Goal: Information Seeking & Learning: Compare options

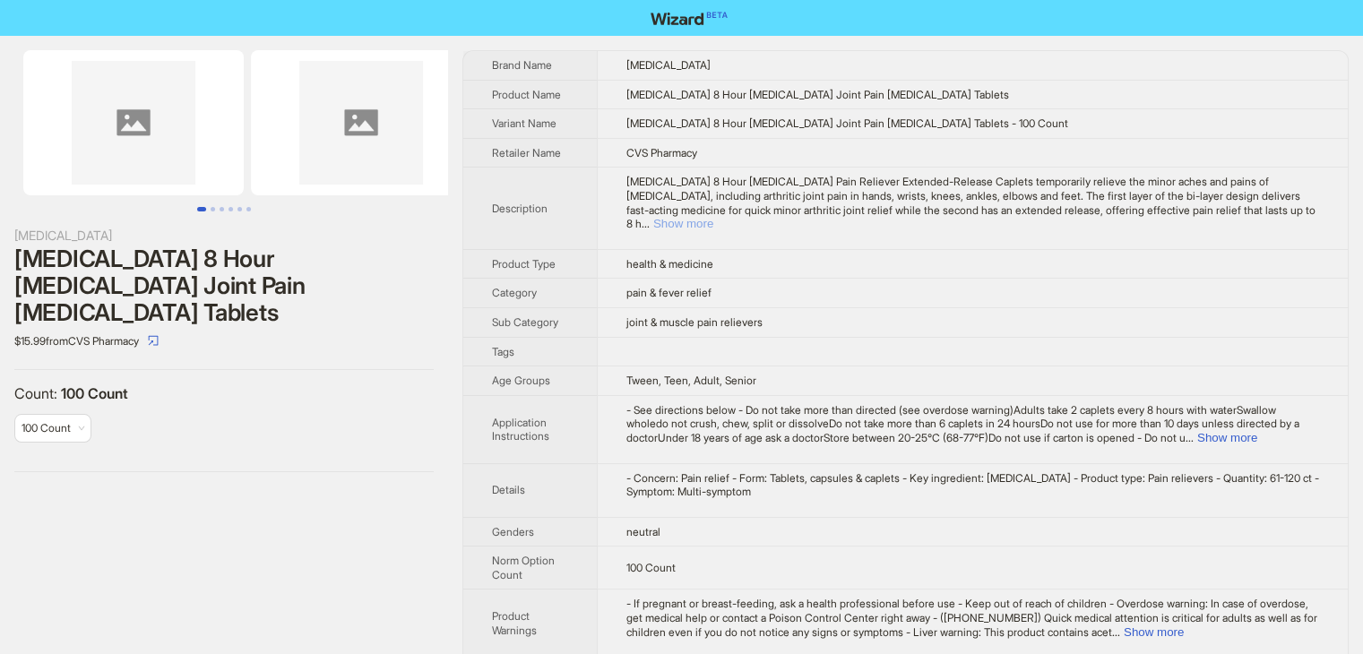
click at [713, 217] on button "Show more" at bounding box center [683, 223] width 60 height 13
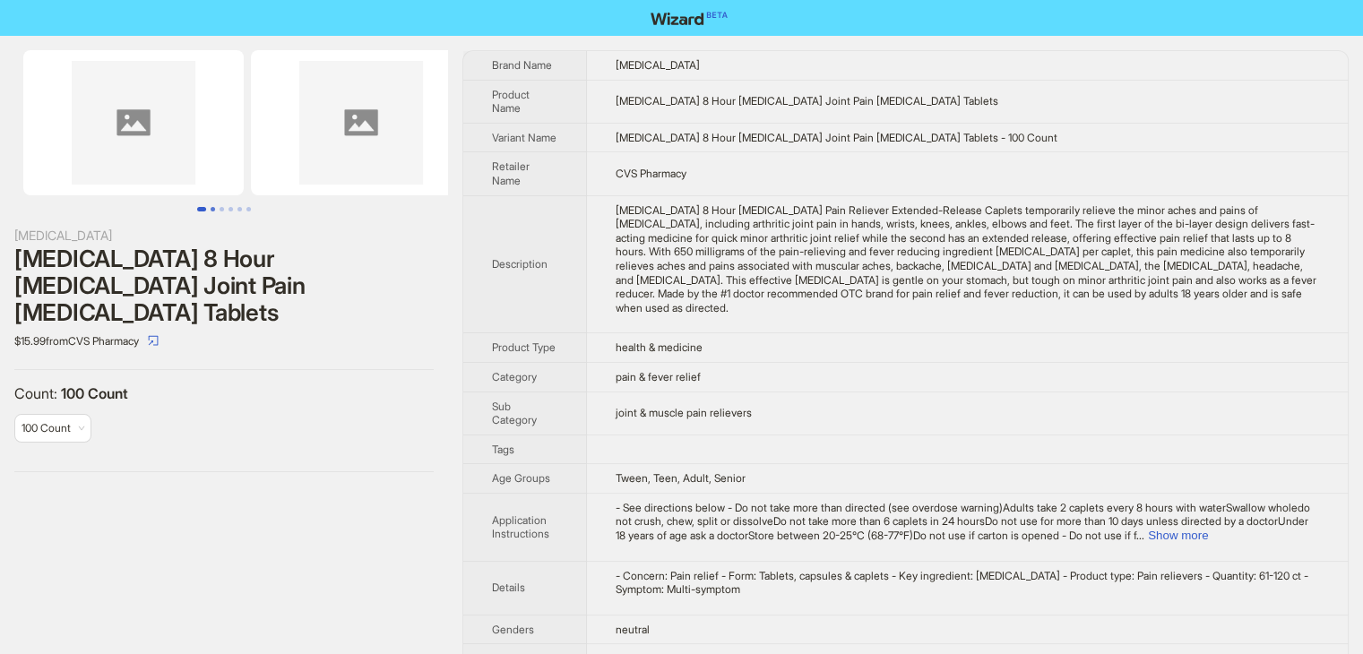
click at [211, 207] on button "Go to slide 2" at bounding box center [213, 209] width 4 height 4
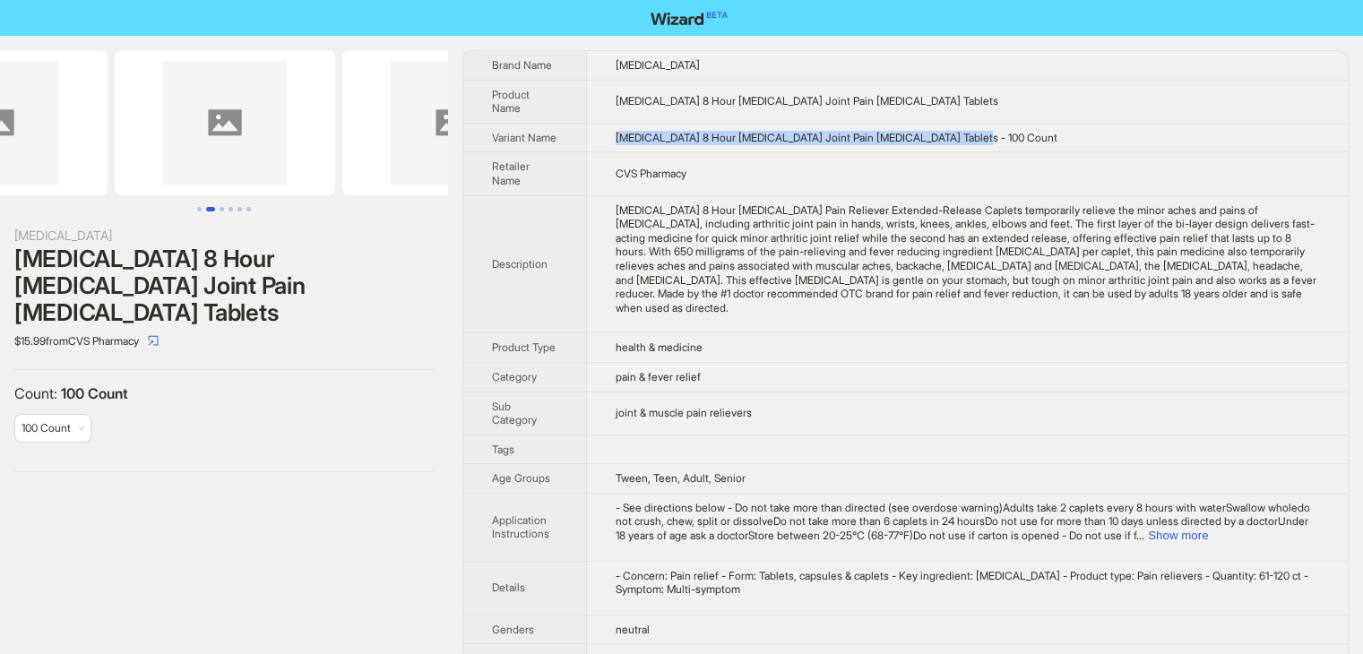
drag, startPoint x: 1006, startPoint y: 137, endPoint x: 597, endPoint y: 147, distance: 408.8
click at [597, 147] on td "Tylenol 8 Hour Arthritis Joint Pain Acetaminophen Tablets - 100 Count" at bounding box center [967, 138] width 761 height 30
copy span "Tylenol 8 Hour Arthritis Joint Pain Acetaminophen Tablets - 100 Count"
click at [868, 183] on td "CVS Pharmacy" at bounding box center [967, 173] width 761 height 43
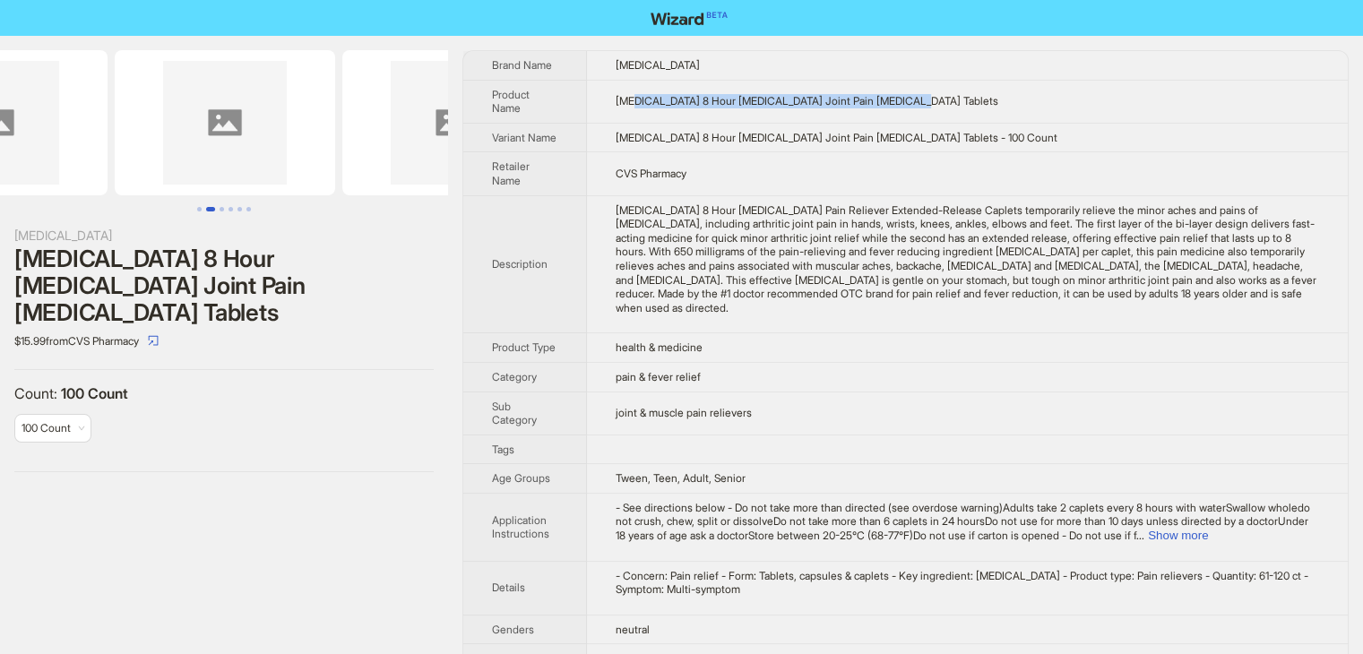
drag, startPoint x: 635, startPoint y: 104, endPoint x: 954, endPoint y: 99, distance: 319.1
click at [954, 99] on td "Tylenol 8 Hour Arthritis Joint Pain Acetaminophen Tablets" at bounding box center [967, 101] width 761 height 43
click at [1083, 123] on td "Tylenol 8 Hour Arthritis Joint Pain Acetaminophen Tablets - 100 Count" at bounding box center [967, 138] width 761 height 30
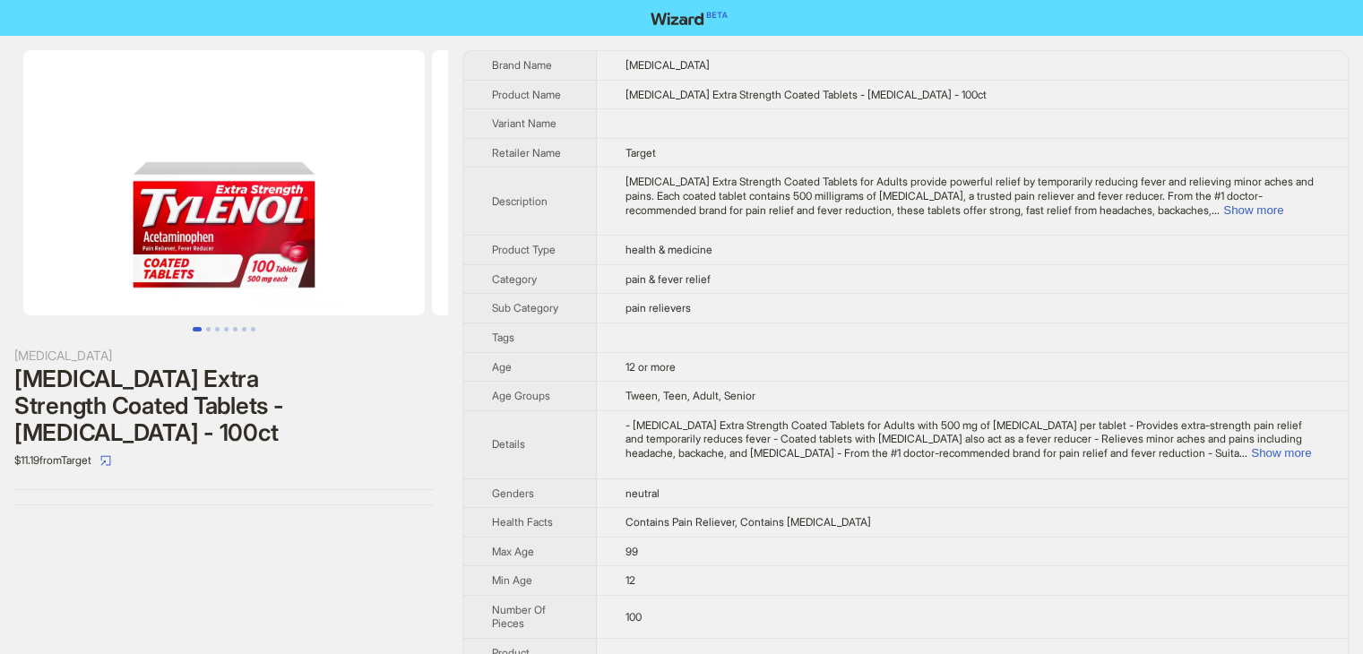
drag, startPoint x: 686, startPoint y: 116, endPoint x: 724, endPoint y: 99, distance: 41.8
click at [704, 109] on td at bounding box center [972, 124] width 751 height 30
drag, startPoint x: 668, startPoint y: 96, endPoint x: 751, endPoint y: 98, distance: 83.4
click at [751, 98] on span "[MEDICAL_DATA] Extra Strength Coated Tablets - [MEDICAL_DATA] - 100ct" at bounding box center [806, 94] width 361 height 13
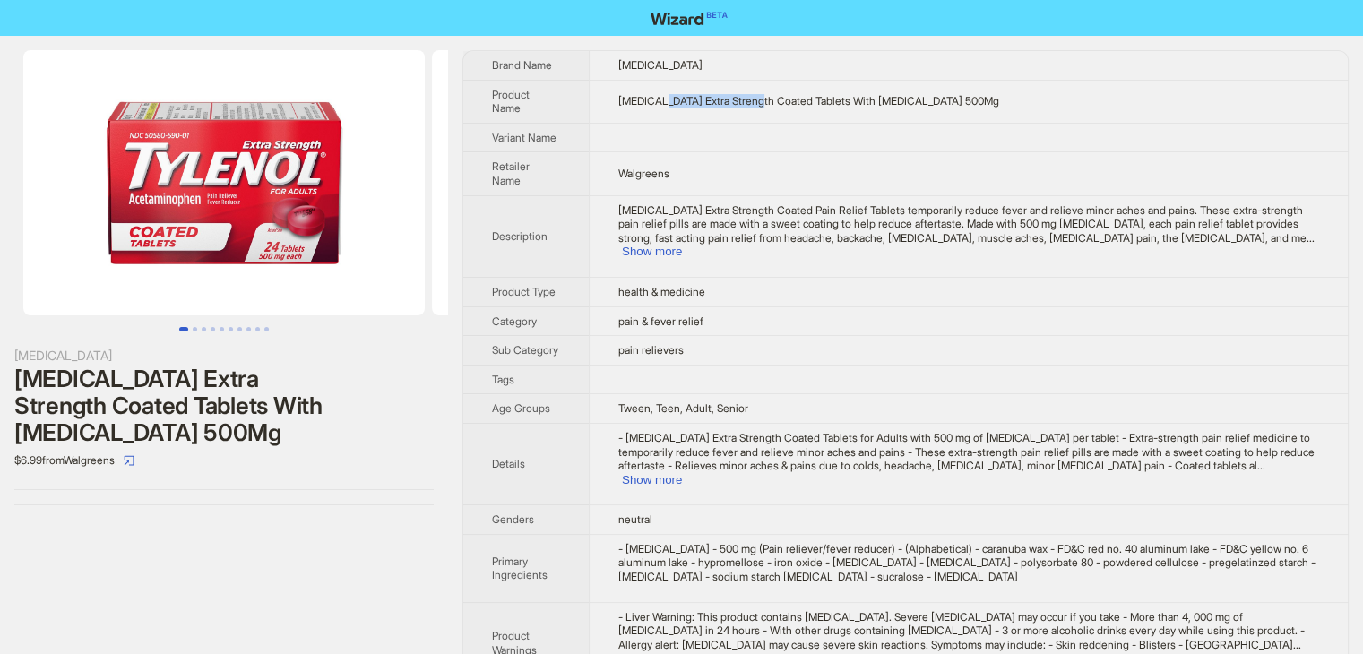
drag, startPoint x: 677, startPoint y: 99, endPoint x: 774, endPoint y: 101, distance: 97.7
click at [774, 101] on span "TYLENOL Extra Strength Coated Tablets With Acetaminophen 500Mg" at bounding box center [808, 100] width 381 height 13
click at [750, 124] on td at bounding box center [968, 138] width 759 height 30
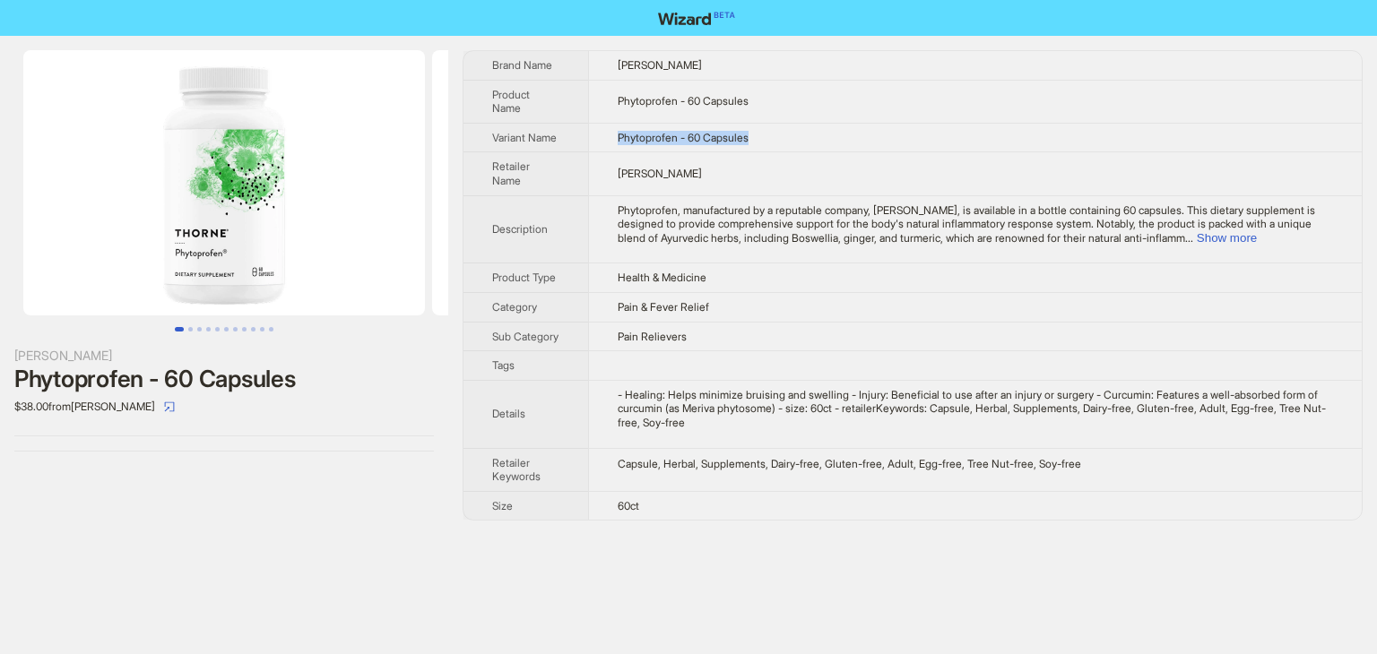
drag, startPoint x: 778, startPoint y: 141, endPoint x: 606, endPoint y: 134, distance: 172.2
click at [606, 134] on td "Phytoprofen - 60 Capsules" at bounding box center [974, 138] width 773 height 30
copy span "Phytoprofen - 60 Capsules"
click at [793, 151] on td "Phytoprofen - 60 Capsules" at bounding box center [974, 138] width 773 height 30
click at [638, 113] on td "Phytoprofen - 60 Capsules" at bounding box center [974, 101] width 773 height 43
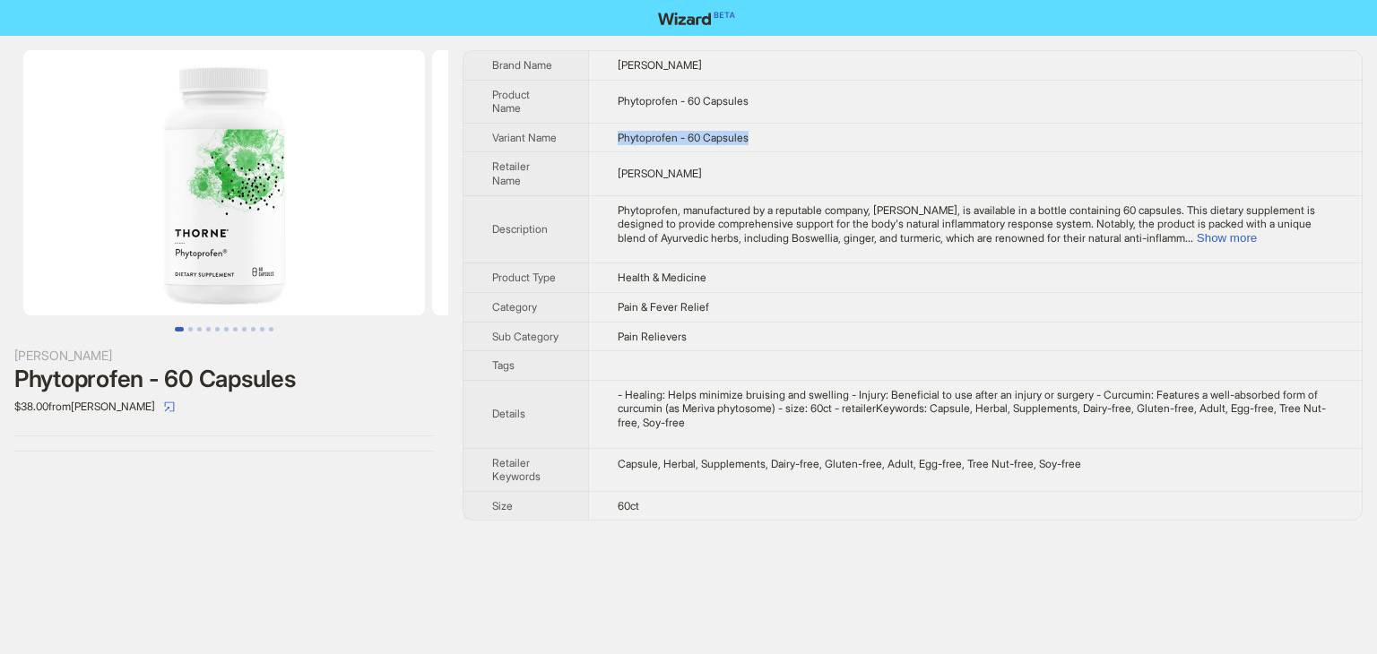
drag, startPoint x: 798, startPoint y: 142, endPoint x: 591, endPoint y: 144, distance: 207.0
click at [591, 144] on td "Phytoprofen - 60 Capsules" at bounding box center [974, 138] width 773 height 30
click at [1257, 237] on button "Show more" at bounding box center [1226, 237] width 60 height 13
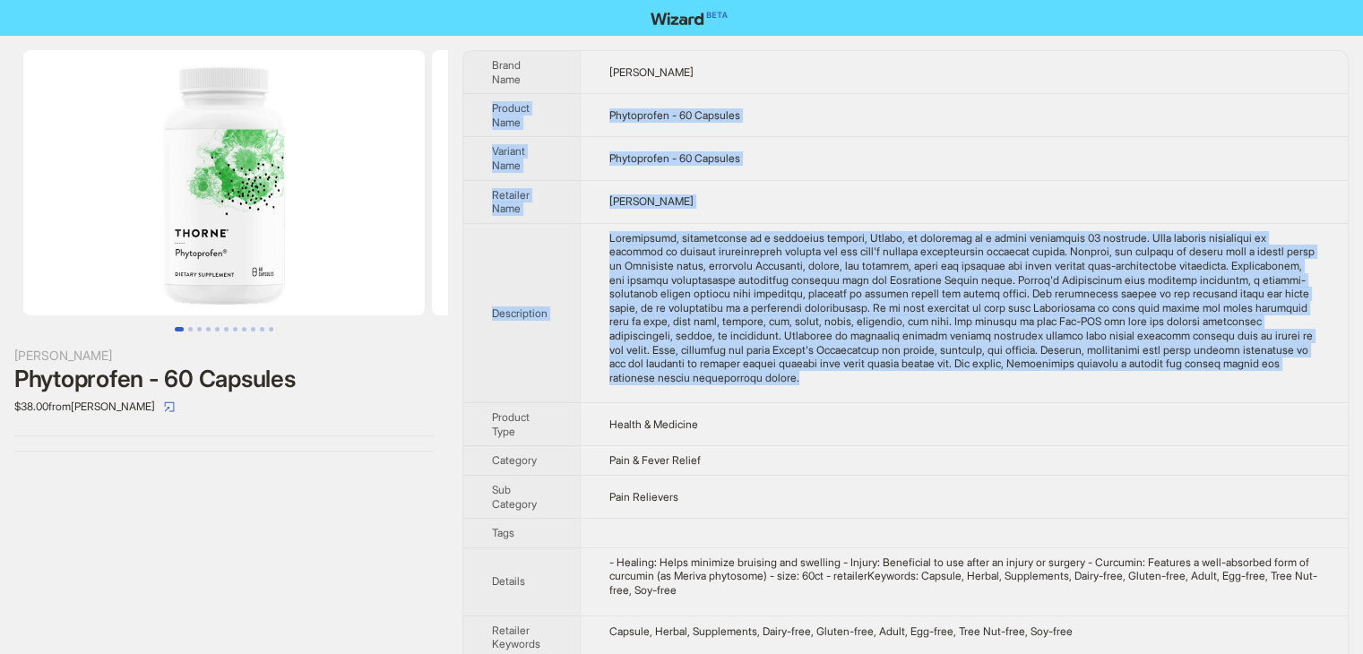
drag, startPoint x: 1093, startPoint y: 384, endPoint x: 484, endPoint y: 108, distance: 669.0
click at [484, 108] on tbody "Brand Name Thorne Product Name Phytoprofen - 60 Capsules Variant Name Phytoprof…" at bounding box center [905, 369] width 885 height 636
copy tbody "Product Name Phytoprofen - 60 Capsules Variant Name Phytoprofen - 60 Capsules R…"
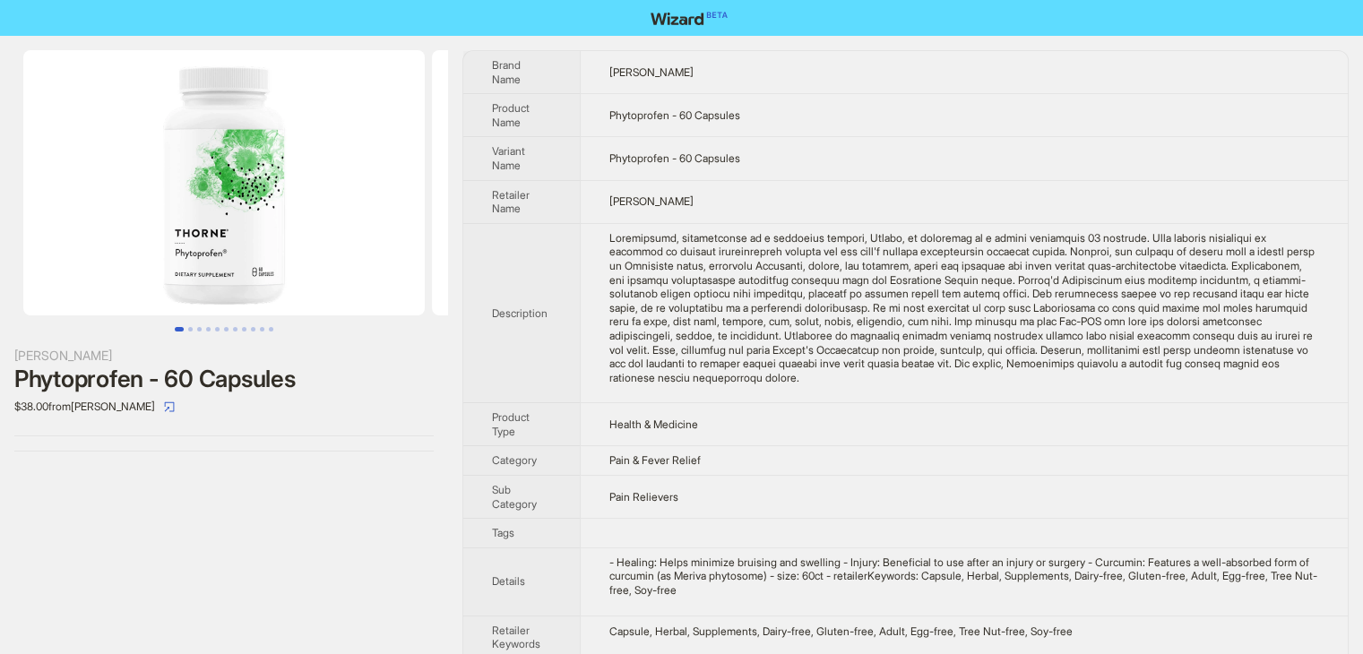
click at [920, 65] on td "Thorne" at bounding box center [964, 72] width 768 height 43
click at [188, 329] on button "Go to slide 2" at bounding box center [190, 329] width 4 height 4
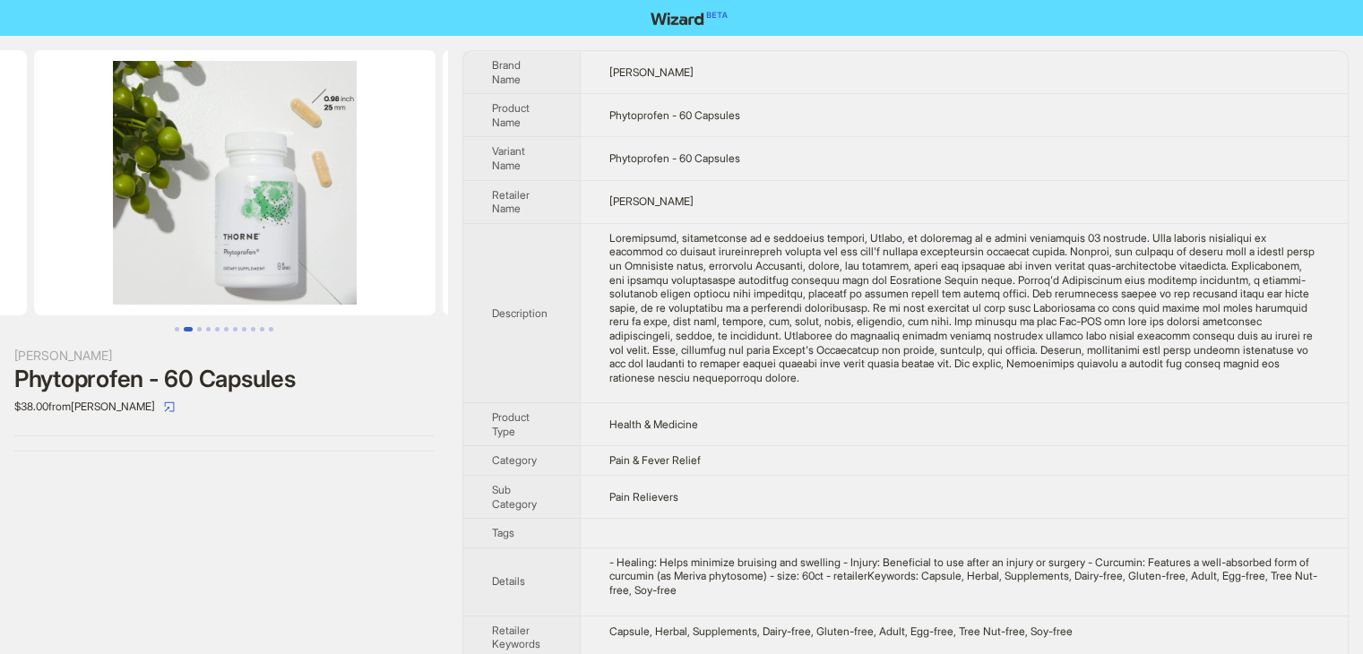
scroll to position [0, 409]
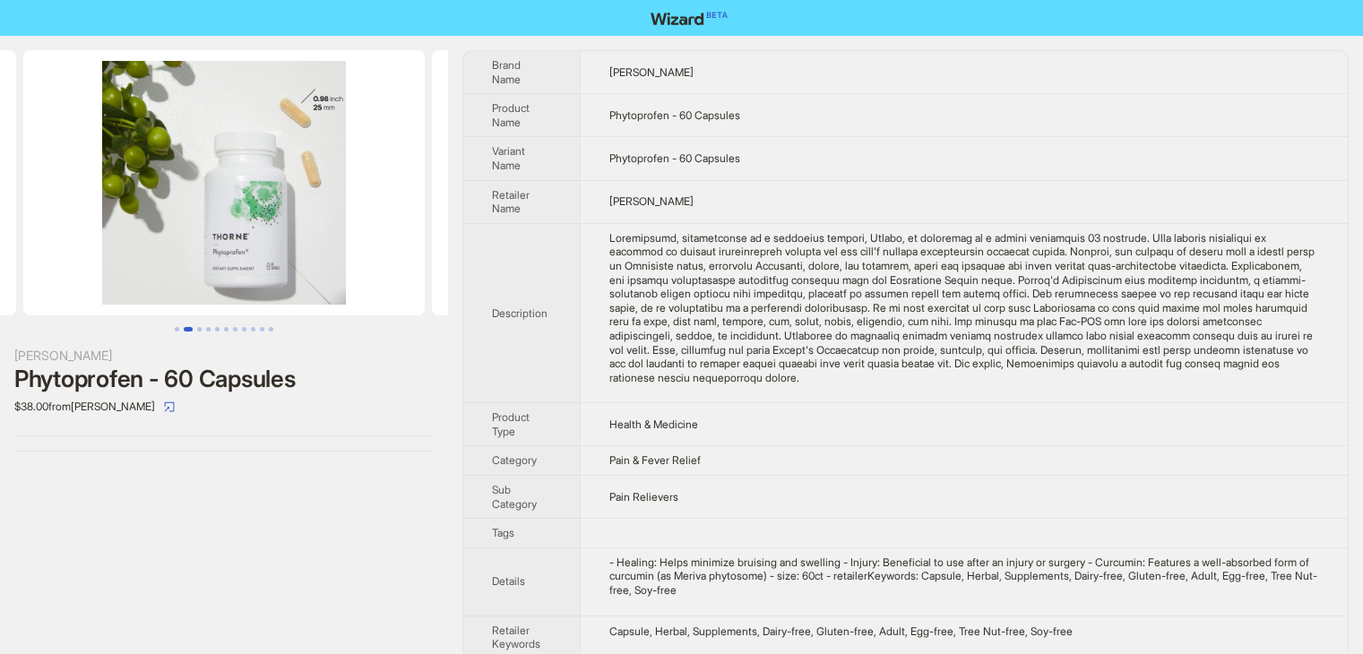
click at [163, 327] on ul at bounding box center [224, 329] width 448 height 4
click at [175, 330] on button "Go to slide 1" at bounding box center [177, 329] width 4 height 4
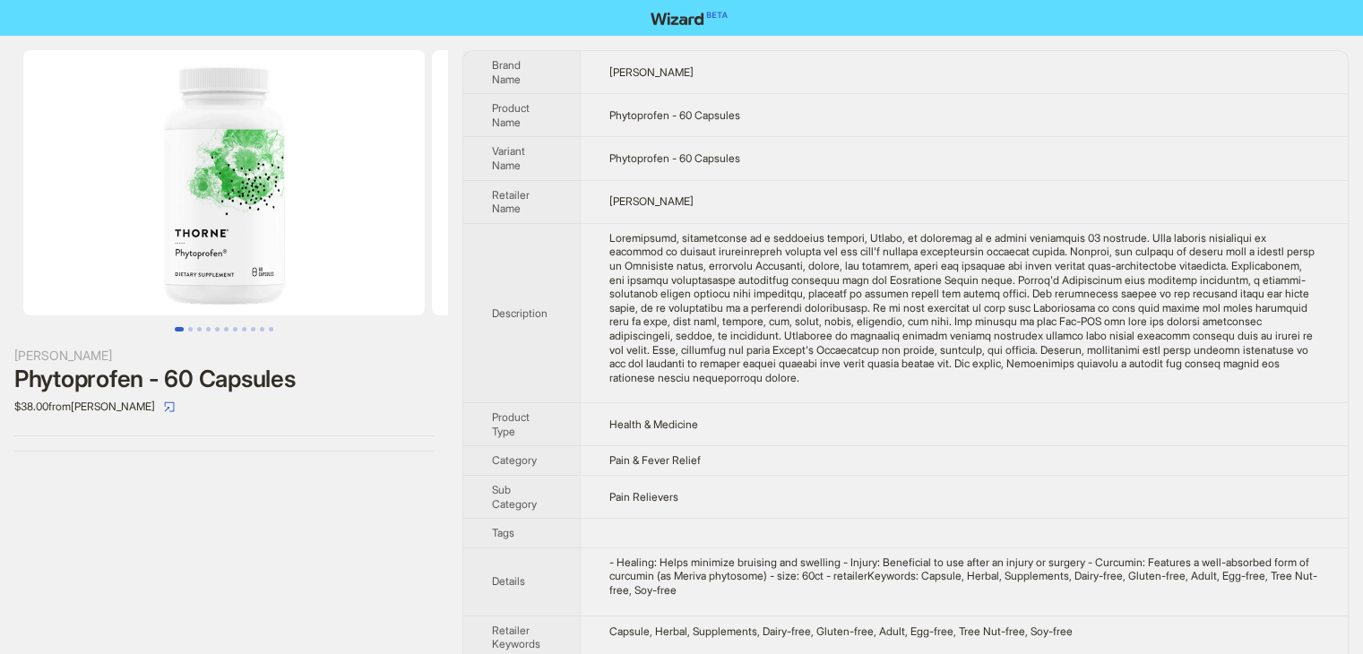
click at [251, 262] on img at bounding box center [224, 182] width 402 height 265
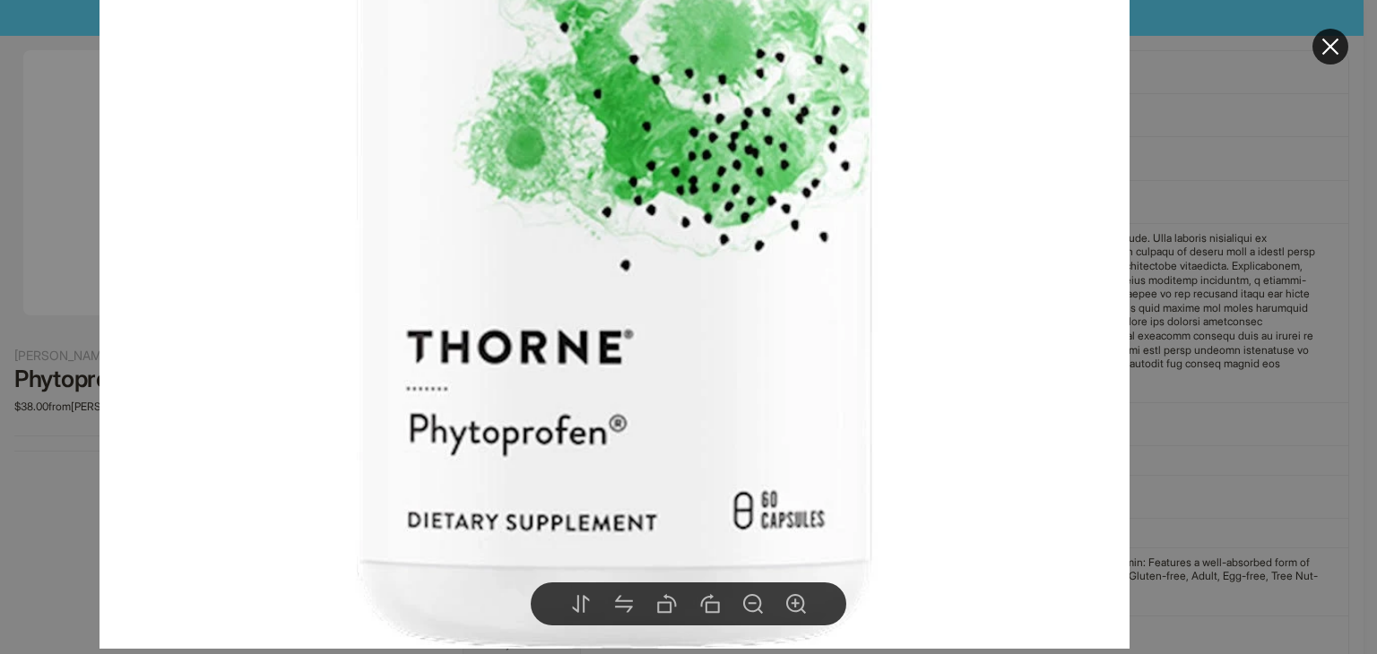
click at [1168, 302] on div at bounding box center [688, 327] width 1377 height 654
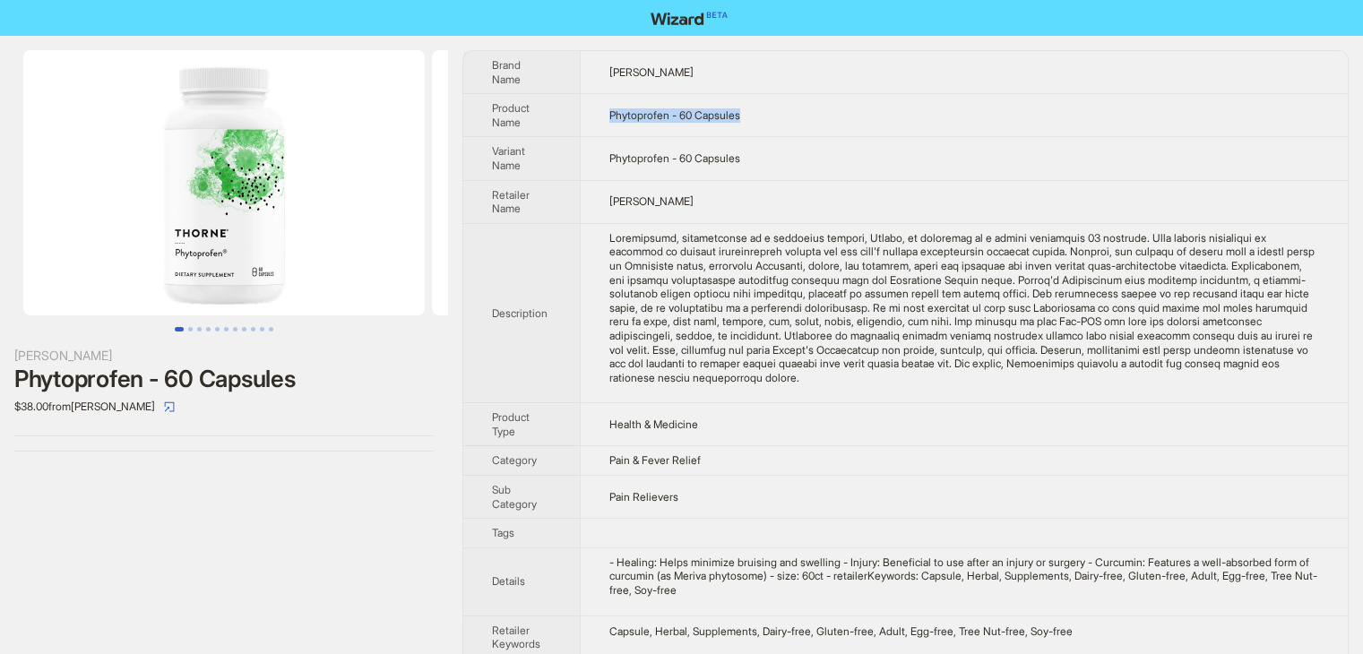
drag, startPoint x: 609, startPoint y: 113, endPoint x: 757, endPoint y: 113, distance: 147.9
click at [757, 113] on td "Phytoprofen - 60 Capsules" at bounding box center [964, 115] width 768 height 43
click at [287, 288] on img at bounding box center [224, 182] width 402 height 265
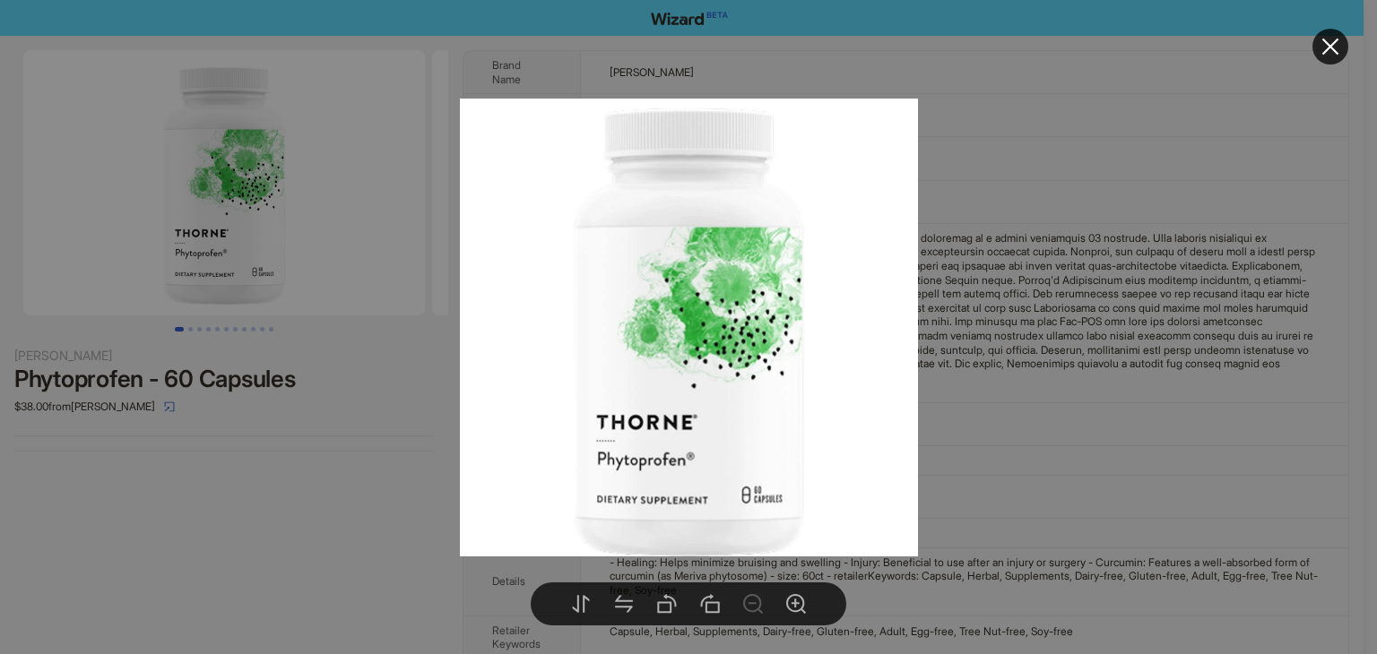
click at [646, 531] on img at bounding box center [689, 328] width 458 height 458
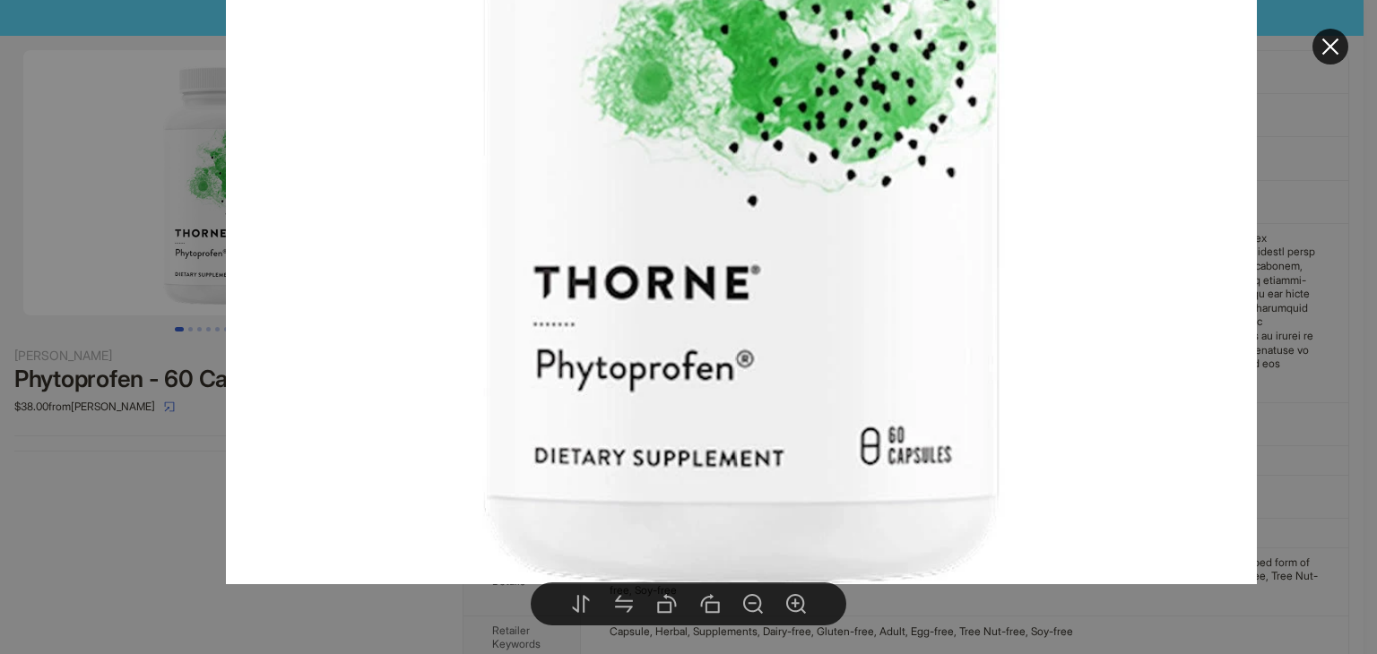
click at [1332, 45] on icon "close" at bounding box center [1330, 47] width 17 height 17
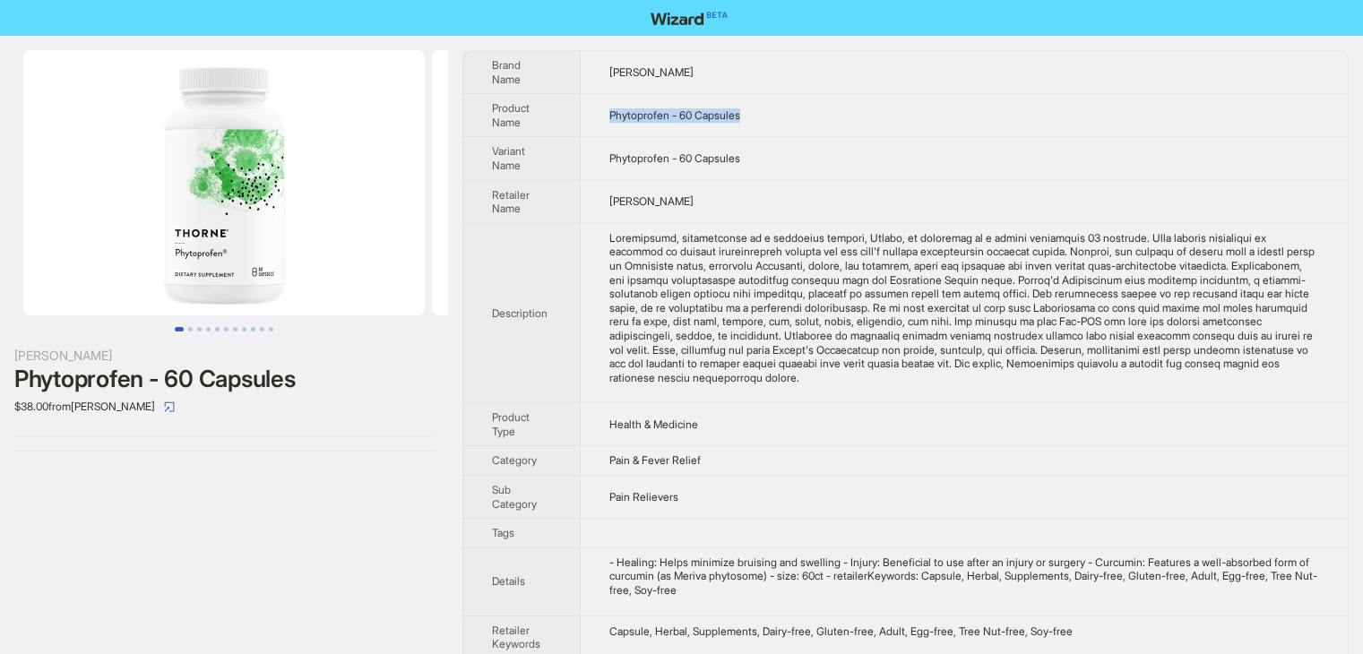
click at [281, 266] on img at bounding box center [224, 182] width 402 height 265
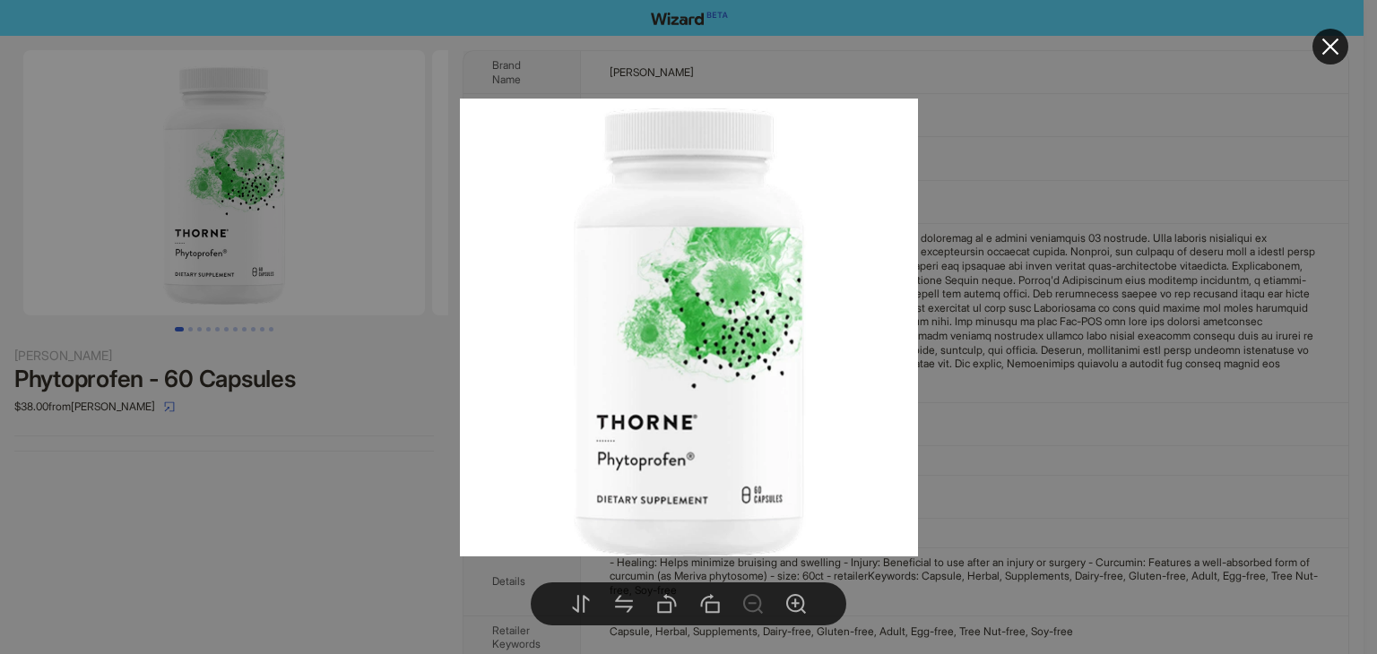
click at [367, 431] on div at bounding box center [688, 327] width 1377 height 654
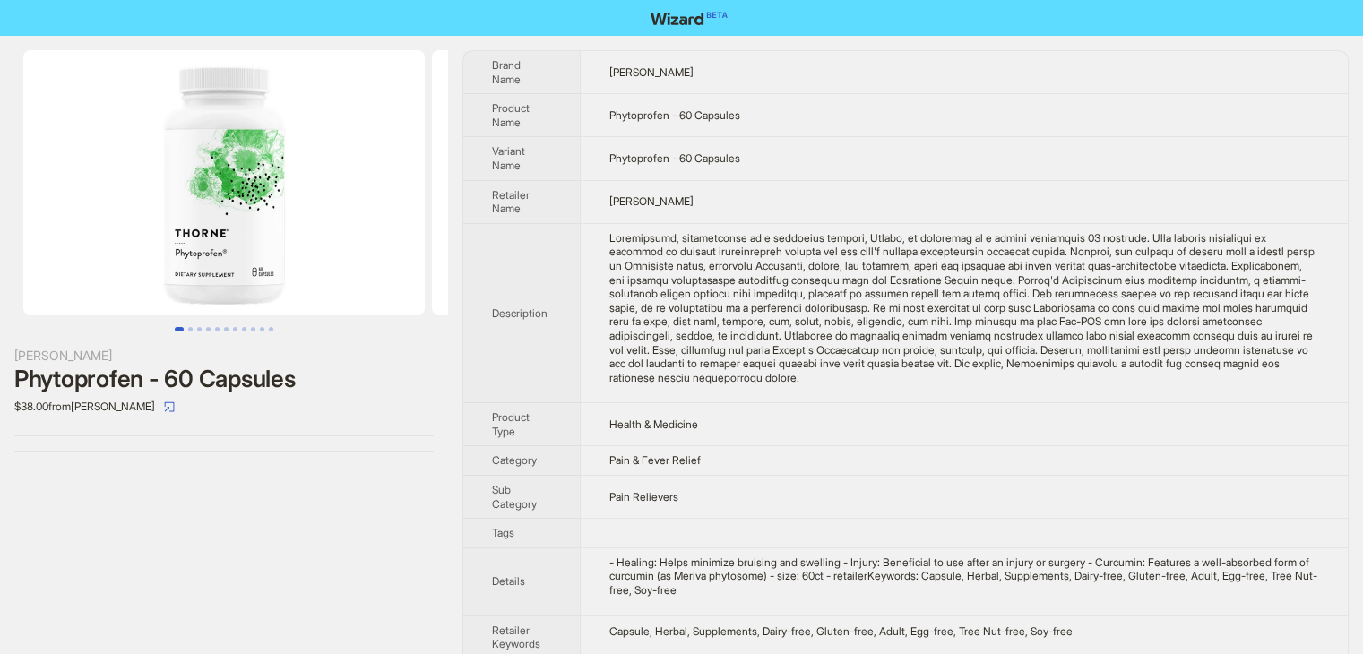
drag, startPoint x: 286, startPoint y: 139, endPoint x: 362, endPoint y: 367, distance: 240.0
click at [285, 140] on img at bounding box center [224, 182] width 402 height 265
click at [299, 288] on img at bounding box center [224, 182] width 402 height 265
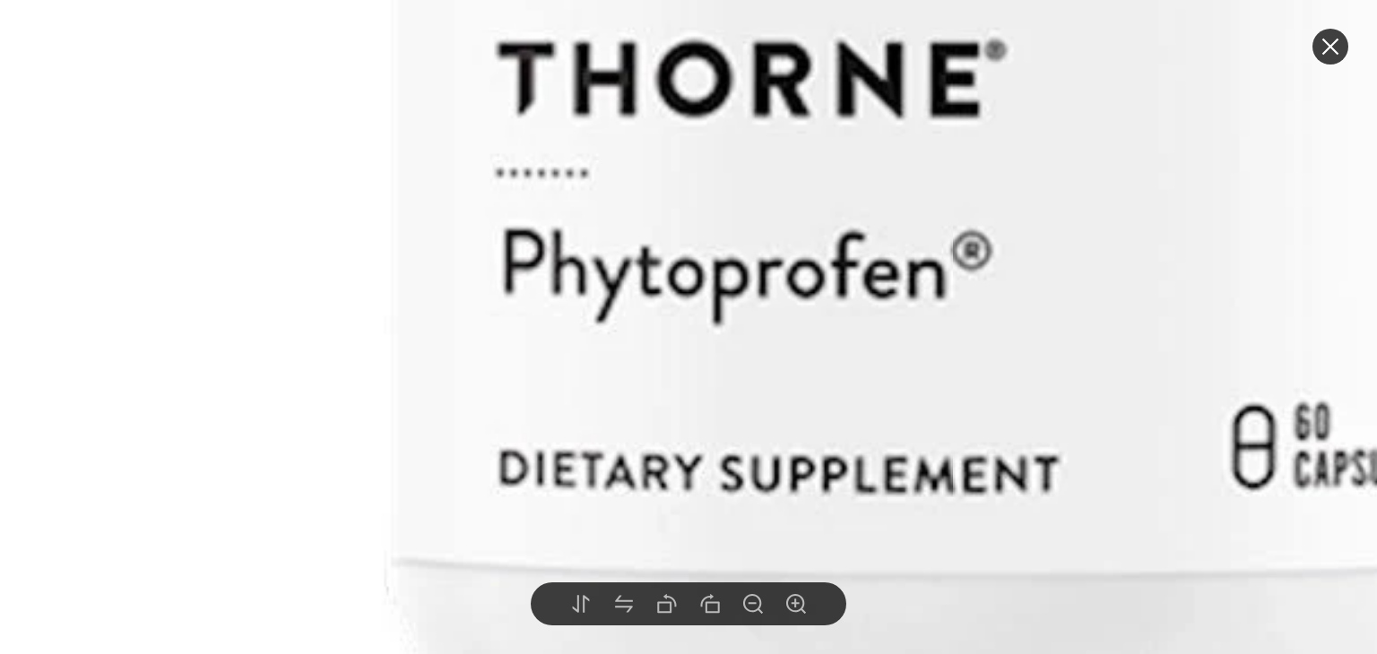
click at [1334, 52] on icon "close" at bounding box center [1330, 47] width 17 height 17
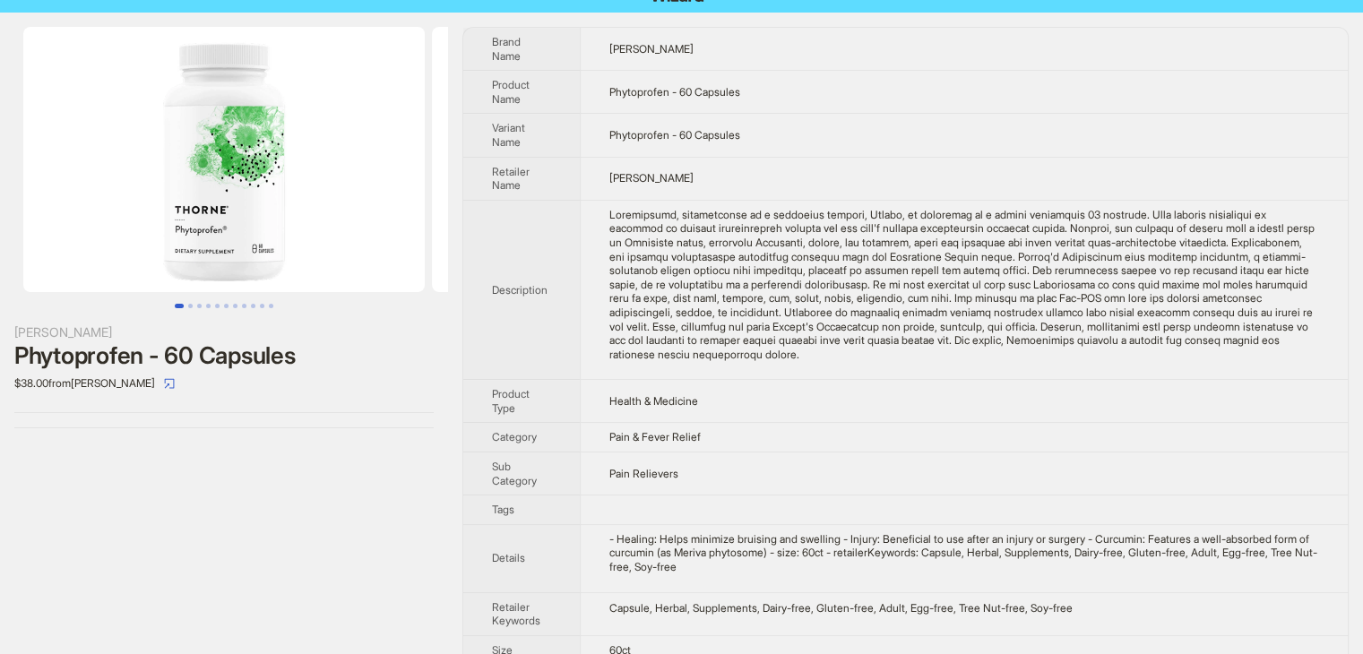
scroll to position [47, 0]
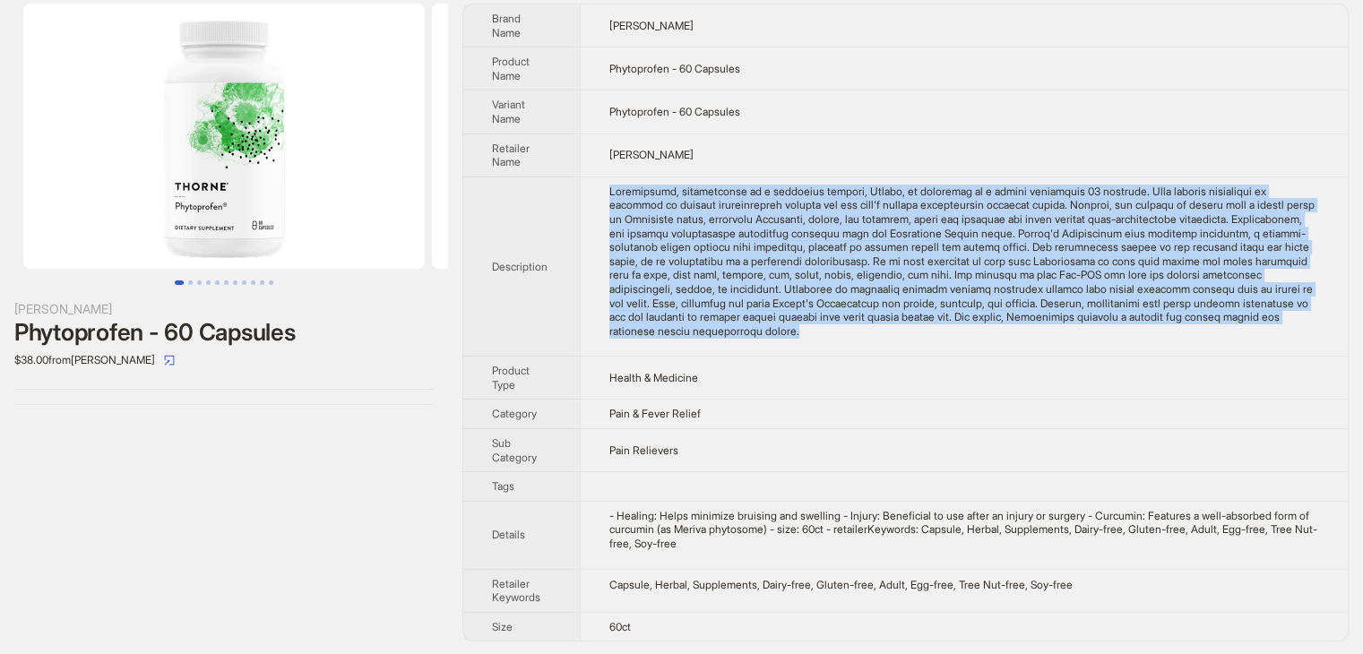
drag, startPoint x: 1125, startPoint y: 341, endPoint x: 601, endPoint y: 180, distance: 547.4
click at [601, 180] on td at bounding box center [964, 267] width 768 height 180
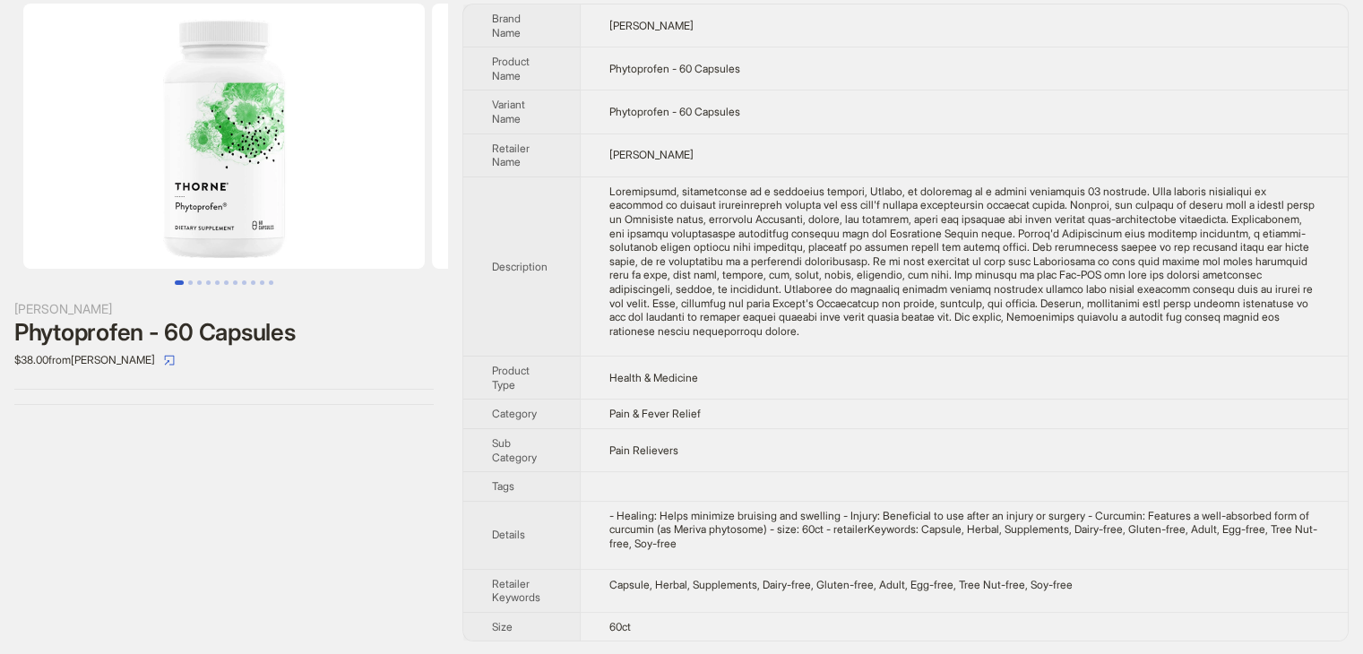
drag, startPoint x: 974, startPoint y: 415, endPoint x: 1033, endPoint y: 347, distance: 90.2
click at [973, 402] on td "Pain & Fever Relief" at bounding box center [964, 415] width 768 height 30
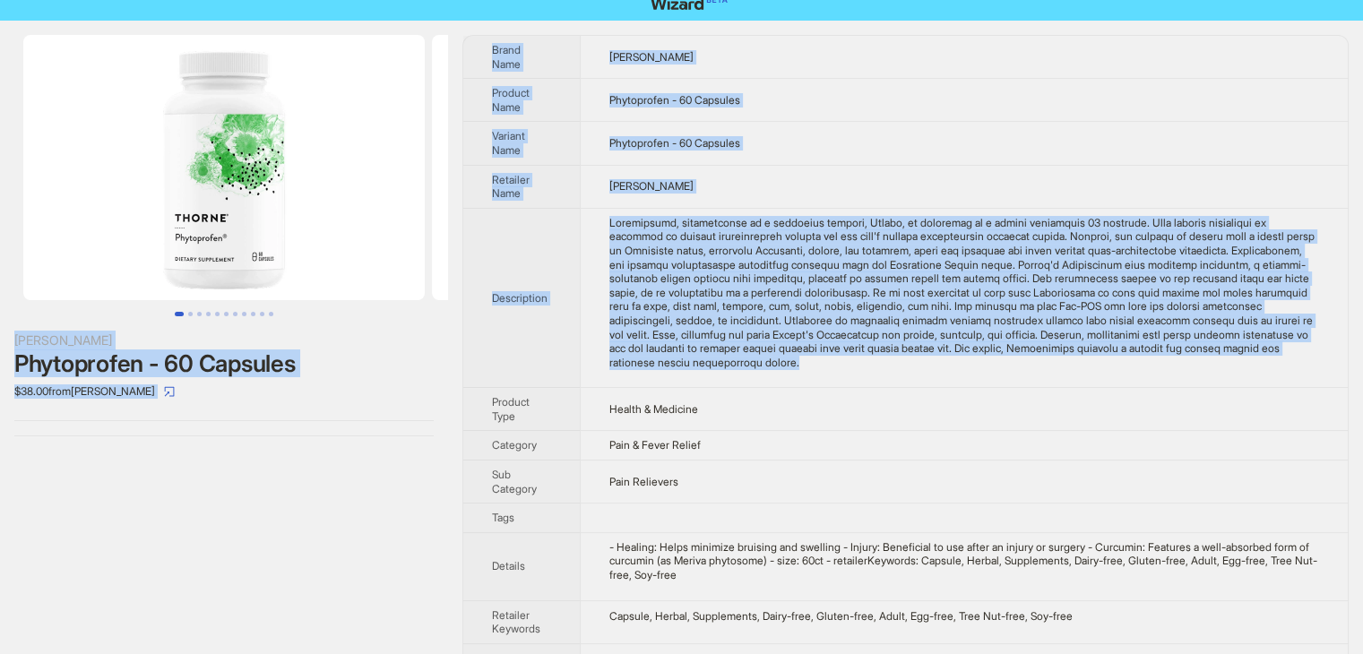
scroll to position [0, 0]
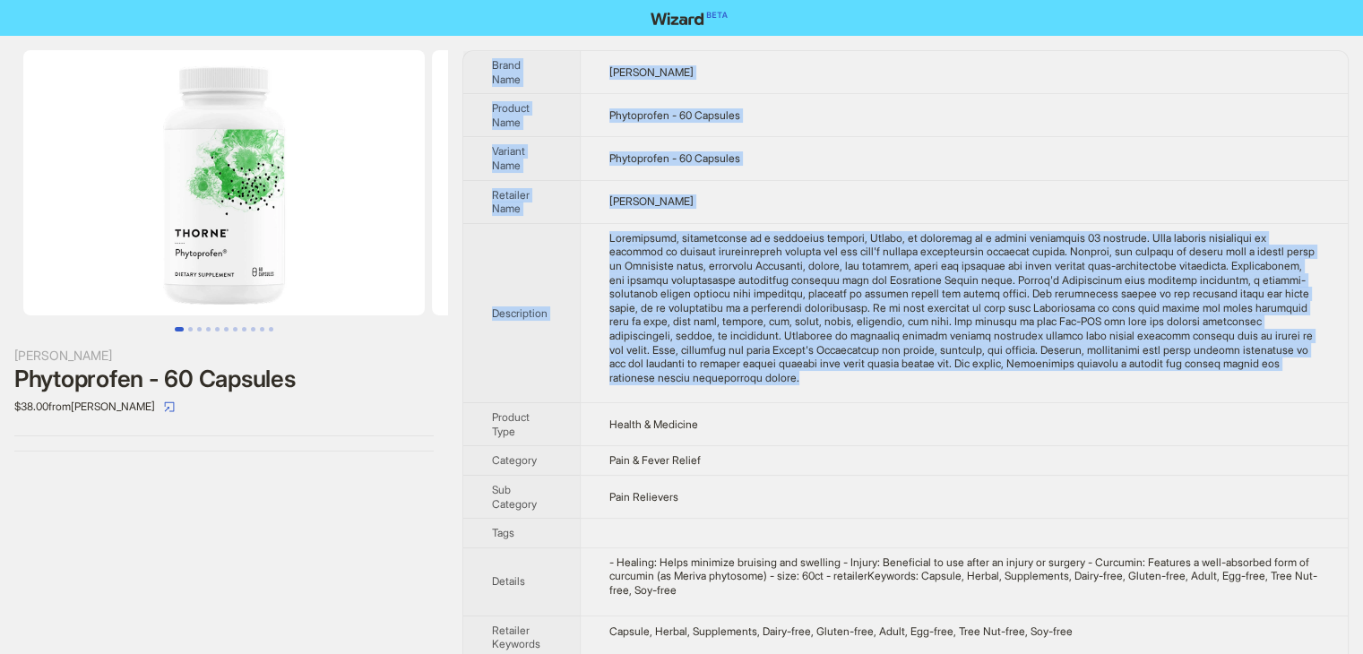
drag, startPoint x: 1090, startPoint y: 332, endPoint x: 480, endPoint y: 65, distance: 665.4
click at [480, 65] on tbody "Brand Name Thorne Product Name Phytoprofen - 60 Capsules Variant Name Phytoprof…" at bounding box center [905, 369] width 885 height 636
click at [1097, 388] on td at bounding box center [964, 313] width 768 height 180
click at [1093, 382] on div "Phytoprofen, manufactured by a reputable company, Thorne, is available in a bot…" at bounding box center [964, 308] width 710 height 154
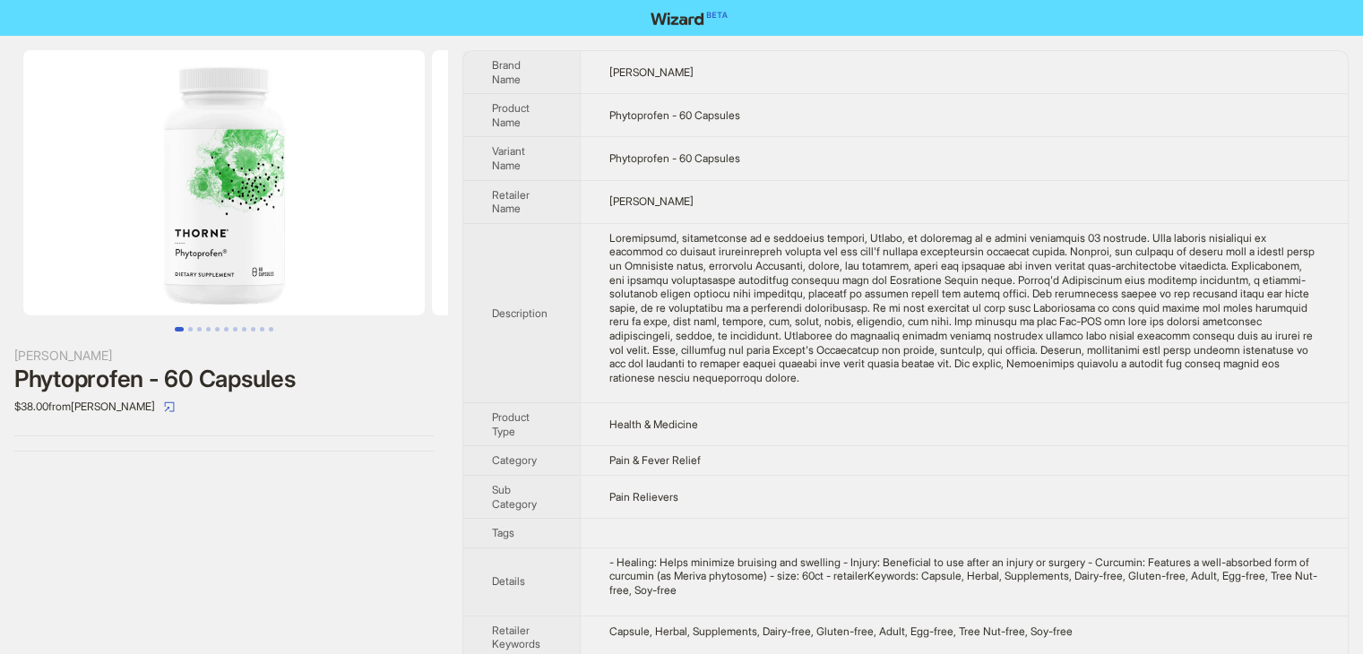
click at [1078, 384] on td at bounding box center [964, 313] width 768 height 180
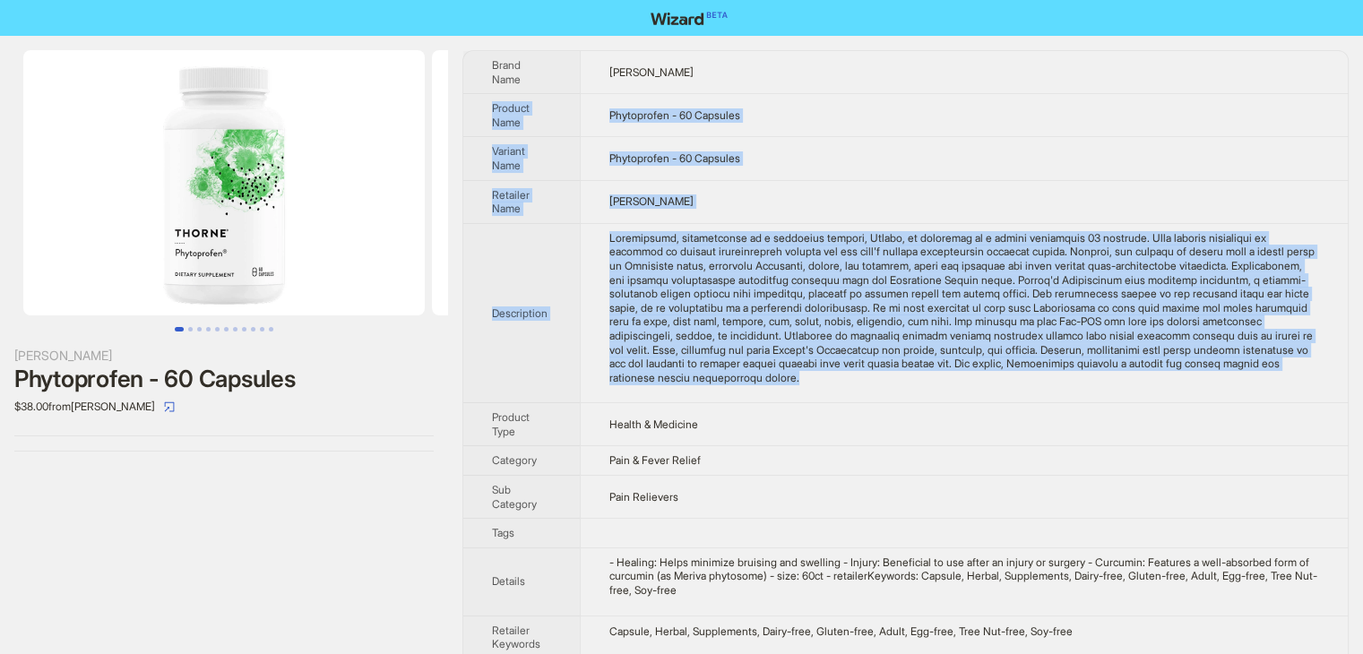
drag, startPoint x: 1095, startPoint y: 385, endPoint x: 485, endPoint y: 99, distance: 674.0
click at [485, 99] on tbody "Brand Name Thorne Product Name Phytoprofen - 60 Capsules Variant Name Phytoprof…" at bounding box center [905, 369] width 885 height 636
copy tbody "Product Name Phytoprofen - 60 Capsules Variant Name Phytoprofen - 60 Capsules R…"
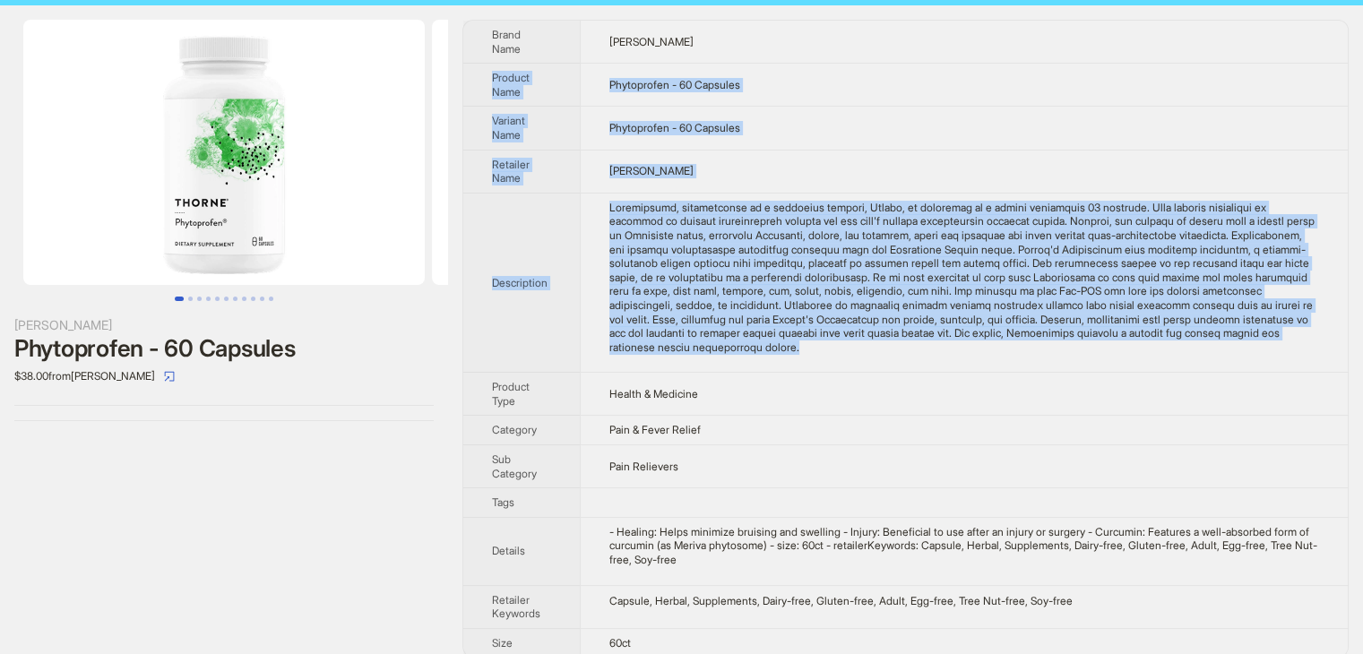
scroll to position [47, 0]
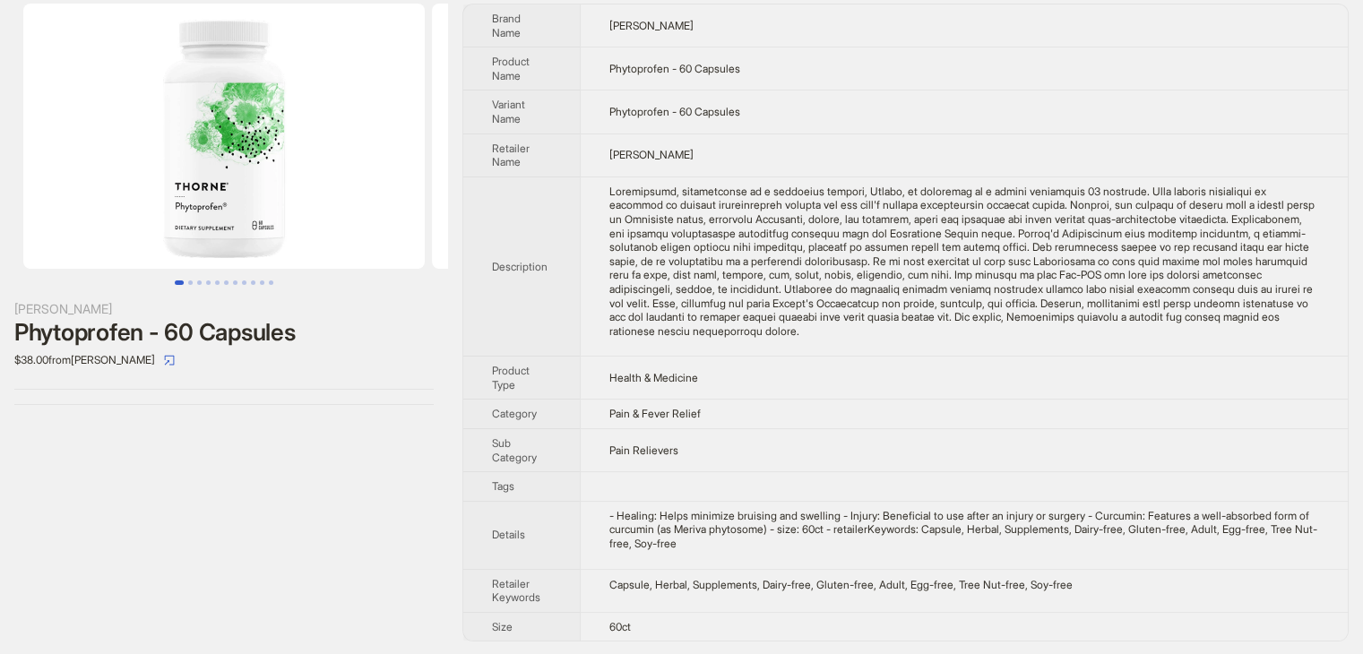
click at [955, 444] on td "Pain Relievers" at bounding box center [964, 450] width 768 height 43
drag, startPoint x: 485, startPoint y: 47, endPoint x: 1036, endPoint y: 645, distance: 813.1
click at [1036, 622] on div "Thorne Phytoprofen - 60 Capsules $38.00 from Thorne Brand Name Thorne Product N…" at bounding box center [681, 322] width 1363 height 667
drag, startPoint x: 495, startPoint y: 45, endPoint x: 481, endPoint y: 17, distance: 30.9
click at [495, 41] on th "Brand Name" at bounding box center [521, 25] width 117 height 43
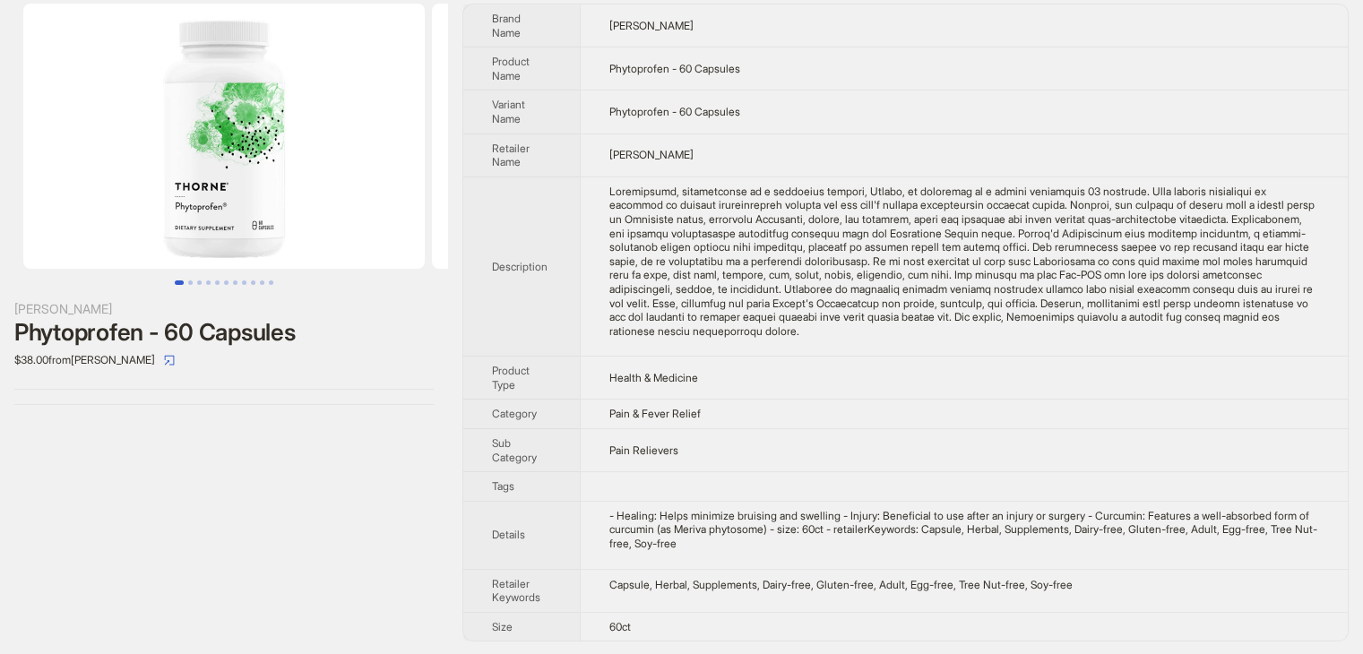
drag, startPoint x: 476, startPoint y: 4, endPoint x: 1050, endPoint y: 653, distance: 866.6
click at [1050, 622] on div "Thorne Phytoprofen - 60 Capsules $38.00 from Thorne Brand Name Thorne Product N…" at bounding box center [681, 322] width 1363 height 667
copy tbody
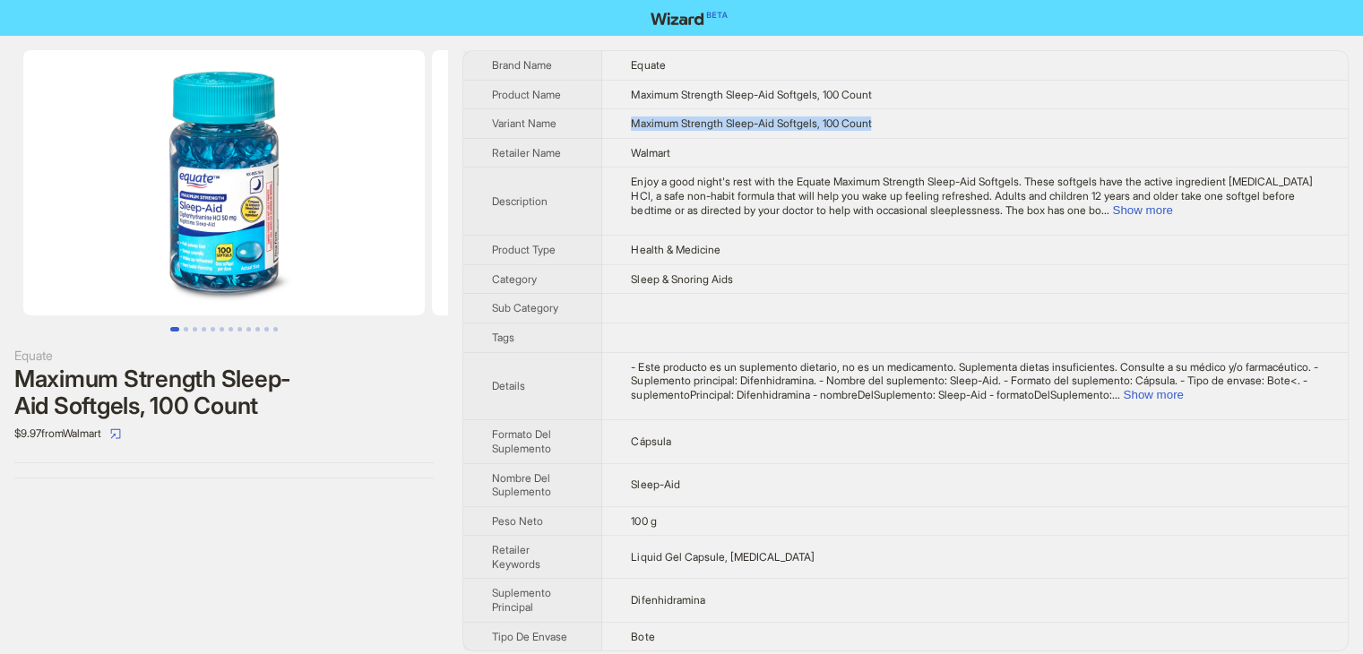
drag, startPoint x: 942, startPoint y: 113, endPoint x: 581, endPoint y: 112, distance: 361.2
click at [581, 112] on tr "Variant Name Maximum Strength Sleep-Aid Softgels, 100 Count" at bounding box center [905, 124] width 885 height 30
copy tr "Maximum Strength Sleep-Aid Softgels, 100 Count"
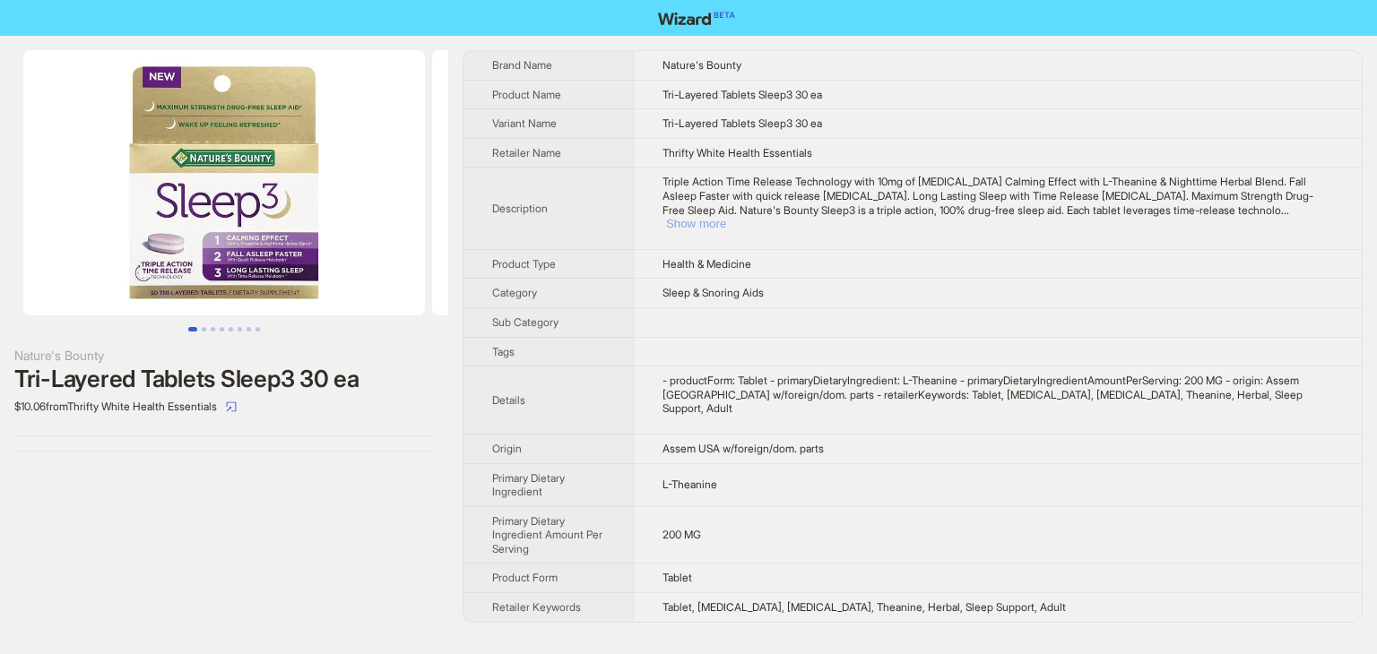
click at [726, 217] on button "Show more" at bounding box center [696, 223] width 60 height 13
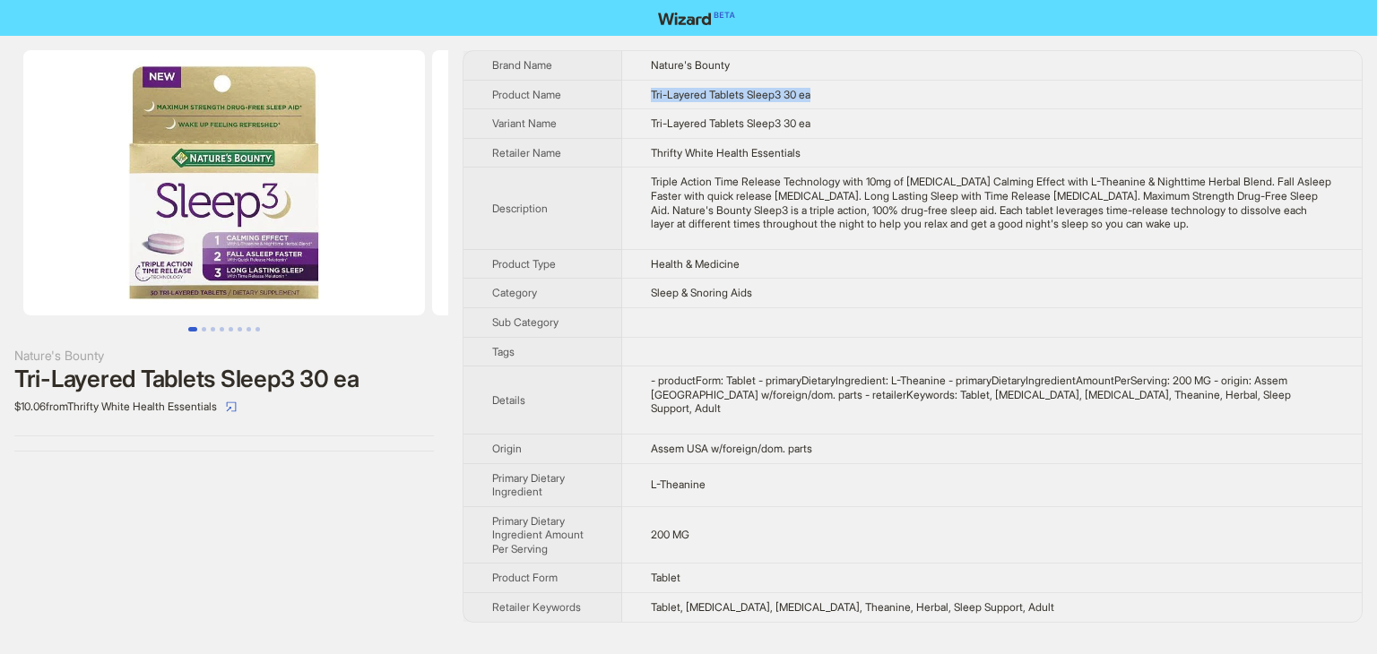
drag, startPoint x: 835, startPoint y: 96, endPoint x: 631, endPoint y: 99, distance: 204.4
click at [631, 99] on td "Tri-Layered Tablets Sleep3 30 ea" at bounding box center [991, 95] width 739 height 30
copy span "Tri-Layered Tablets Sleep3 30 ea"
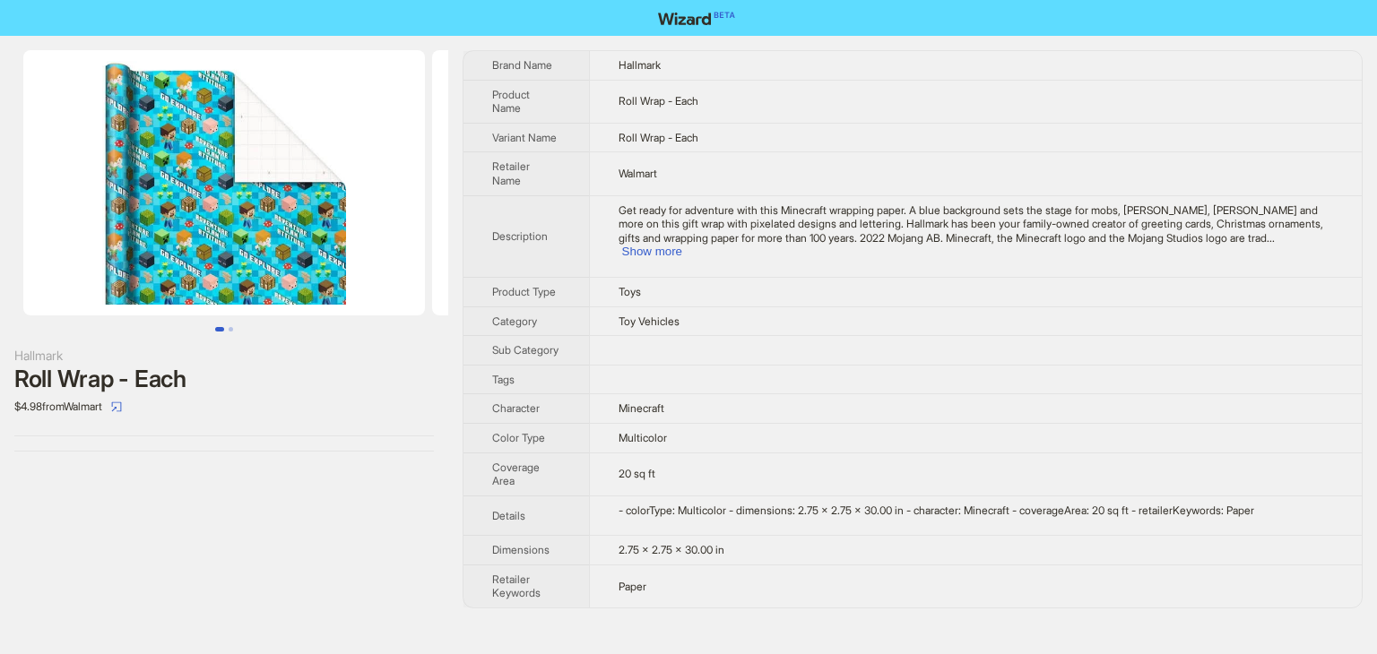
click at [313, 169] on img at bounding box center [224, 182] width 402 height 265
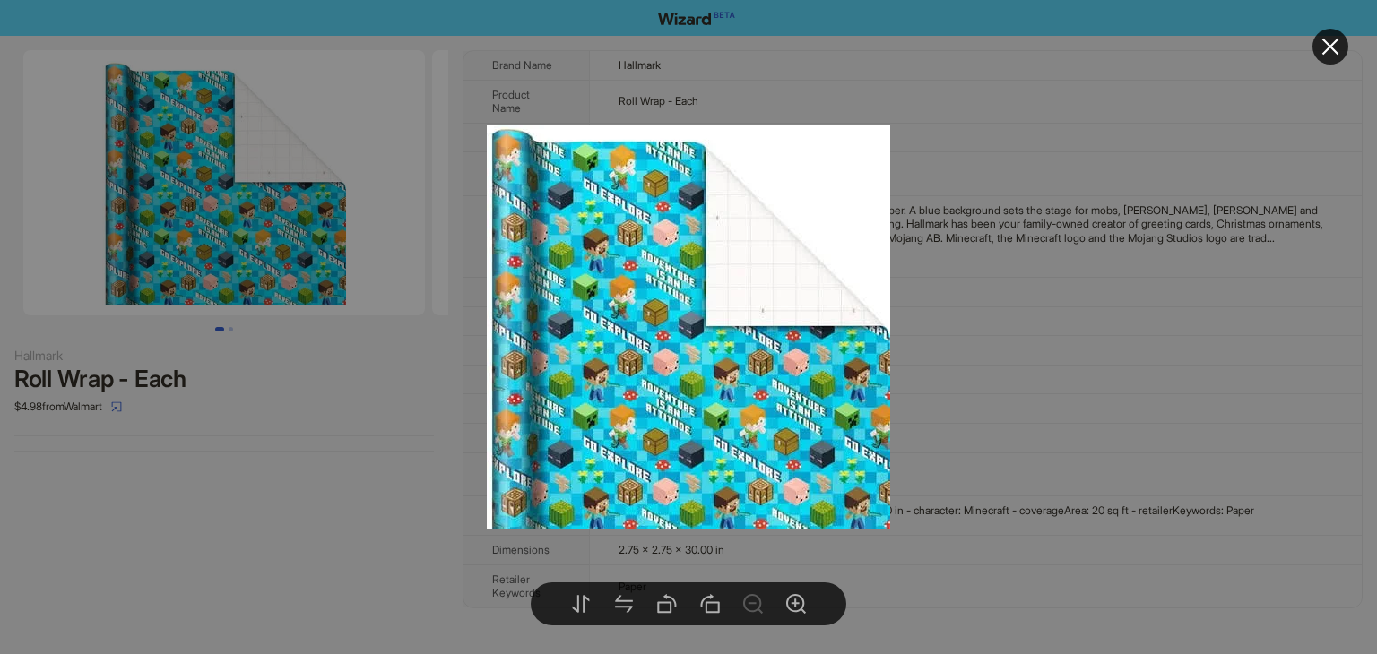
click at [1029, 168] on div at bounding box center [688, 327] width 1377 height 654
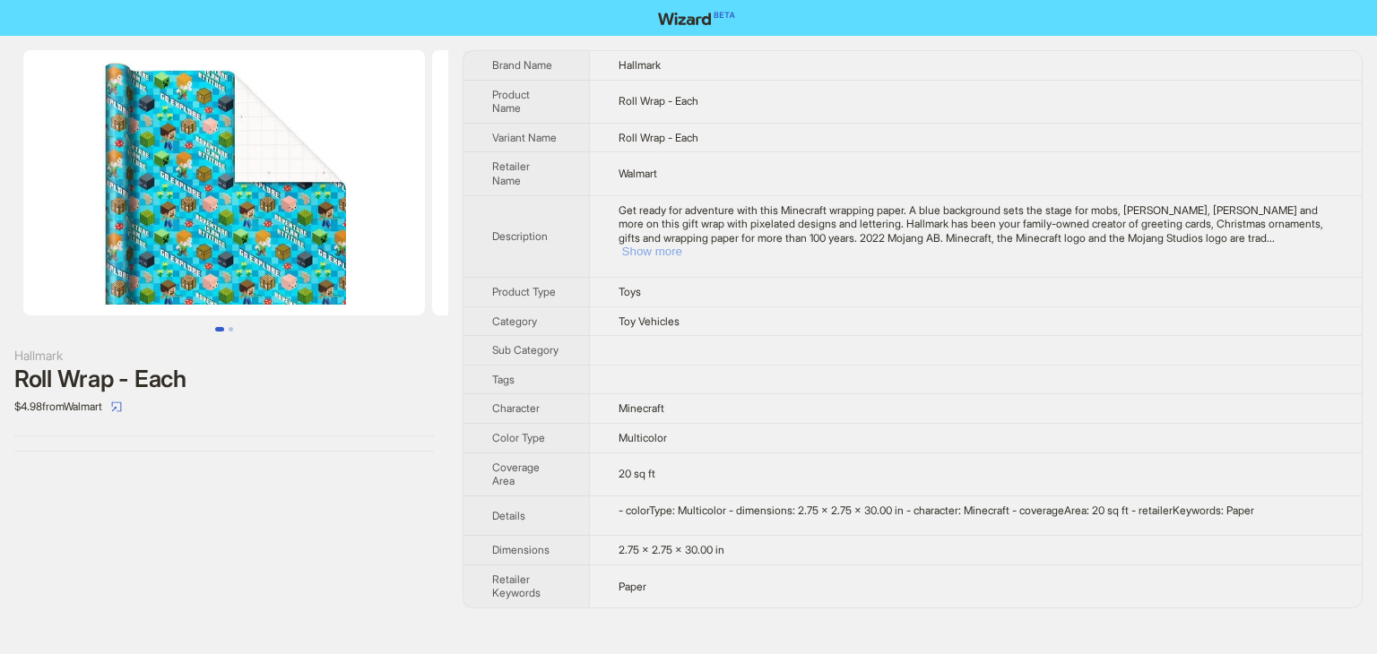
click at [682, 245] on button "Show more" at bounding box center [652, 251] width 60 height 13
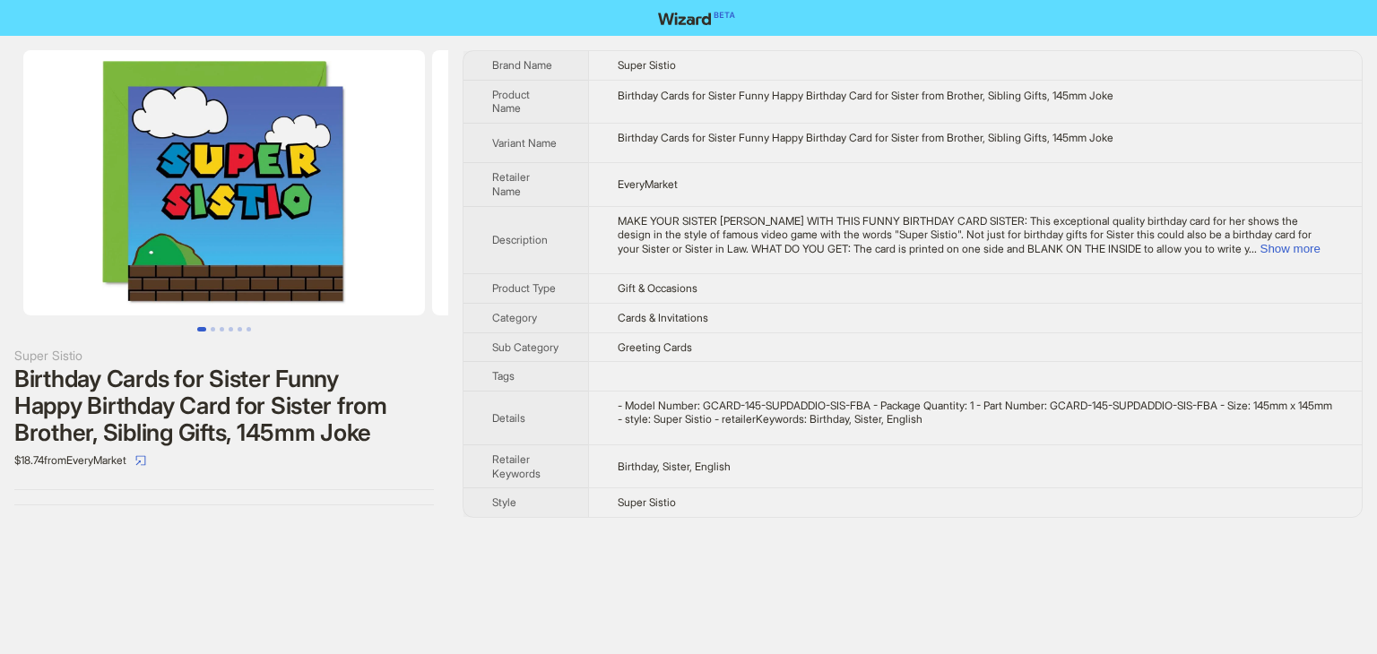
drag, startPoint x: 1300, startPoint y: 236, endPoint x: 1290, endPoint y: 255, distance: 22.5
click at [1292, 246] on div "MAKE YOUR SISTER [PERSON_NAME] WITH THIS FUNNY BIRTHDAY CARD SISTER: This excep…" at bounding box center [974, 235] width 715 height 42
click at [1296, 249] on button "Show more" at bounding box center [1290, 248] width 60 height 13
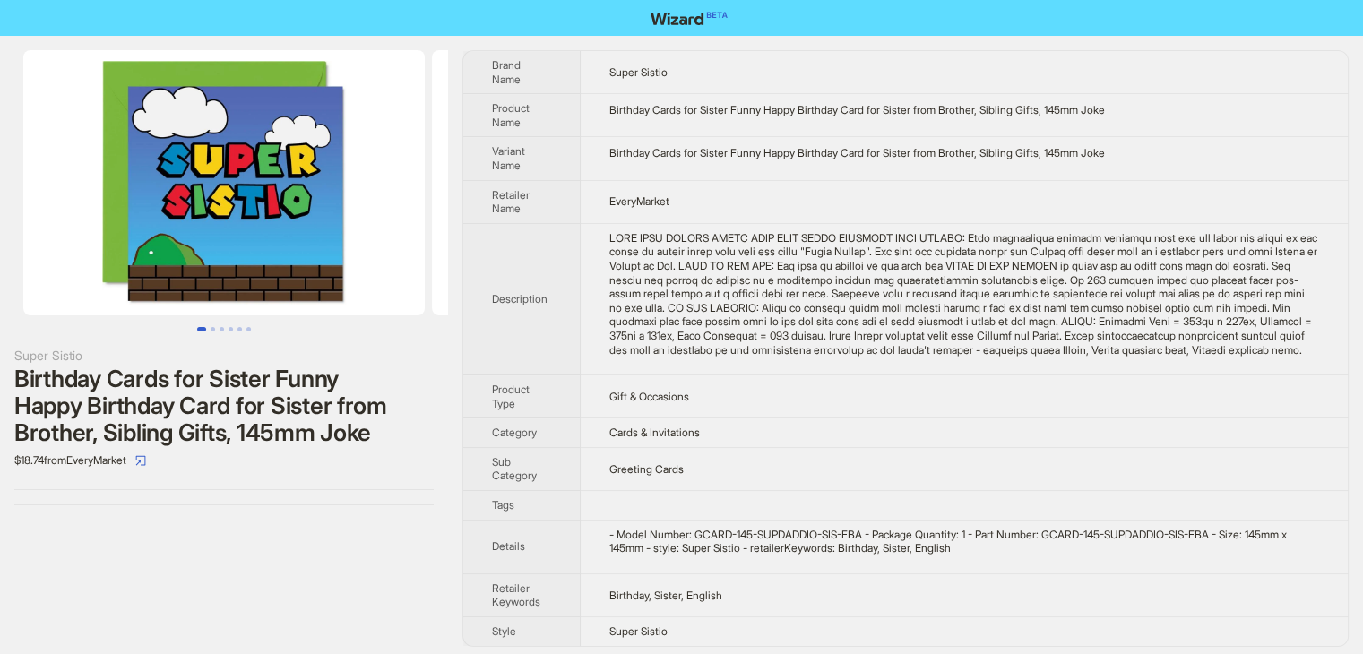
click at [1267, 154] on div "Birthday Cards for Sister Funny Happy Birthday Card for Sister from Brother, Si…" at bounding box center [964, 153] width 710 height 14
click at [1156, 119] on td "Birthday Cards for Sister Funny Happy Birthday Card for Sister from Brother, Si…" at bounding box center [964, 115] width 767 height 43
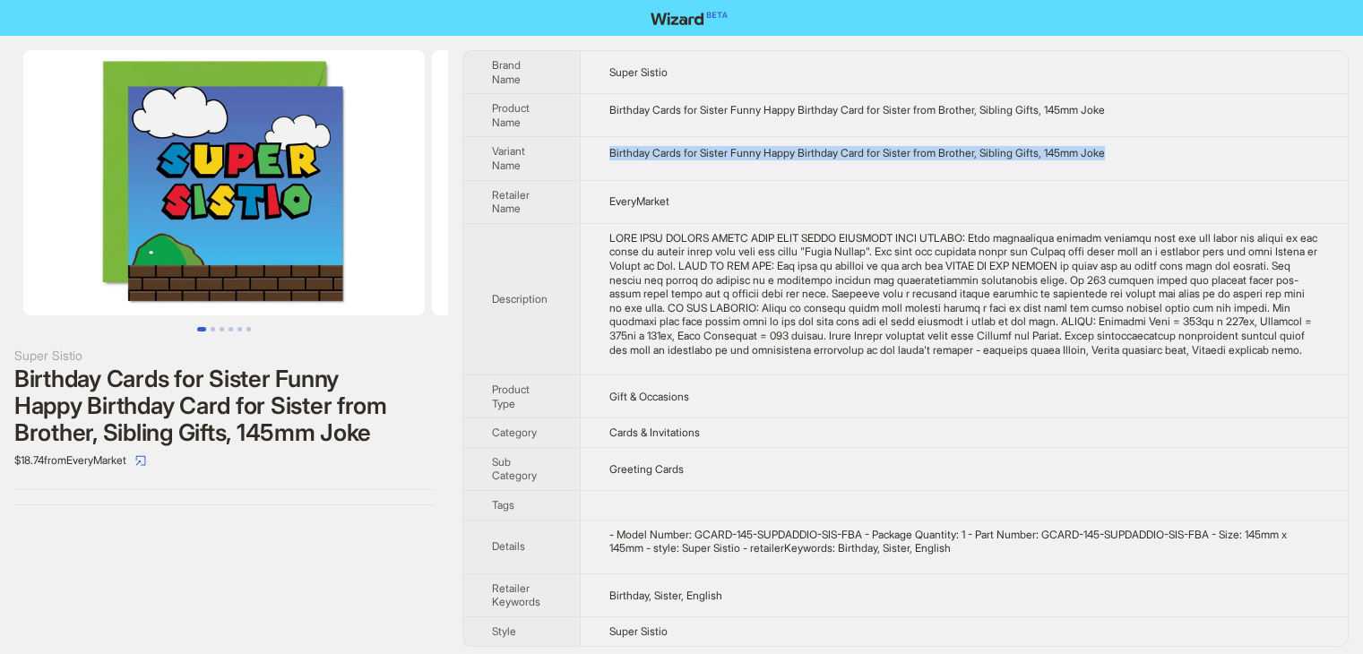
drag, startPoint x: 1172, startPoint y: 160, endPoint x: 606, endPoint y: 144, distance: 566.6
click at [606, 144] on td "Birthday Cards for Sister Funny Happy Birthday Card for Sister from Brother, Si…" at bounding box center [964, 158] width 767 height 43
copy div "Birthday Cards for Sister Funny Happy Birthday Card for Sister from Brother, Si…"
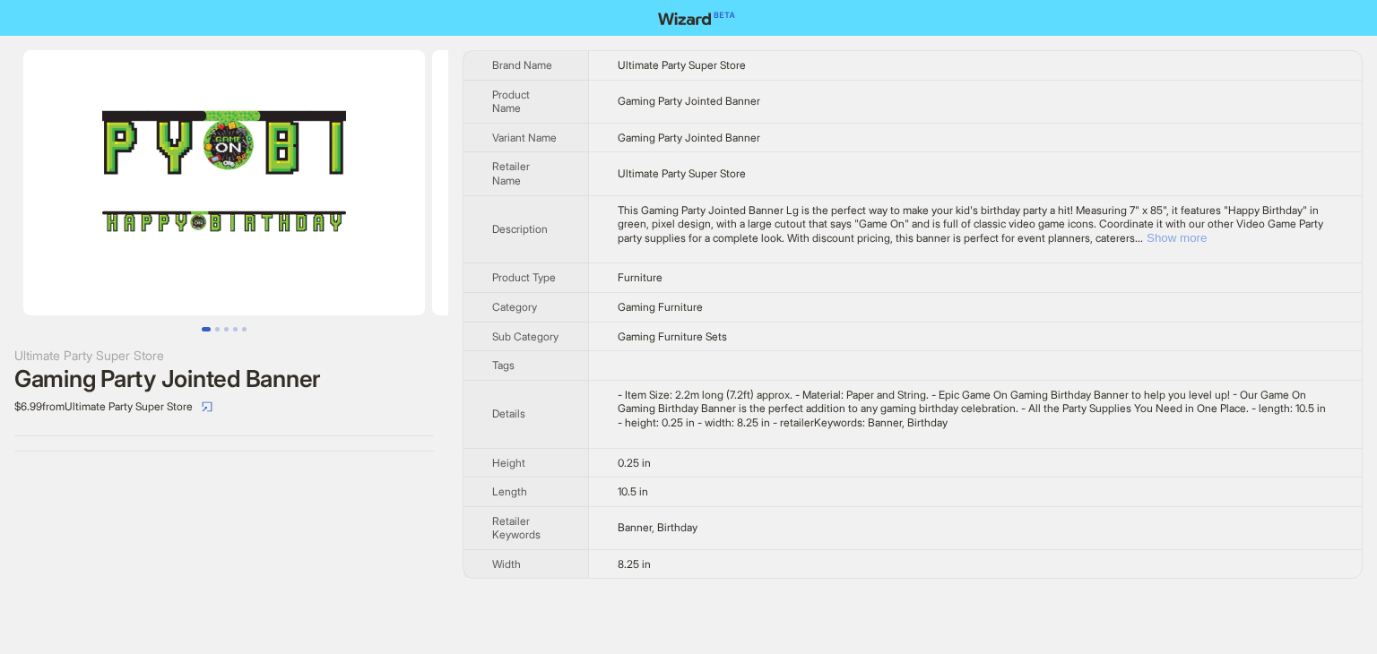
click at [1206, 240] on button "Show more" at bounding box center [1176, 237] width 60 height 13
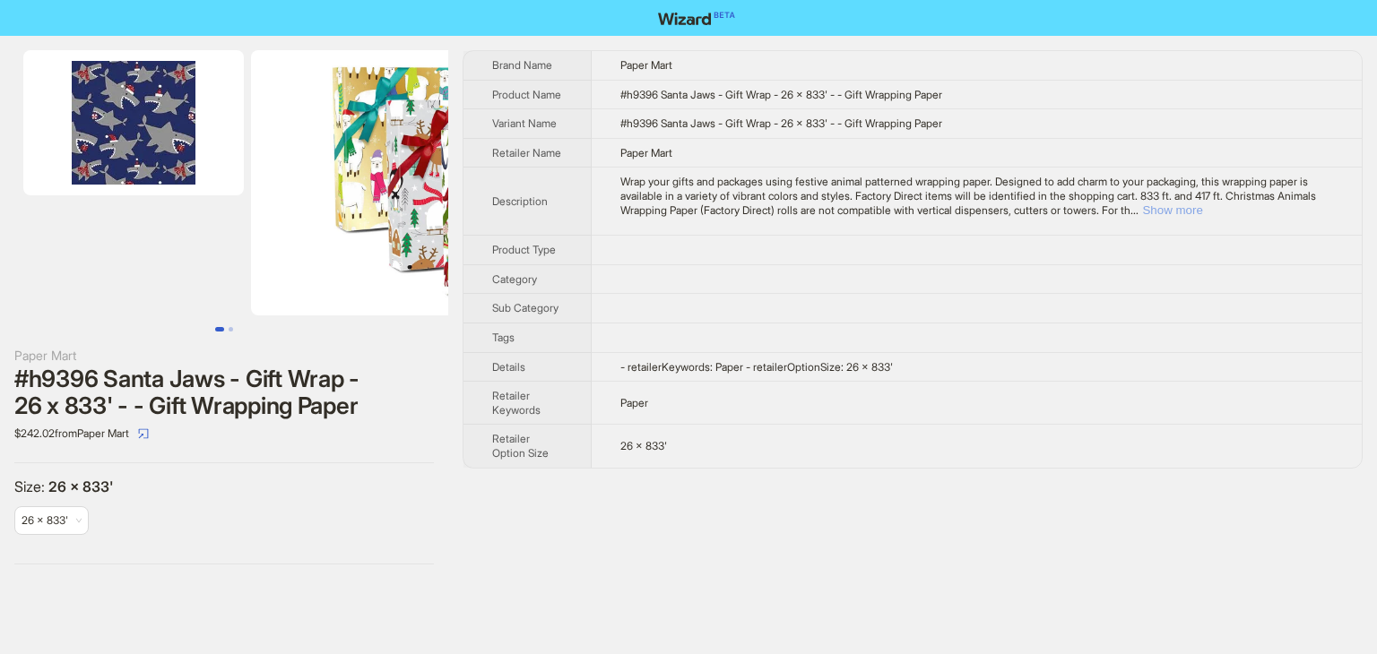
click at [1202, 217] on button "Show more" at bounding box center [1172, 209] width 60 height 13
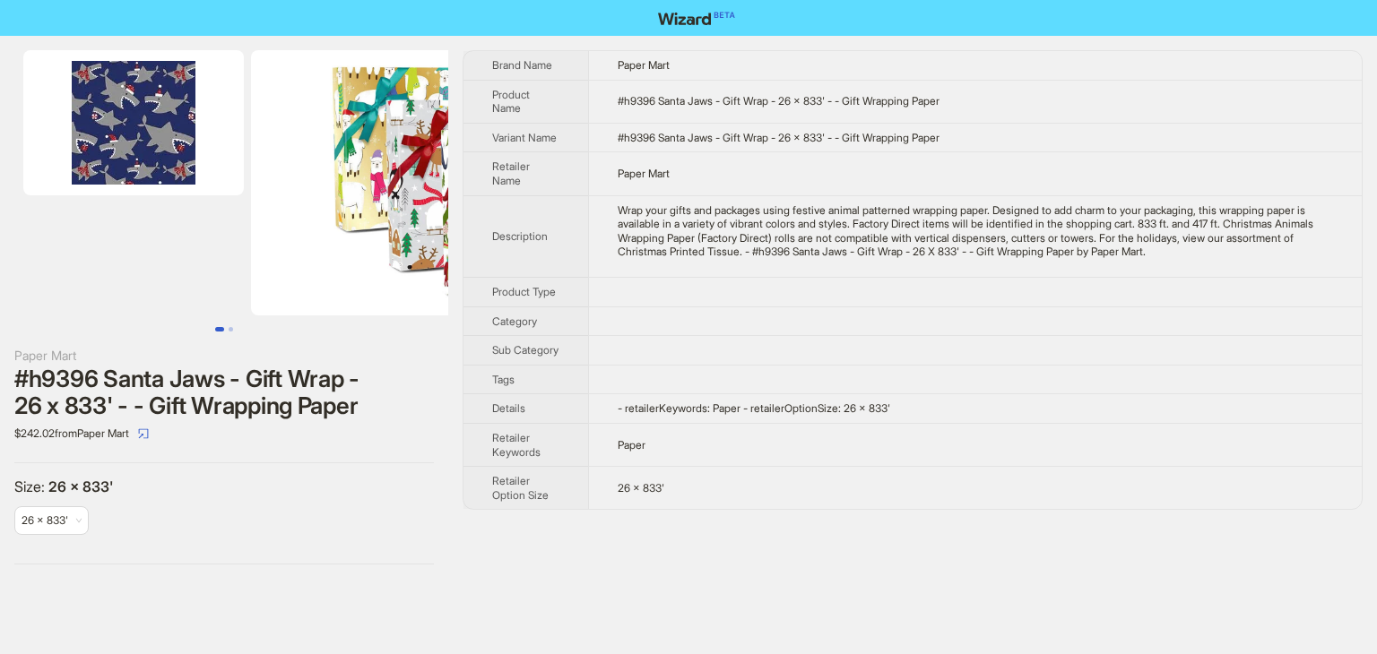
click at [896, 116] on td "#h9396 Santa Jaws - Gift Wrap - 26 x 833' - - Gift Wrapping Paper" at bounding box center [974, 101] width 773 height 43
drag, startPoint x: 1011, startPoint y: 137, endPoint x: 617, endPoint y: 141, distance: 394.4
click at [617, 141] on td "#h9396 Santa Jaws - Gift Wrap - 26 x 833' - - Gift Wrapping Paper" at bounding box center [974, 138] width 773 height 30
copy span "#h9396 Santa Jaws - Gift Wrap - 26 x 833' - - Gift Wrapping Paper"
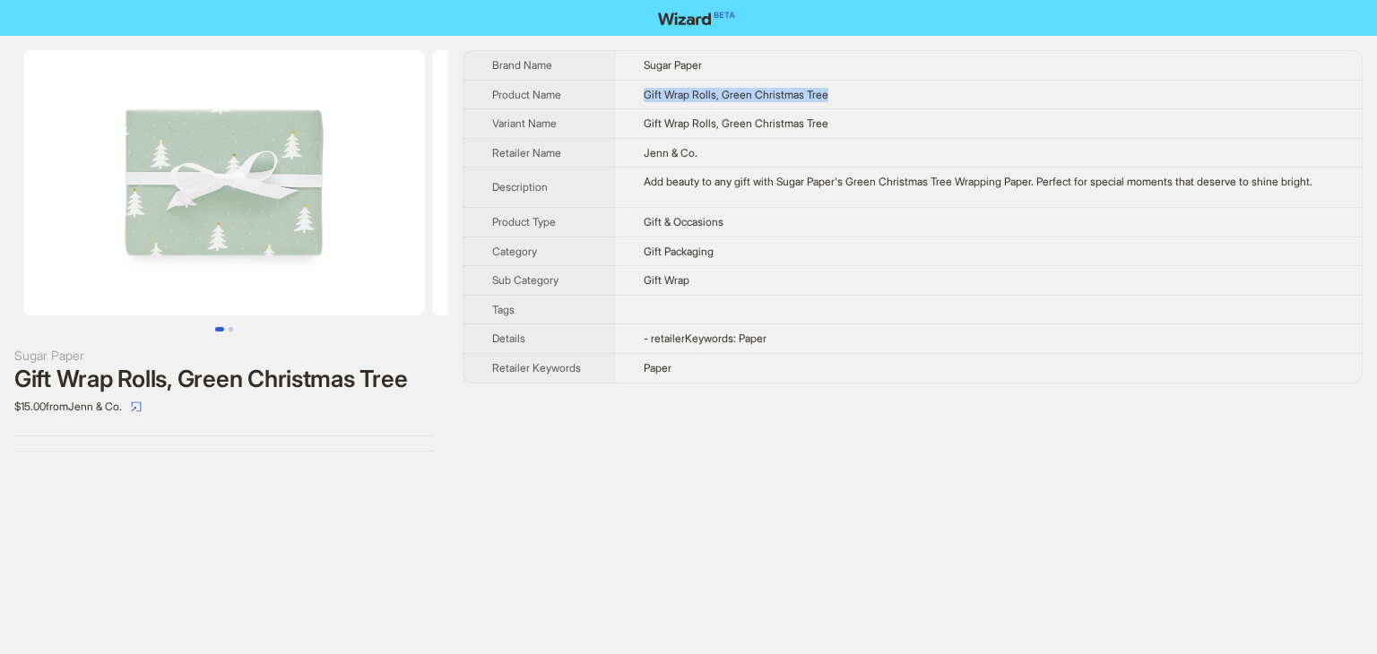
drag, startPoint x: 864, startPoint y: 88, endPoint x: 639, endPoint y: 92, distance: 225.0
click at [639, 92] on td "Gift Wrap Rolls, Green Christmas Tree" at bounding box center [987, 95] width 747 height 30
copy span "Gift Wrap Rolls, Green Christmas Tree"
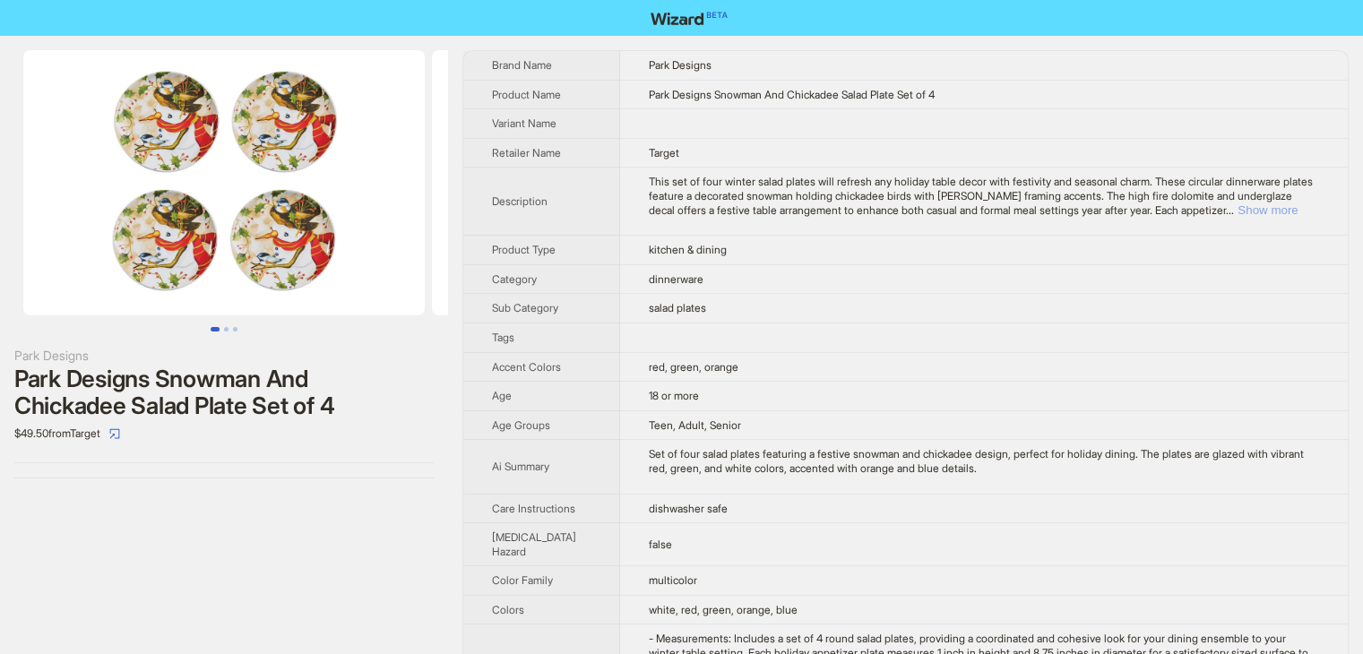
click at [1298, 205] on button "Show more" at bounding box center [1268, 209] width 60 height 13
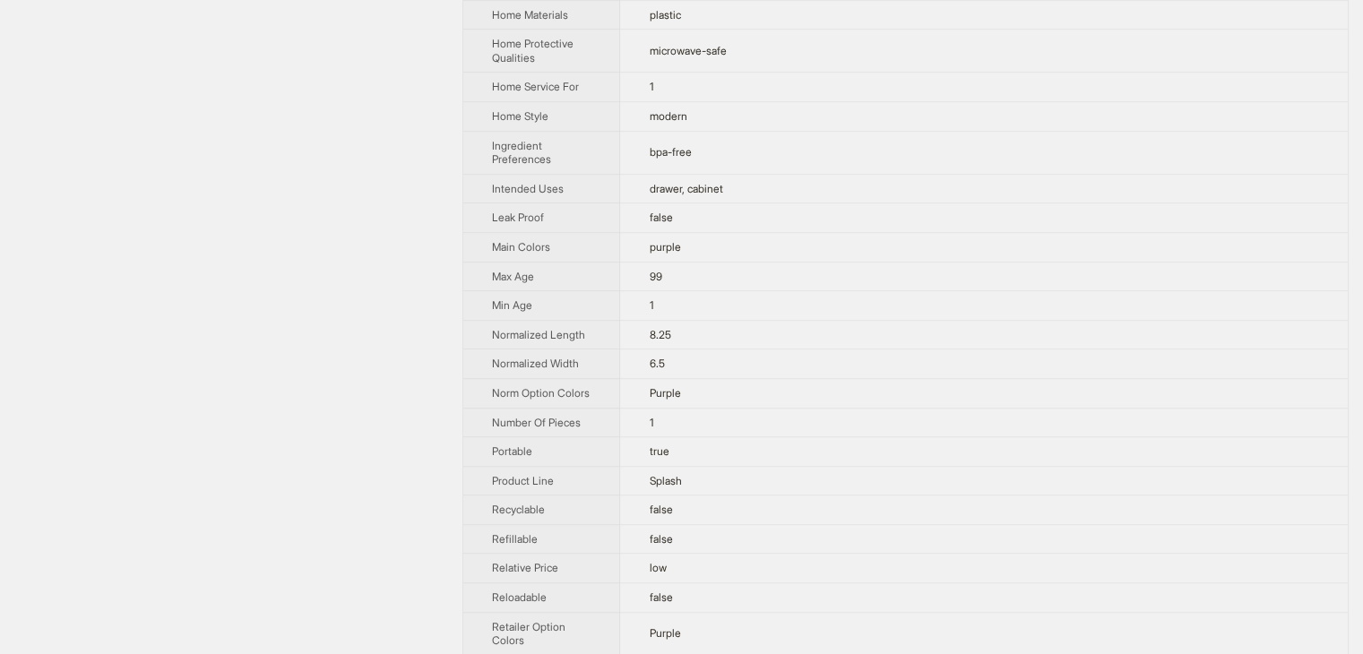
scroll to position [986, 0]
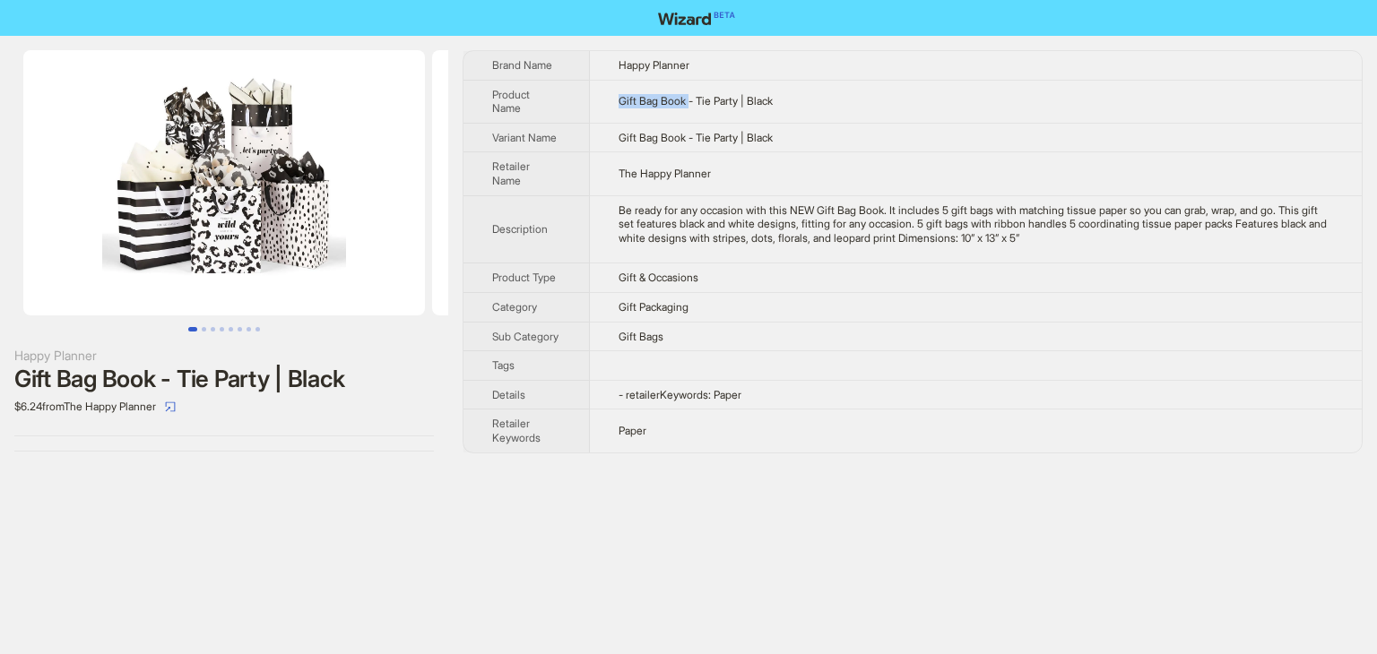
drag, startPoint x: 618, startPoint y: 95, endPoint x: 695, endPoint y: 103, distance: 76.6
click at [695, 103] on td "Gift Bag Book - Tie Party | Black" at bounding box center [976, 101] width 772 height 43
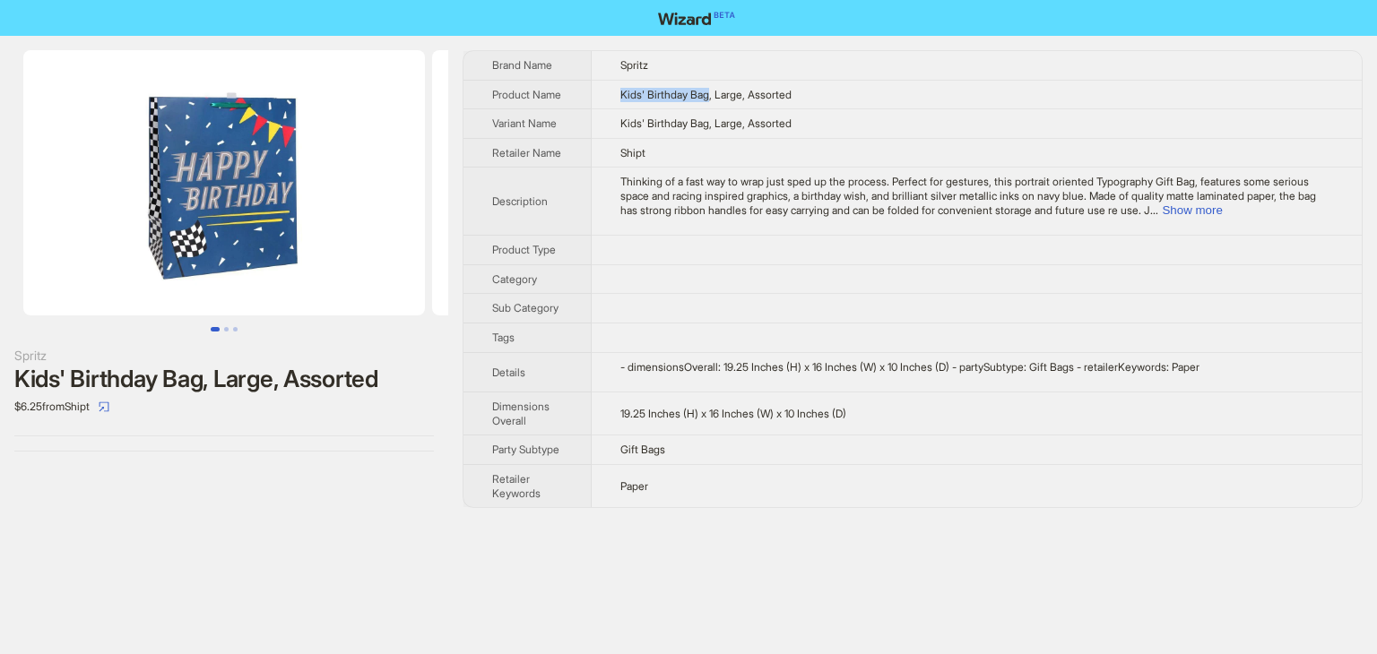
drag, startPoint x: 617, startPoint y: 99, endPoint x: 713, endPoint y: 112, distance: 96.7
click at [713, 109] on td "Kids' Birthday Bag, Large, Assorted" at bounding box center [977, 95] width 770 height 30
click at [869, 63] on td "Spritz" at bounding box center [977, 65] width 770 height 29
drag, startPoint x: 617, startPoint y: 99, endPoint x: 681, endPoint y: 107, distance: 64.0
click at [681, 107] on td "Kids' Birthday Bag, Large, Assorted" at bounding box center [977, 95] width 770 height 30
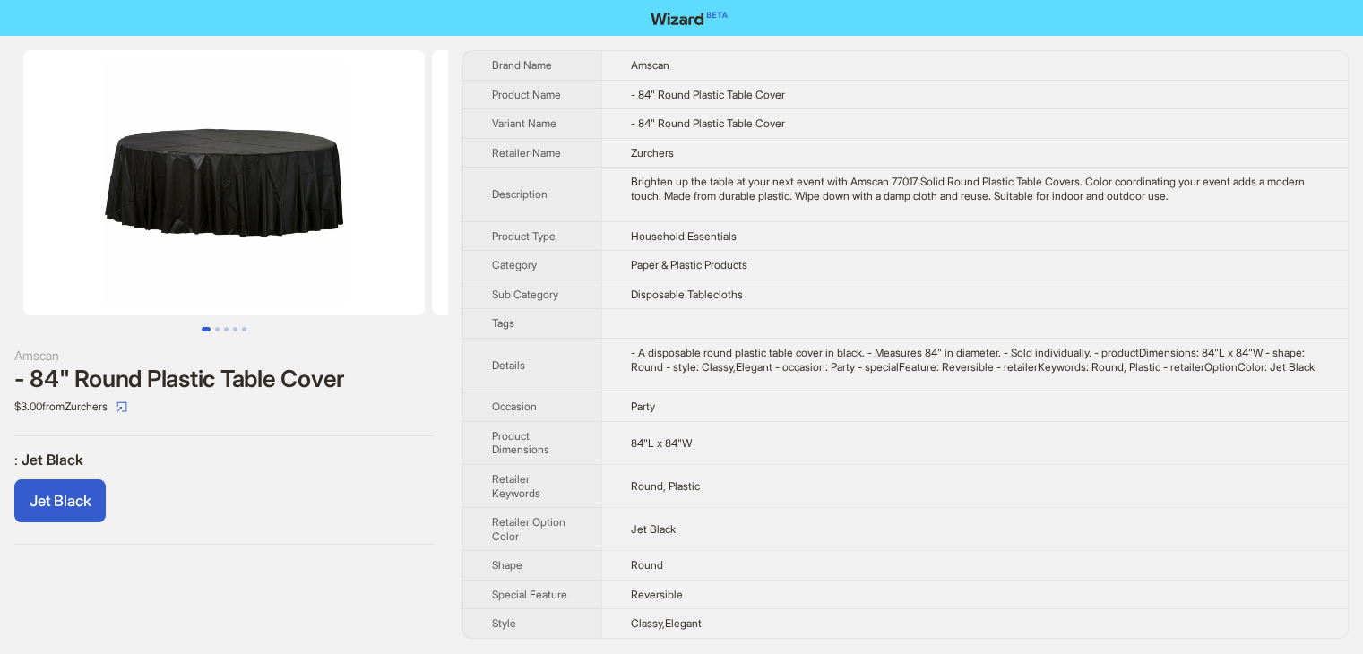
click at [1162, 125] on td "- 84" Round Plastic Table Cover" at bounding box center [974, 124] width 747 height 30
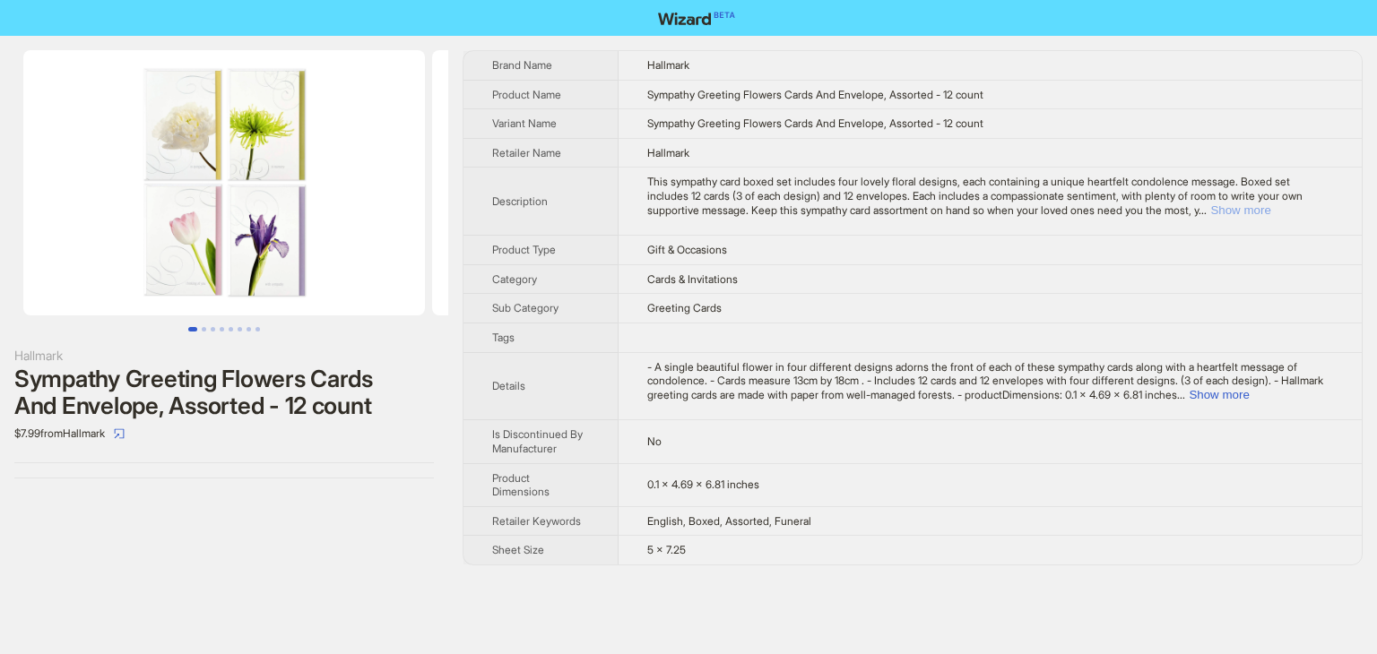
click at [1270, 216] on button "Show more" at bounding box center [1240, 209] width 60 height 13
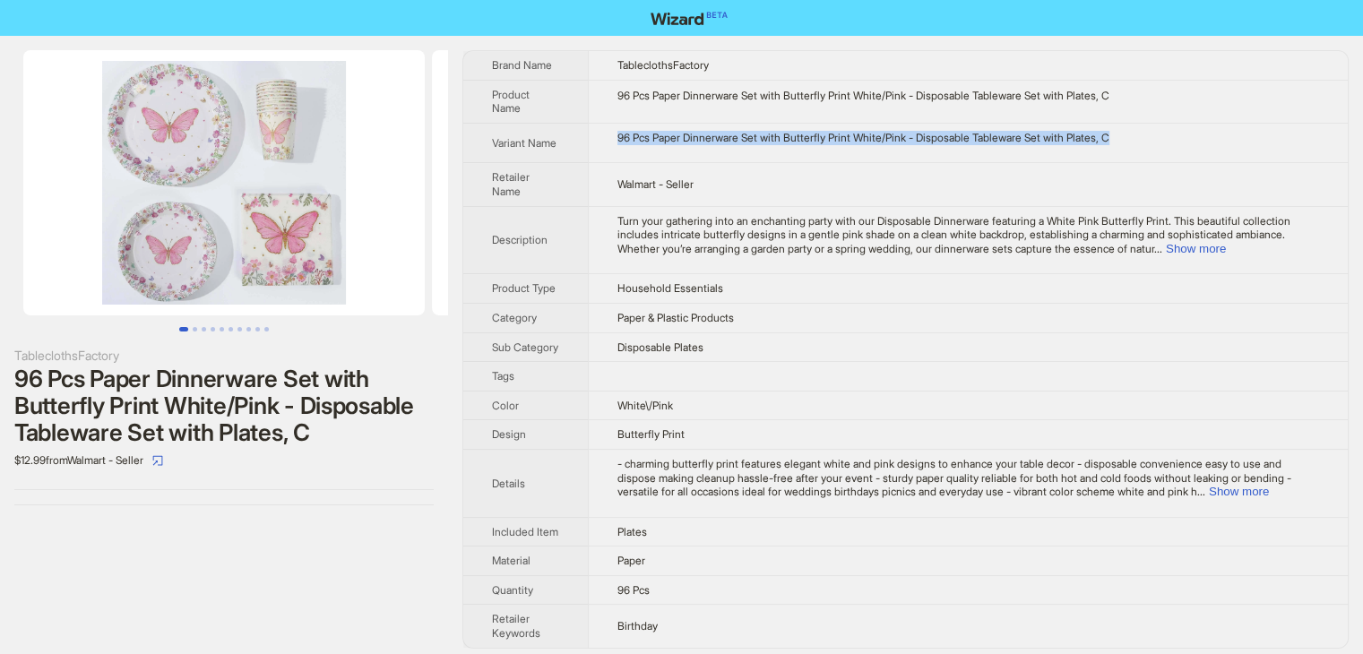
drag, startPoint x: 1173, startPoint y: 144, endPoint x: 608, endPoint y: 147, distance: 565.5
click at [608, 147] on td "96 Pcs Paper Dinnerware Set with Butterfly Print White/Pink - Disposable Tablew…" at bounding box center [968, 143] width 760 height 40
copy div "96 Pcs Paper Dinnerware Set with Butterfly Print White/Pink - Disposable Tablew…"
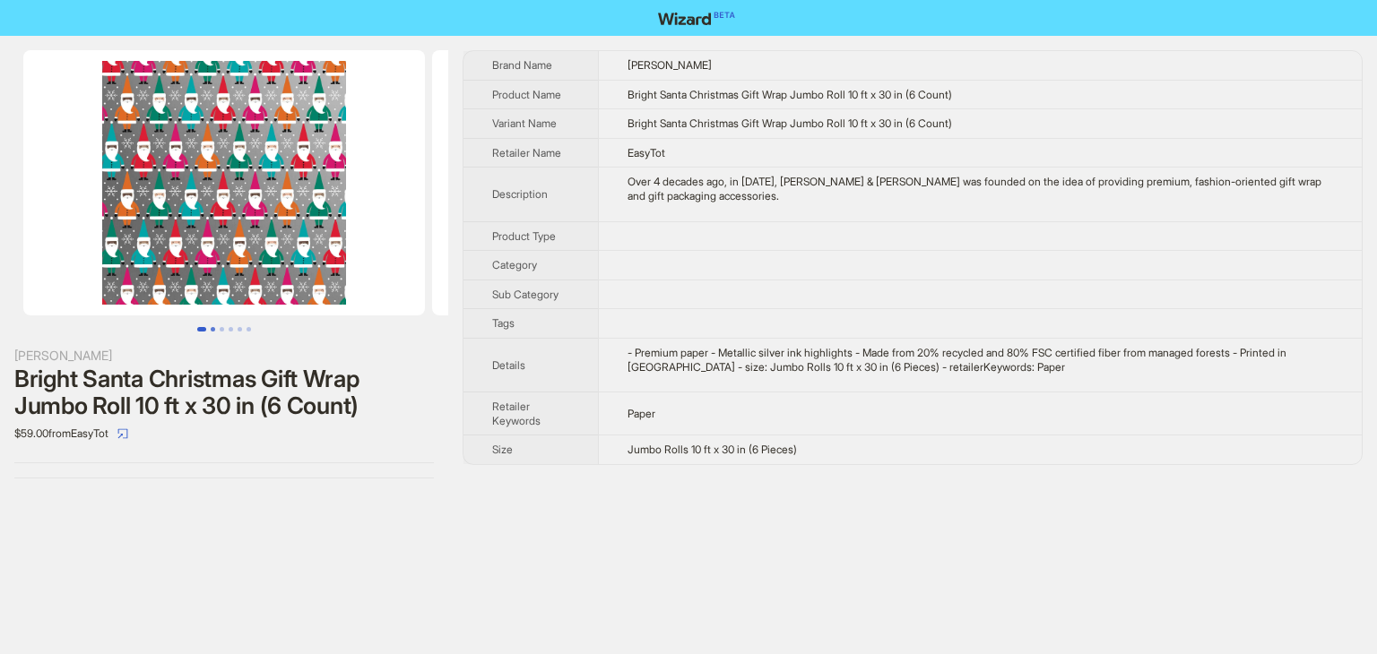
click at [214, 328] on button "Go to slide 2" at bounding box center [213, 329] width 4 height 4
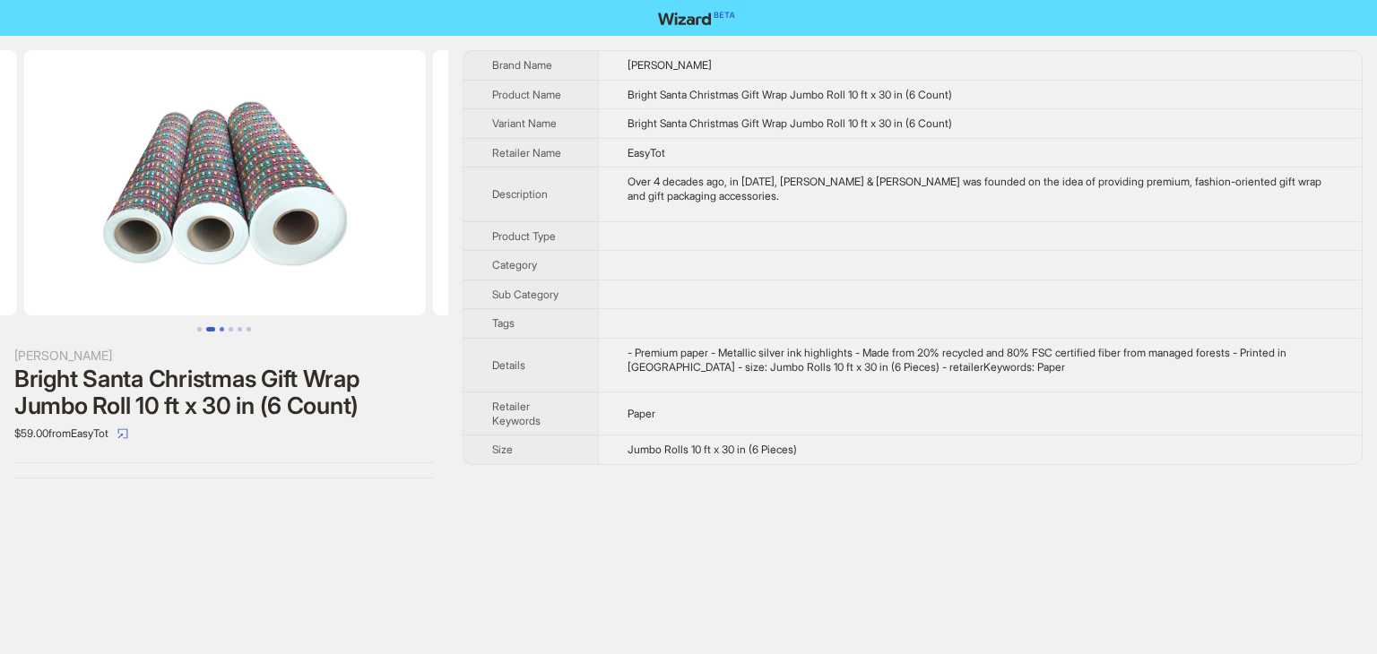
click at [221, 328] on button "Go to slide 3" at bounding box center [222, 329] width 4 height 4
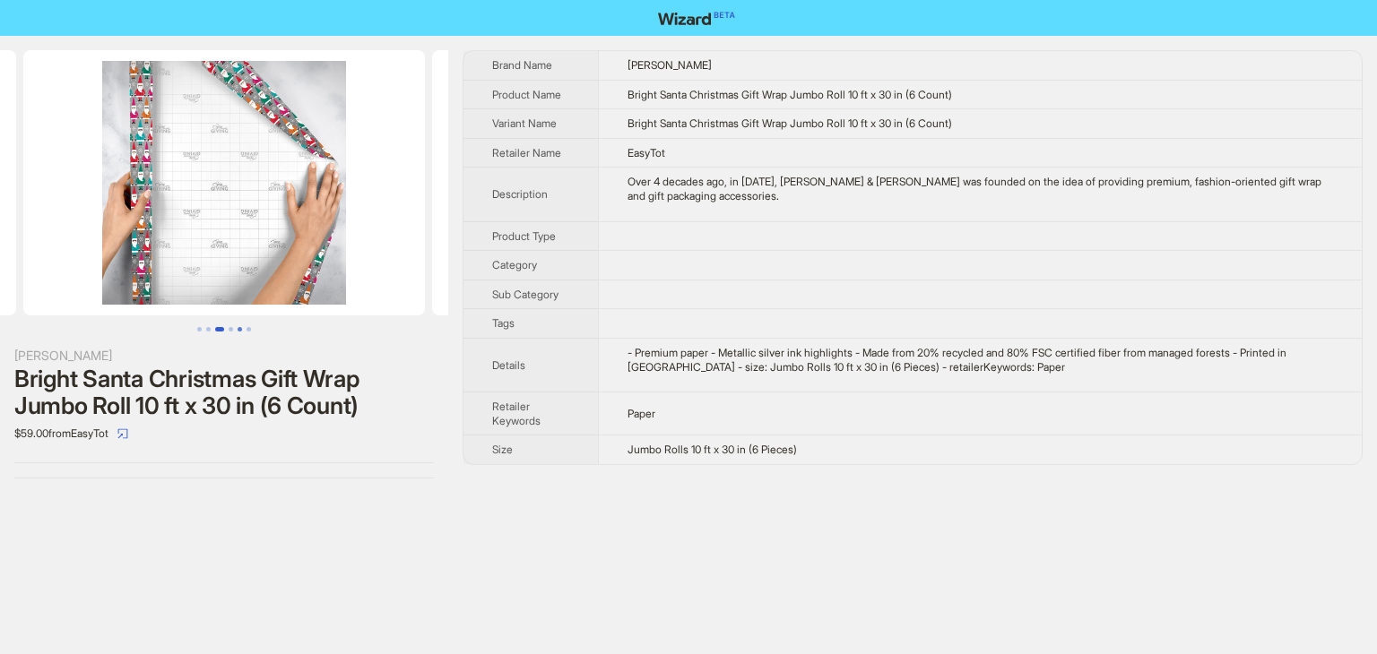
click at [240, 328] on button "Go to slide 5" at bounding box center [239, 329] width 4 height 4
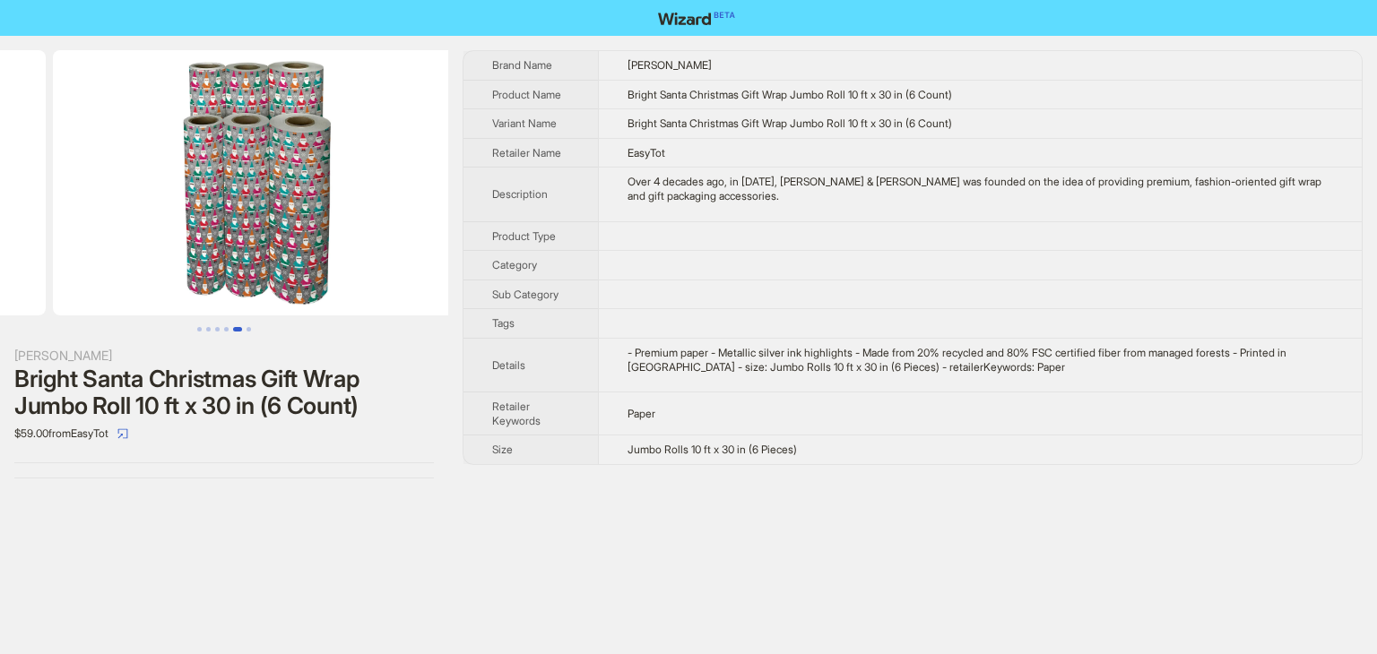
scroll to position [0, 1635]
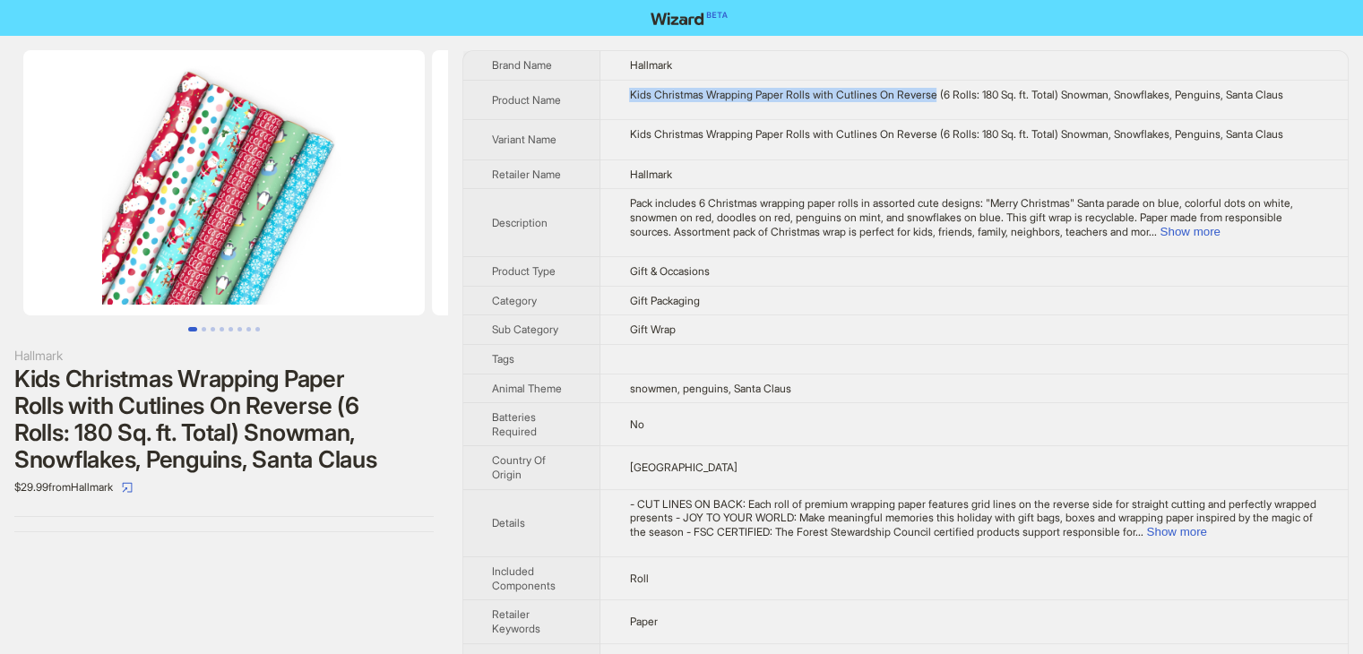
drag, startPoint x: 624, startPoint y: 97, endPoint x: 948, endPoint y: 110, distance: 324.7
click at [948, 110] on td "Kids Christmas Wrapping Paper Rolls with Cutlines On Reverse (6 Rolls: 180 Sq. …" at bounding box center [973, 100] width 747 height 40
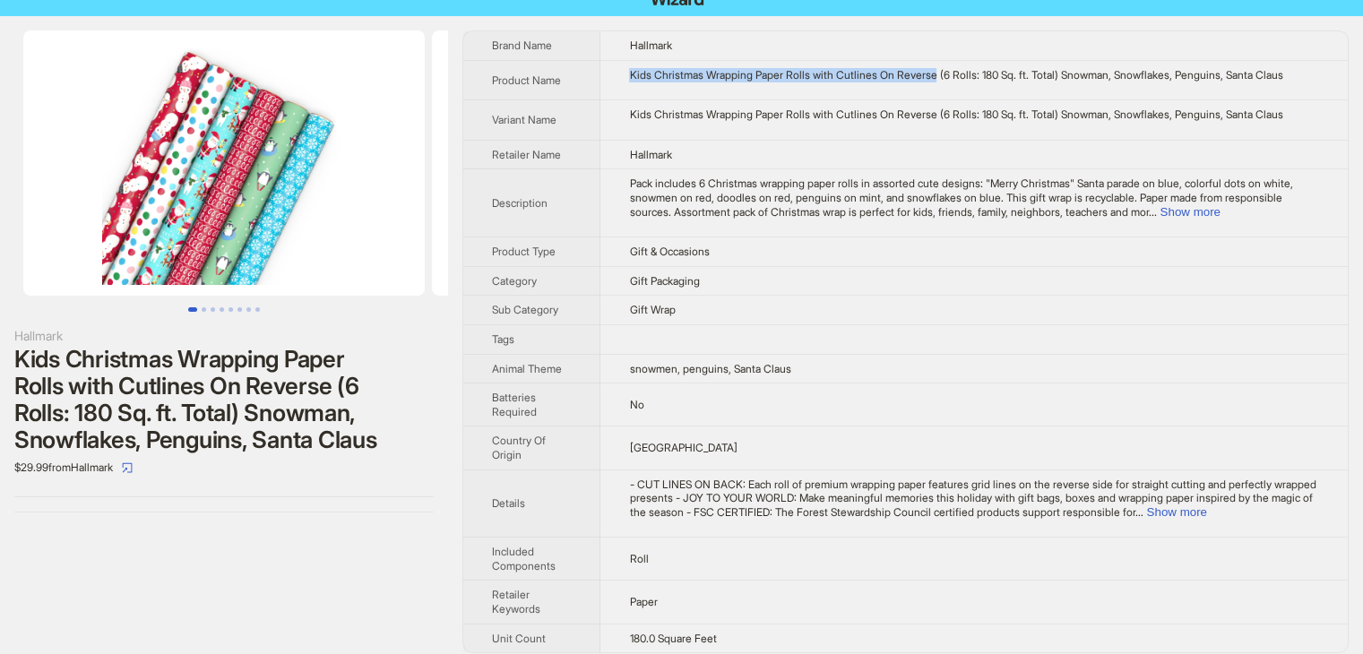
scroll to position [31, 0]
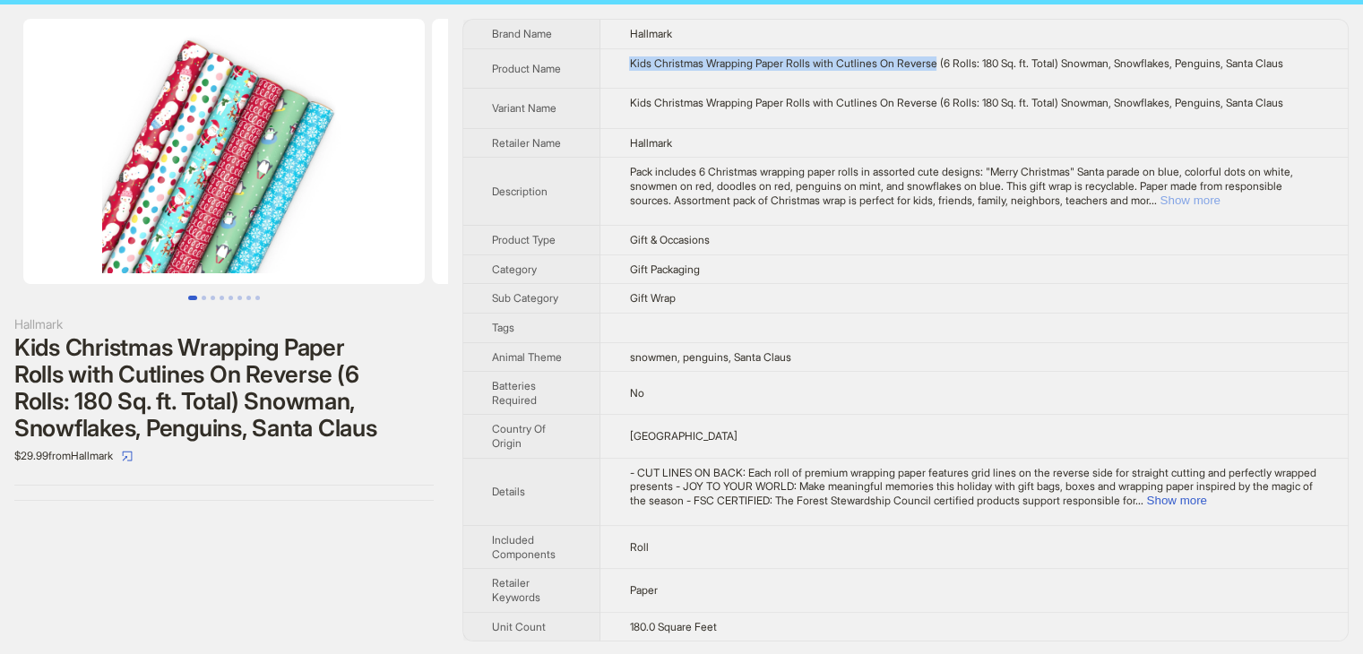
click at [1220, 199] on button "Show more" at bounding box center [1190, 200] width 60 height 13
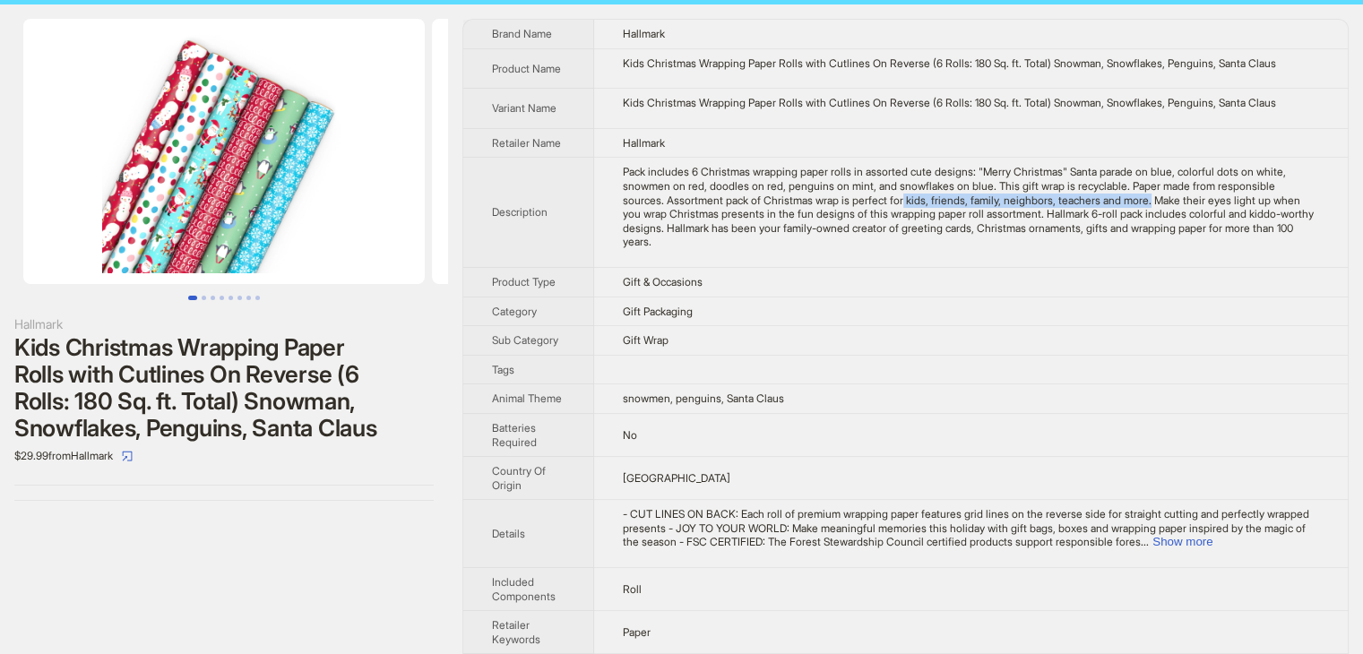
drag, startPoint x: 982, startPoint y: 202, endPoint x: 1247, endPoint y: 195, distance: 264.5
click at [1247, 195] on div "Pack includes 6 Christmas wrapping paper rolls in assorted cute designs: "Merry…" at bounding box center [971, 207] width 696 height 84
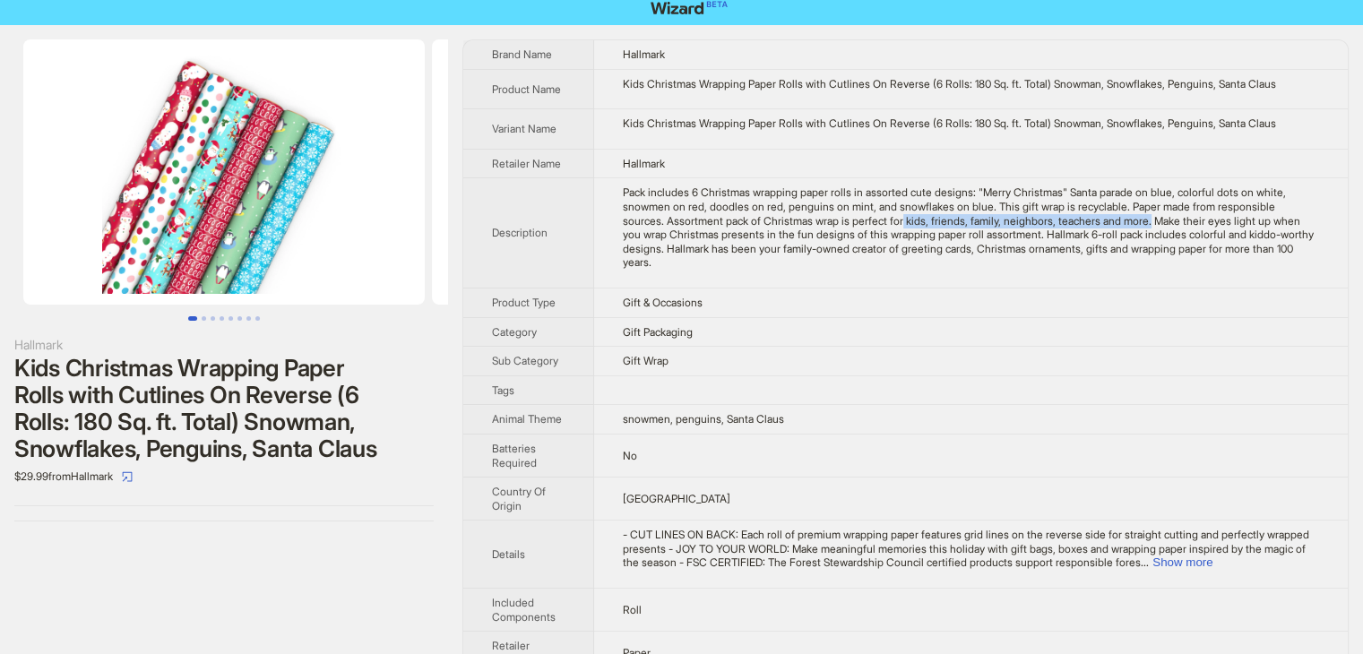
scroll to position [0, 0]
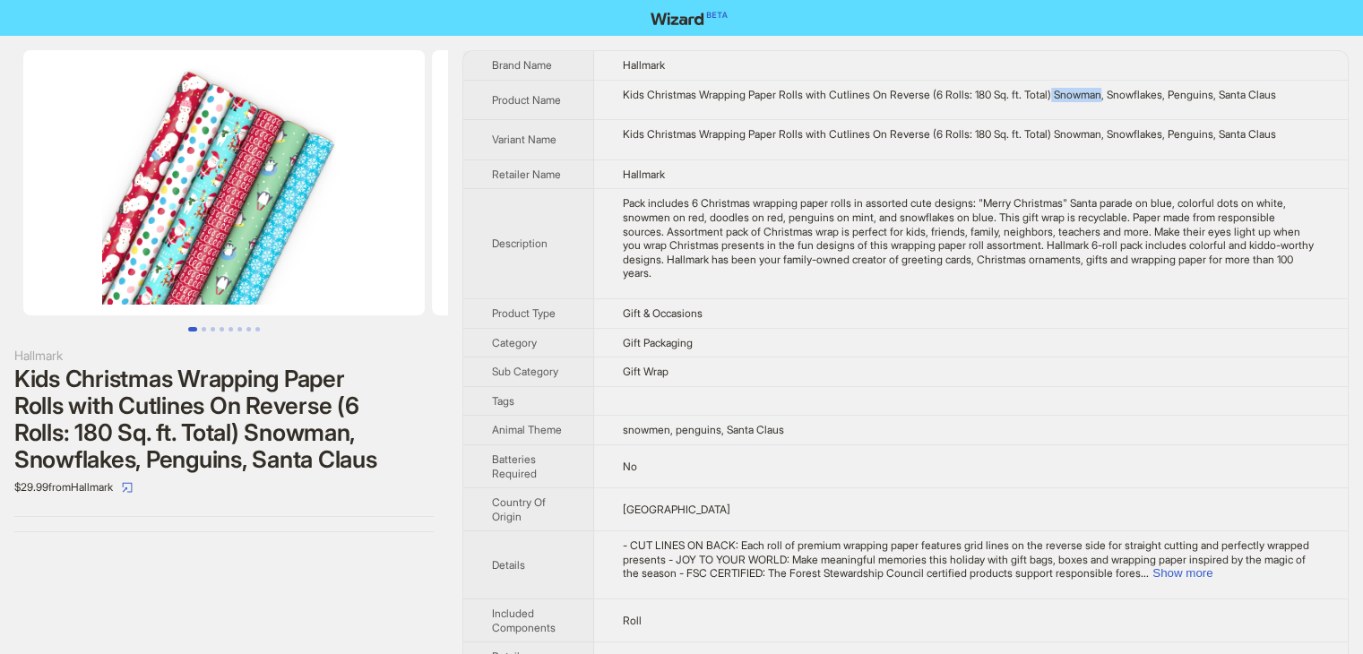
drag, startPoint x: 1072, startPoint y: 92, endPoint x: 1122, endPoint y: 94, distance: 50.2
click at [1122, 94] on div "Kids Christmas Wrapping Paper Rolls with Cutlines On Reverse (6 Rolls: 180 Sq. …" at bounding box center [971, 95] width 696 height 14
drag, startPoint x: 1248, startPoint y: 94, endPoint x: 1276, endPoint y: 95, distance: 28.7
click at [1281, 94] on div "Kids Christmas Wrapping Paper Rolls with Cutlines On Reverse (6 Rolls: 180 Sq. …" at bounding box center [971, 95] width 696 height 14
click at [928, 152] on td "Kids Christmas Wrapping Paper Rolls with Cutlines On Reverse (6 Rolls: 180 Sq. …" at bounding box center [971, 140] width 754 height 40
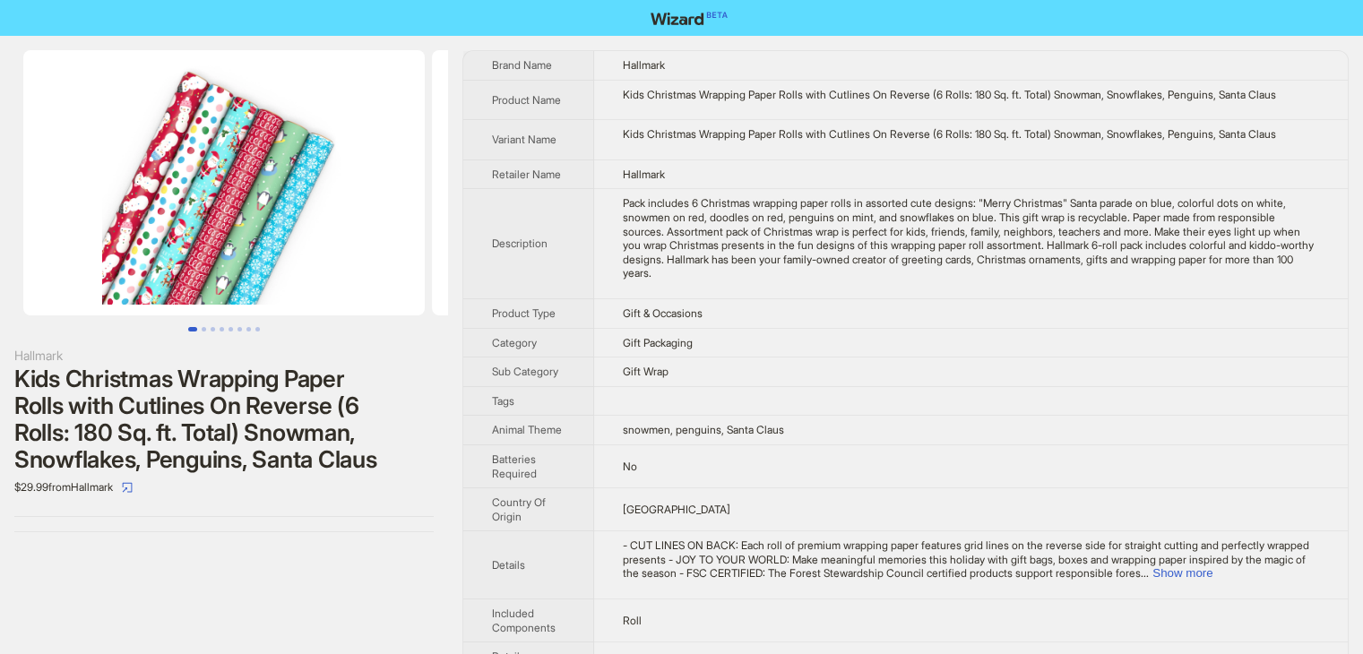
click at [214, 169] on img at bounding box center [224, 182] width 402 height 265
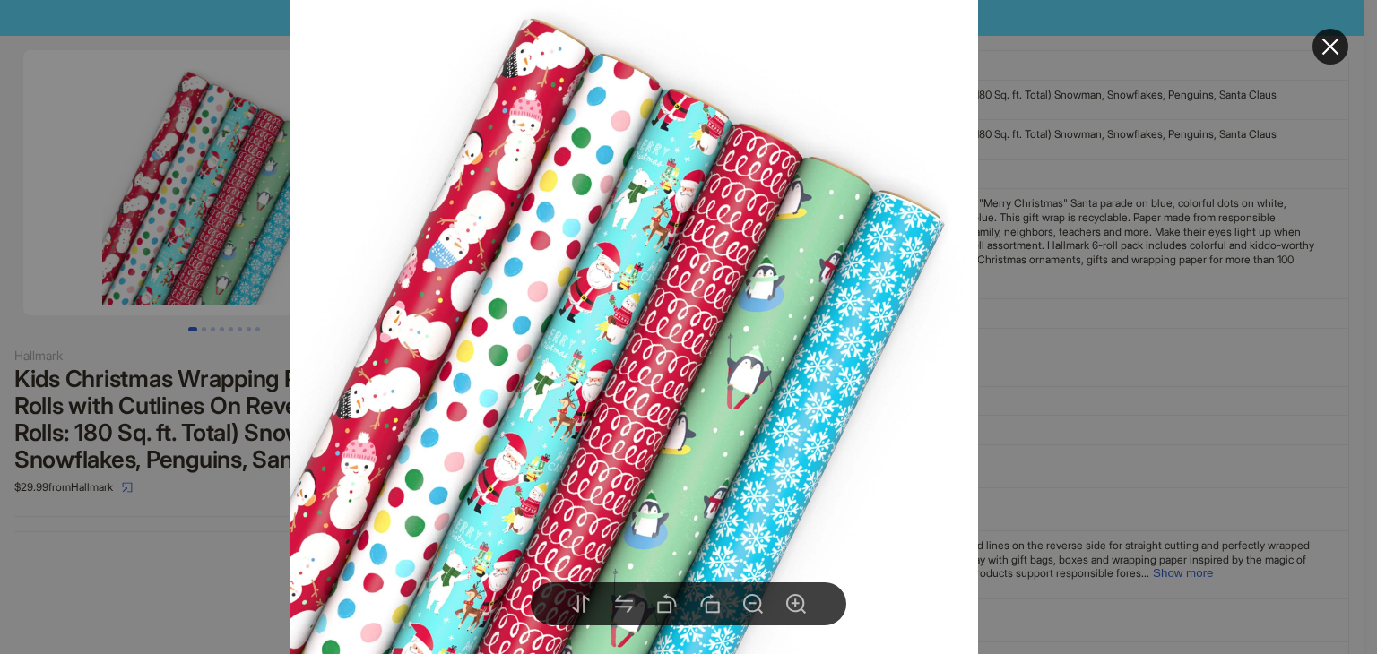
click at [1334, 46] on icon "close" at bounding box center [1330, 47] width 22 height 22
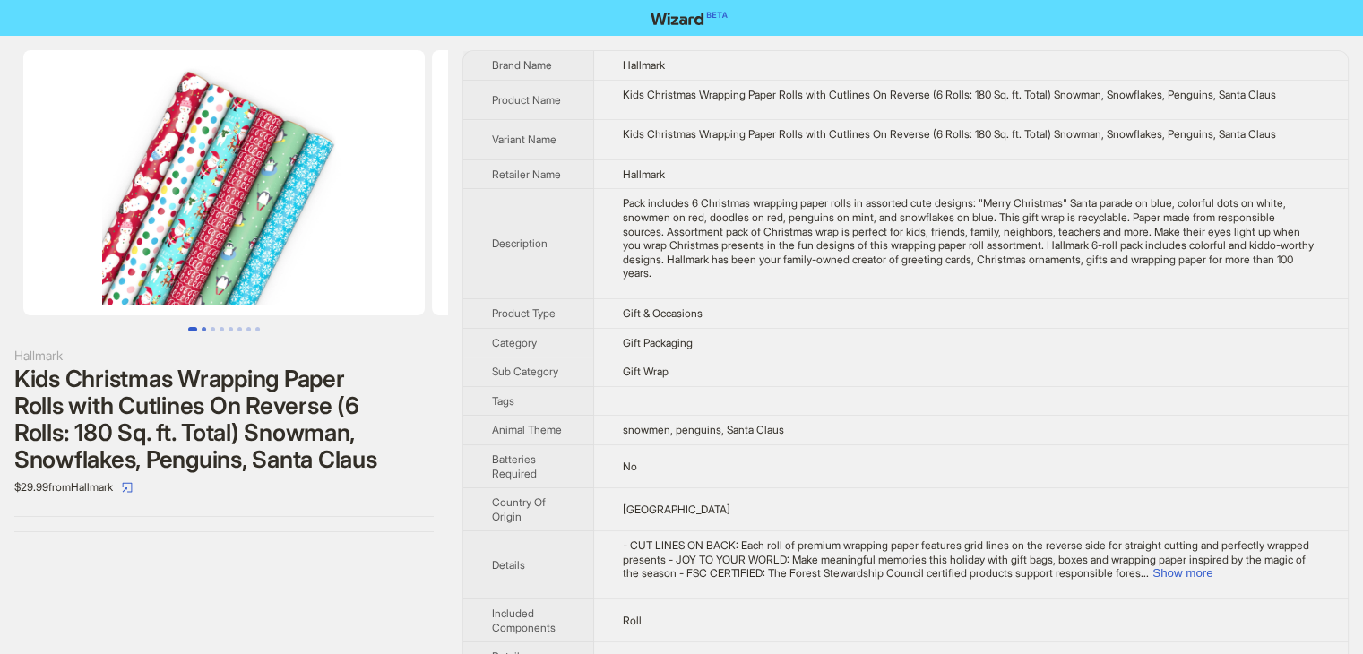
click at [203, 332] on button "Go to slide 2" at bounding box center [204, 329] width 4 height 4
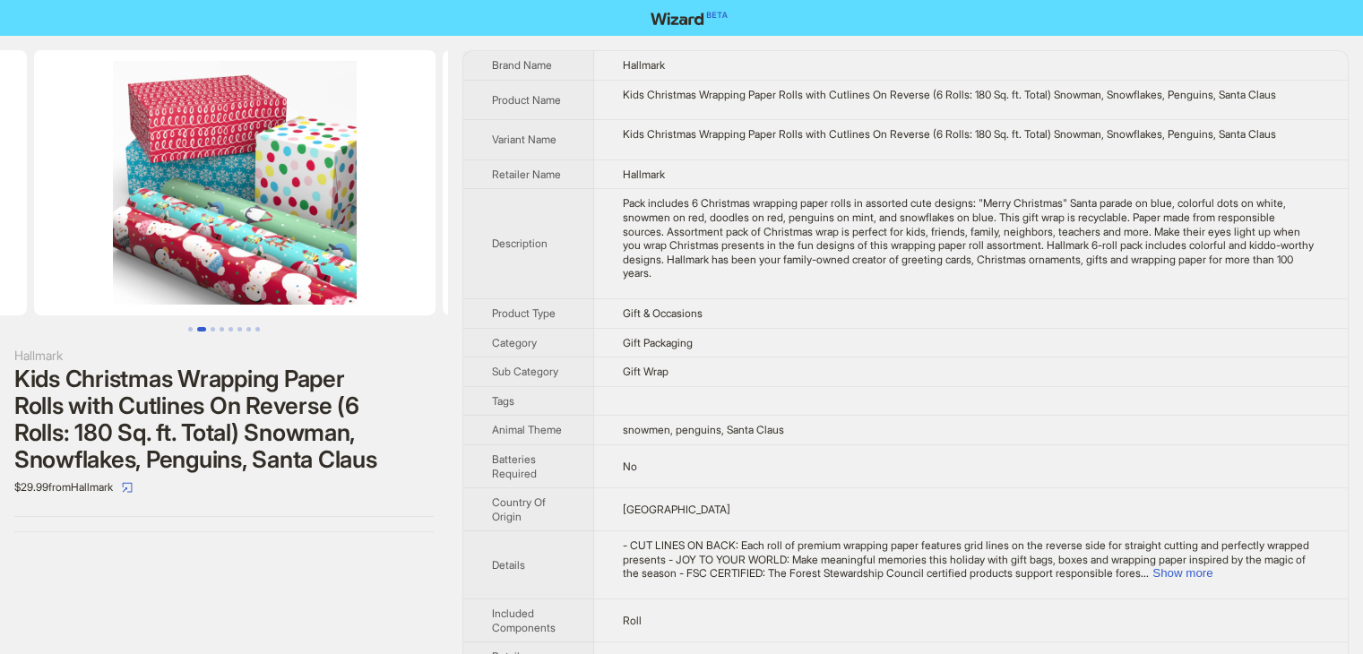
scroll to position [0, 409]
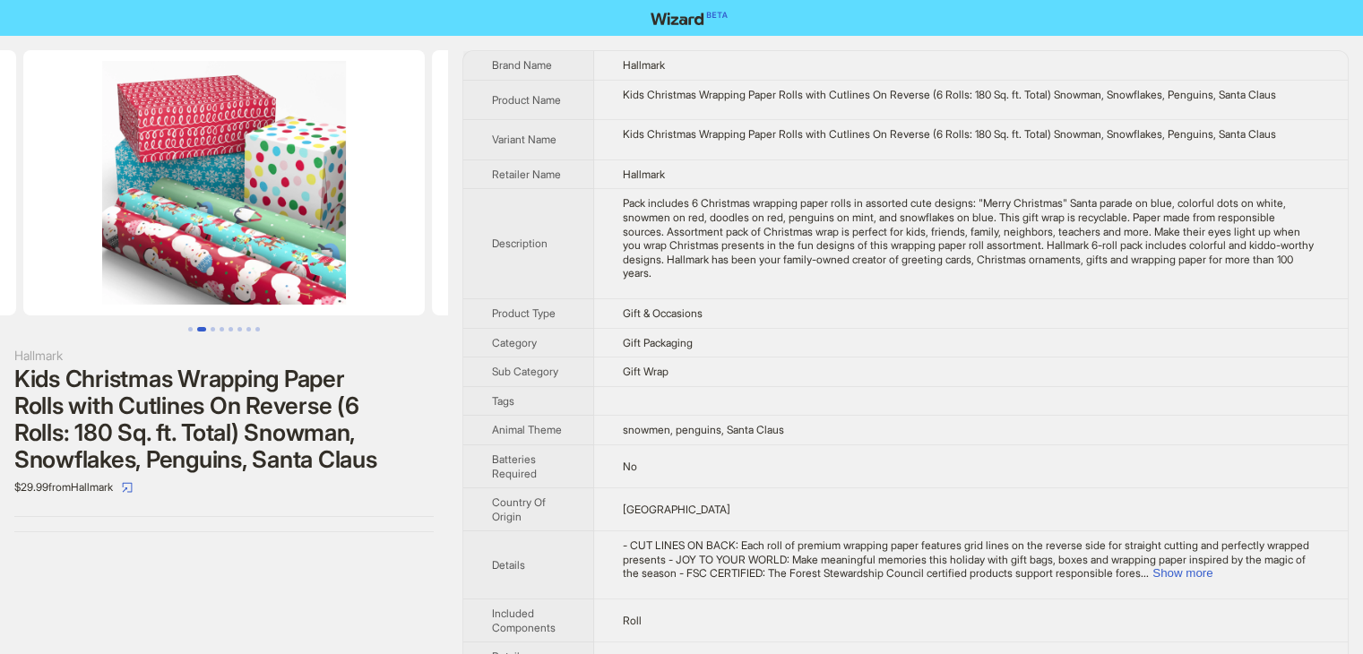
click at [206, 330] on button "Go to slide 2" at bounding box center [201, 329] width 9 height 4
click at [215, 330] on button "Go to slide 3" at bounding box center [213, 329] width 4 height 4
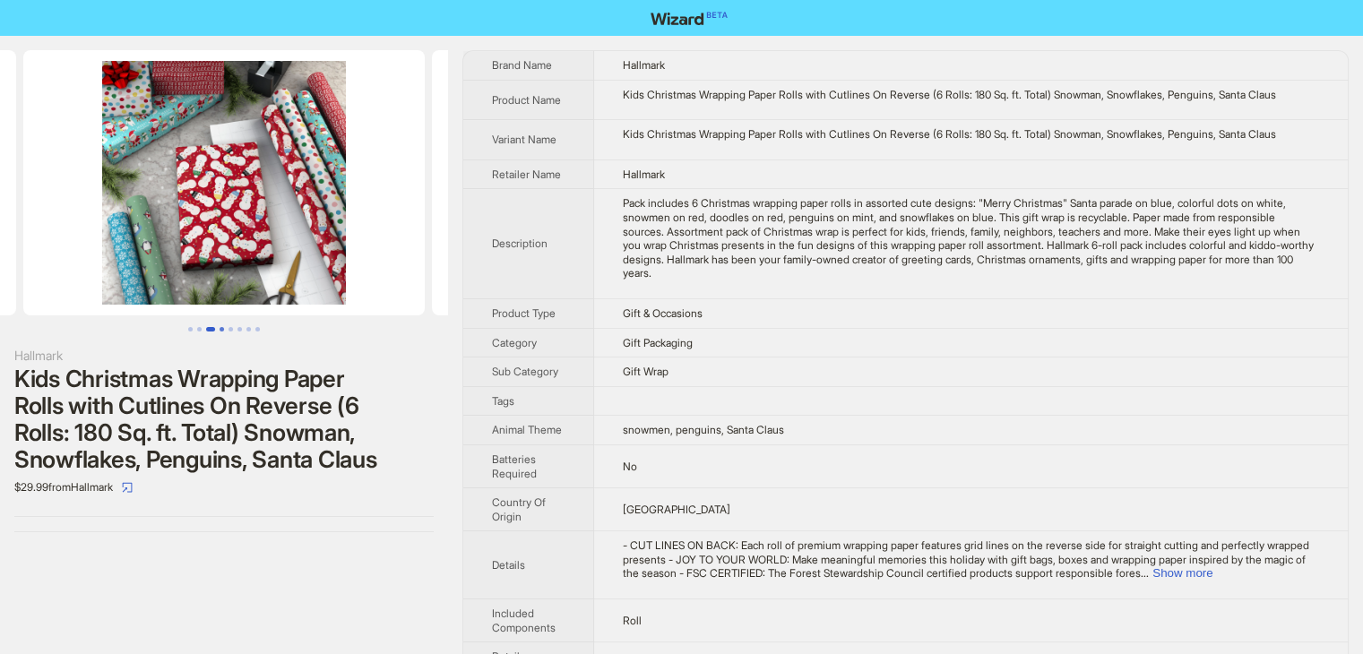
click at [220, 329] on button "Go to slide 4" at bounding box center [222, 329] width 4 height 4
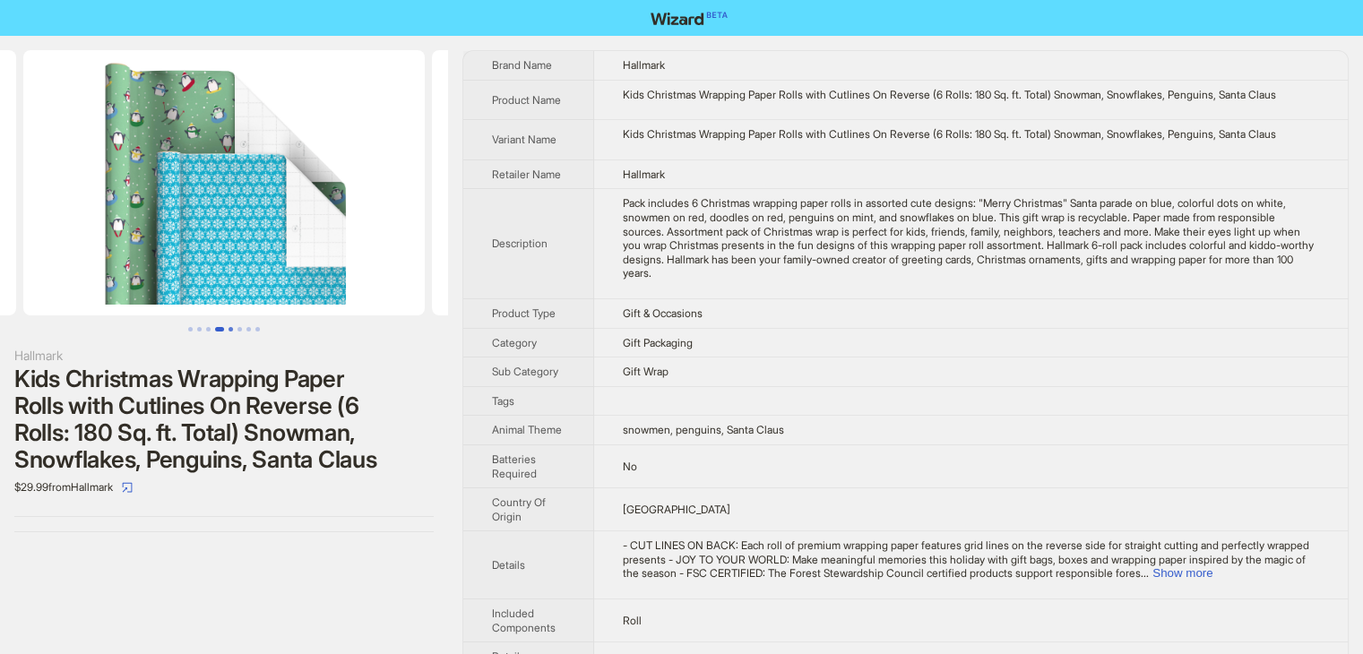
click at [229, 327] on button "Go to slide 5" at bounding box center [231, 329] width 4 height 4
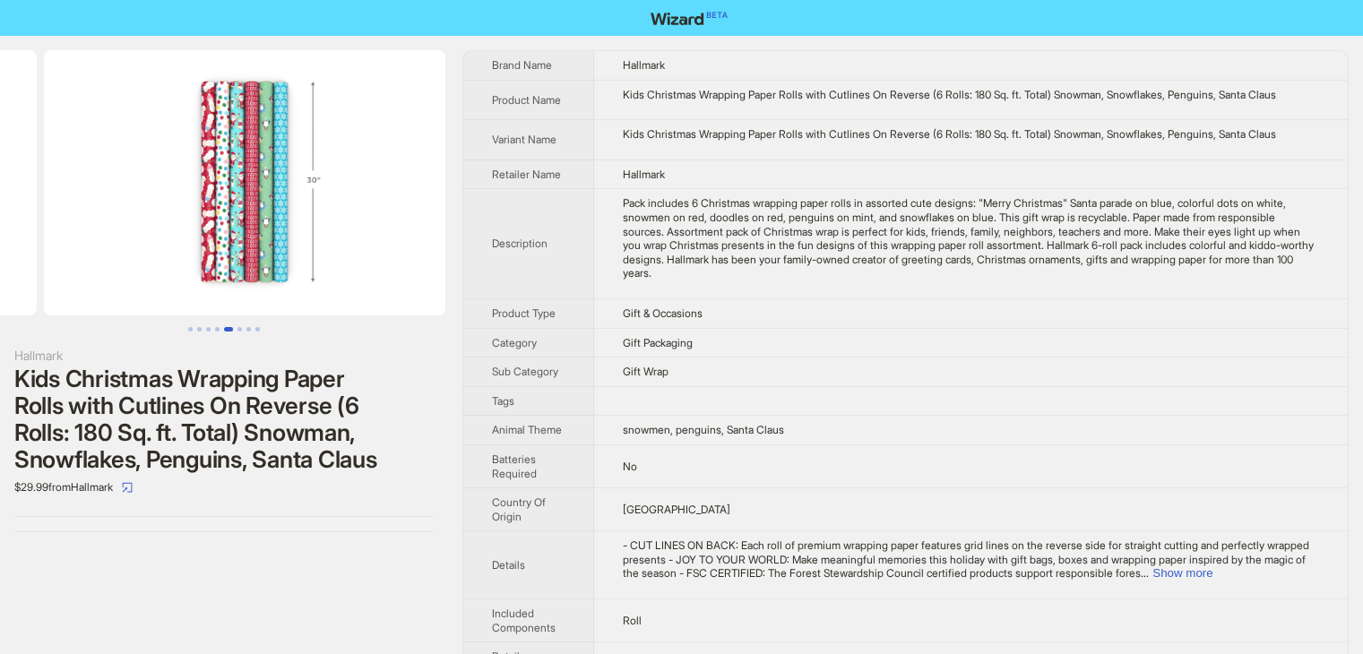
scroll to position [0, 1635]
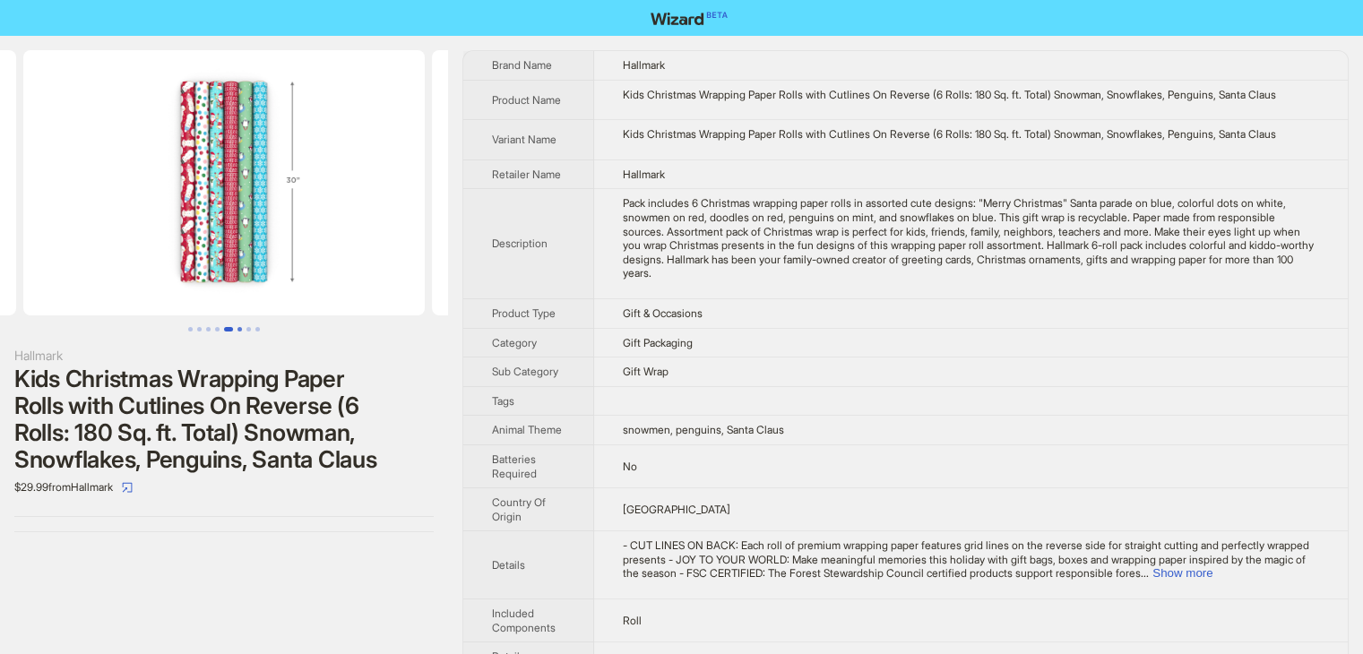
click at [240, 332] on button "Go to slide 6" at bounding box center [239, 329] width 4 height 4
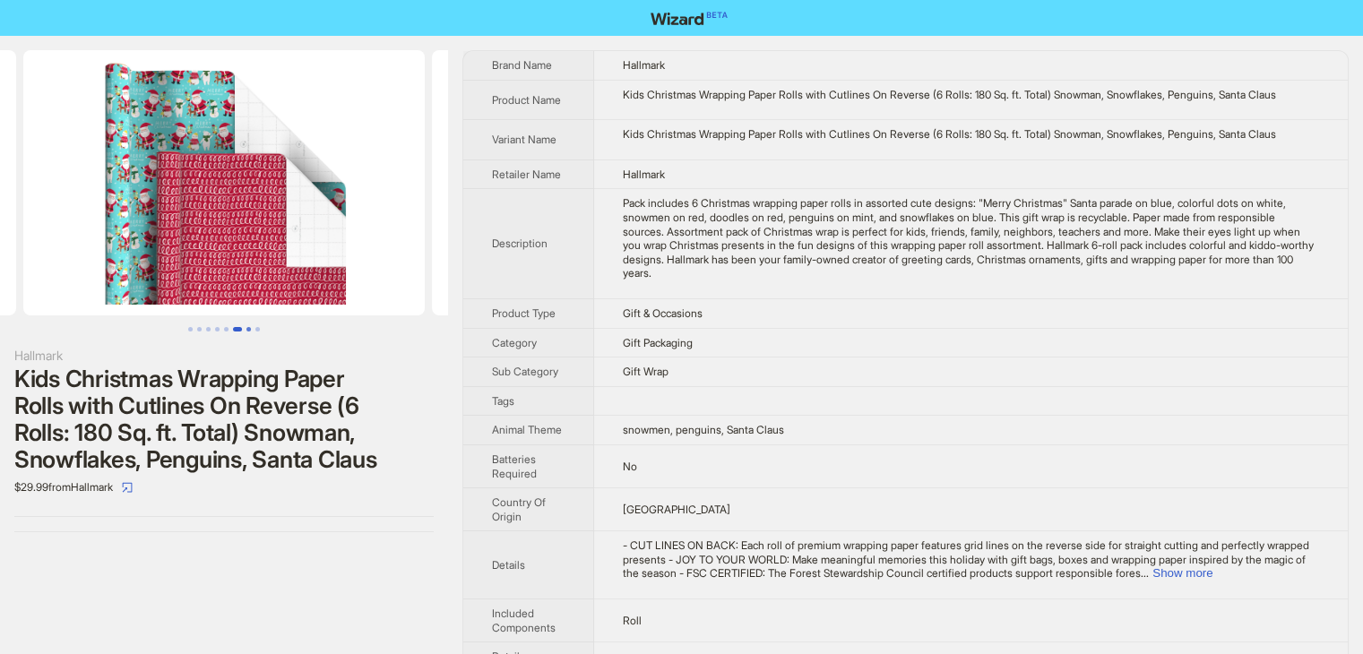
click at [248, 329] on button "Go to slide 7" at bounding box center [248, 329] width 4 height 4
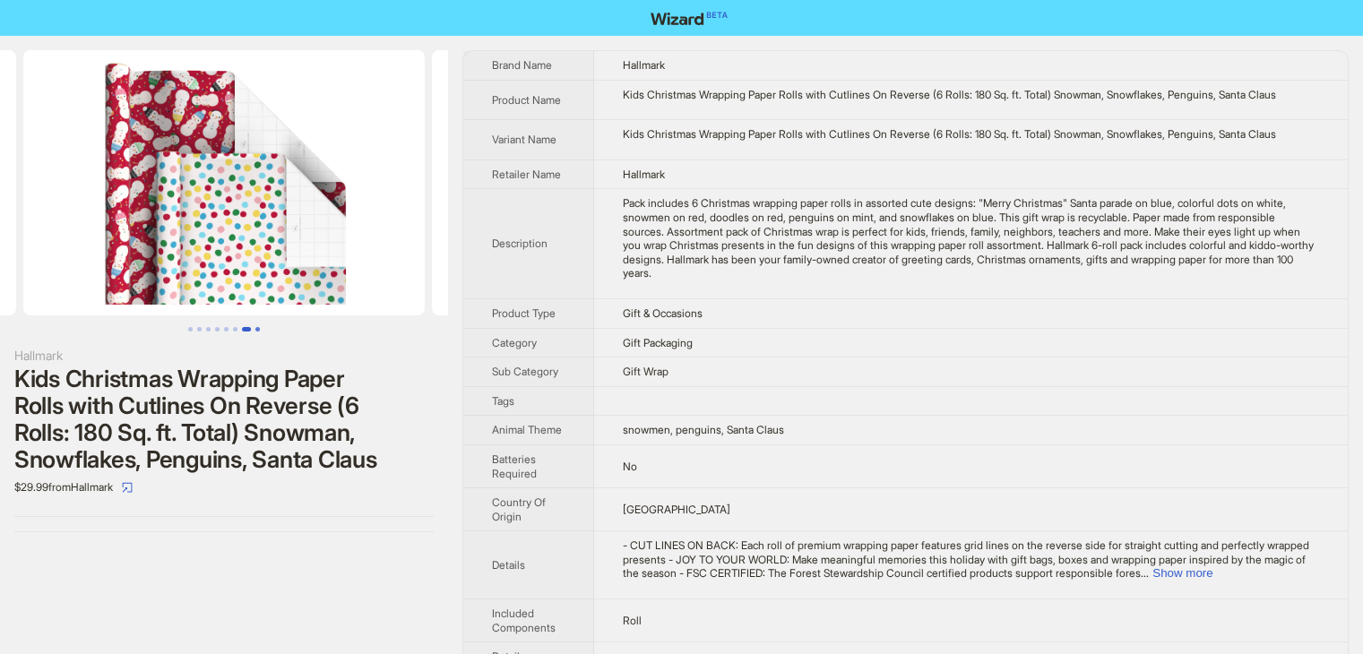
click at [258, 330] on button "Go to slide 8" at bounding box center [257, 329] width 4 height 4
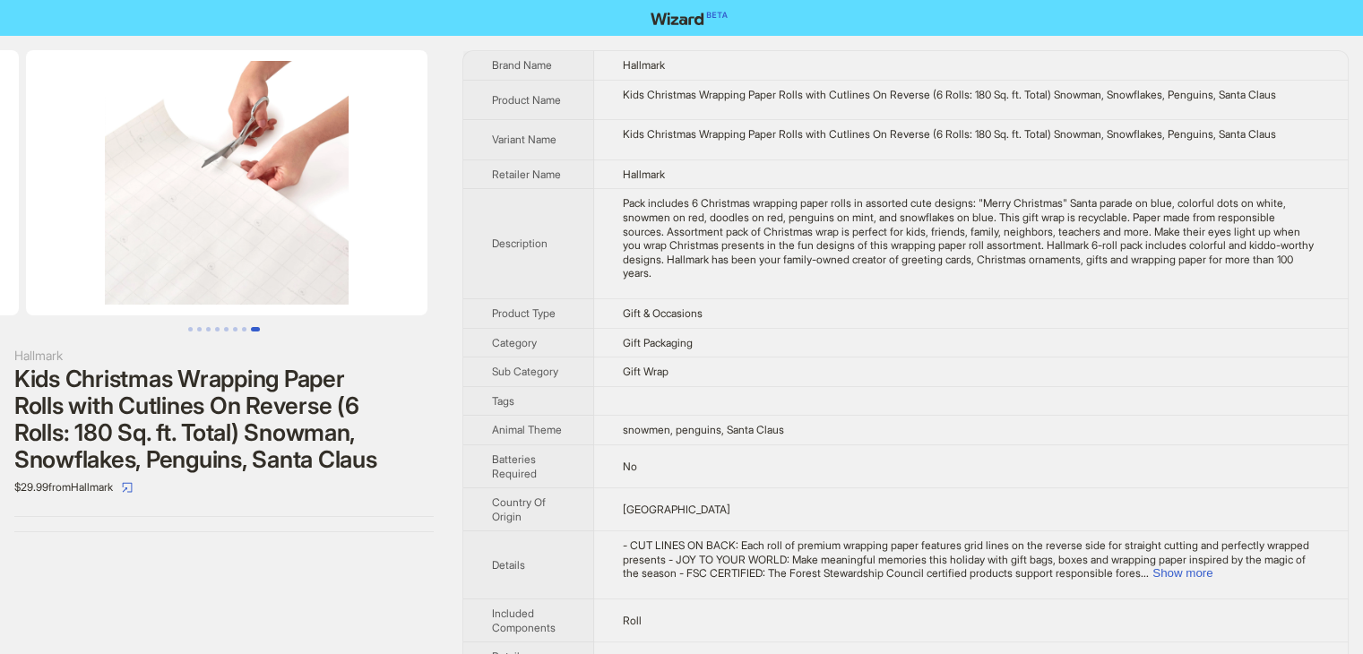
scroll to position [0, 2861]
drag, startPoint x: 989, startPoint y: 237, endPoint x: 1230, endPoint y: 230, distance: 240.3
click at [1230, 230] on div "Pack includes 6 Christmas wrapping paper rolls in assorted cute designs: "Merry…" at bounding box center [971, 238] width 696 height 84
click at [883, 367] on td "Gift Wrap" at bounding box center [971, 373] width 754 height 30
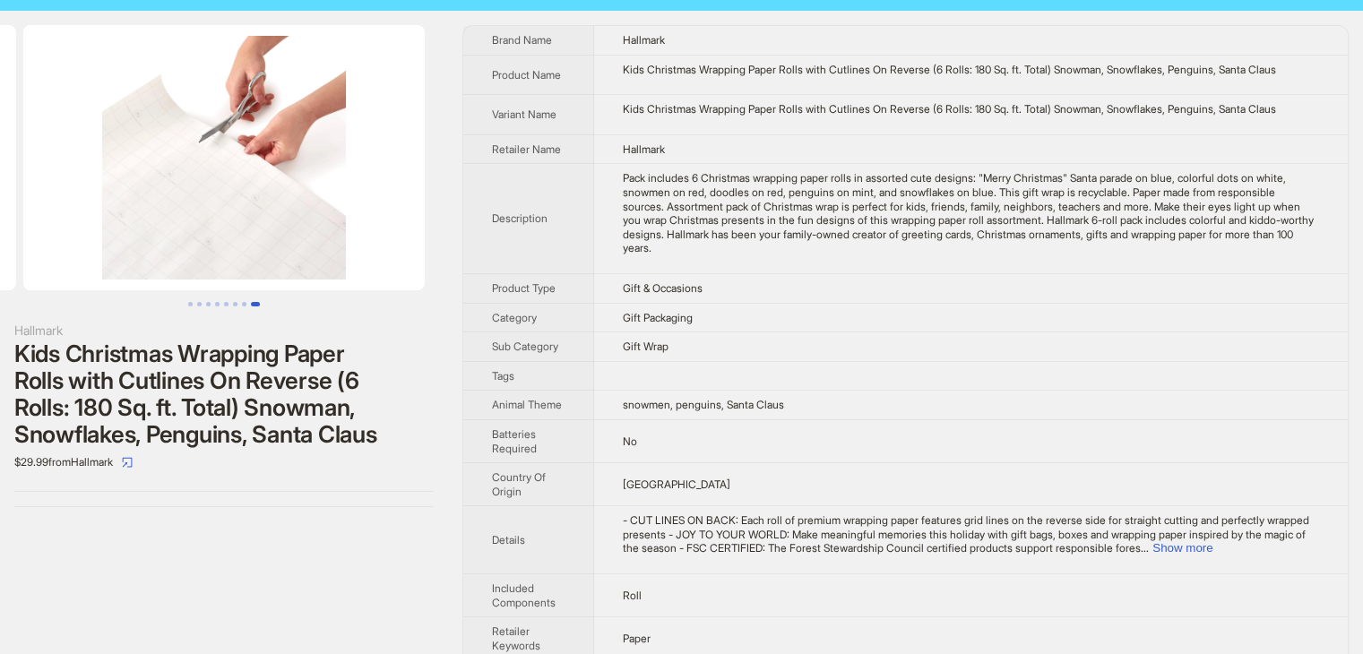
scroll to position [0, 0]
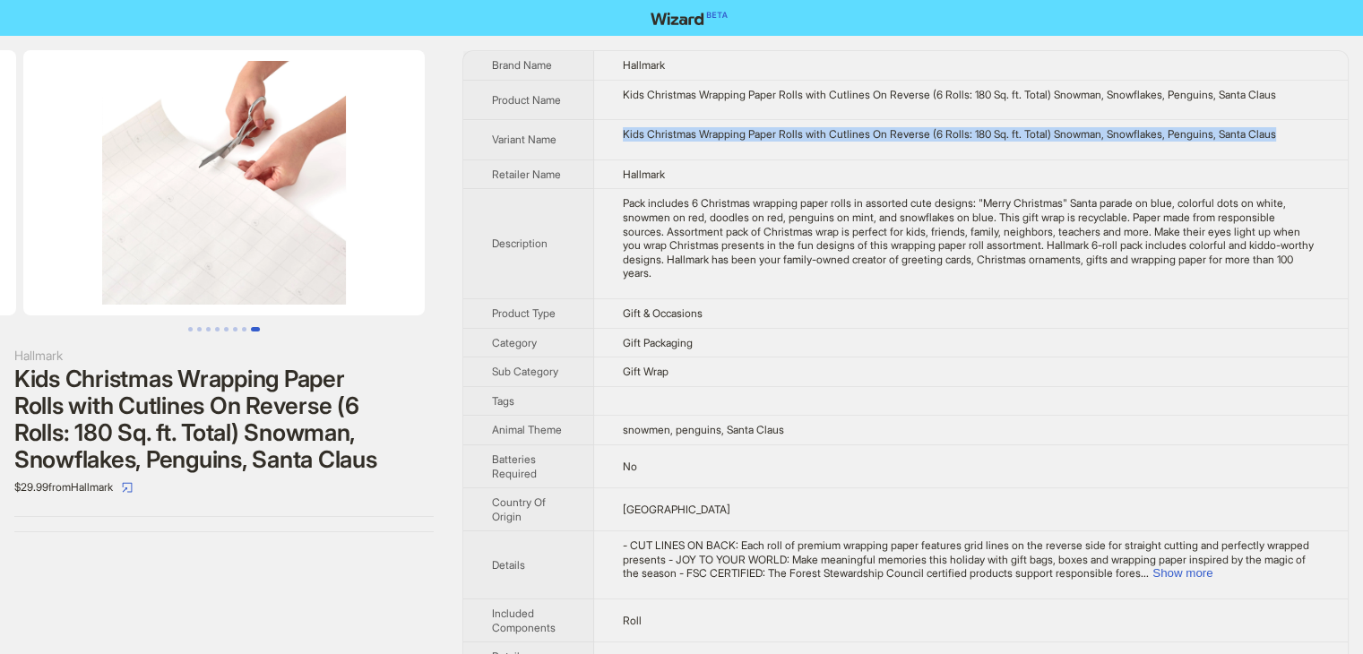
drag, startPoint x: 623, startPoint y: 136, endPoint x: 1332, endPoint y: 117, distance: 709.2
click at [1338, 120] on td "Kids Christmas Wrapping Paper Rolls with Cutlines On Reverse (6 Rolls: 180 Sq. …" at bounding box center [971, 140] width 754 height 40
copy div "Kids Christmas Wrapping Paper Rolls with Cutlines On Reverse (6 Rolls: 180 Sq. …"
click at [190, 329] on button "Go to slide 1" at bounding box center [190, 329] width 4 height 4
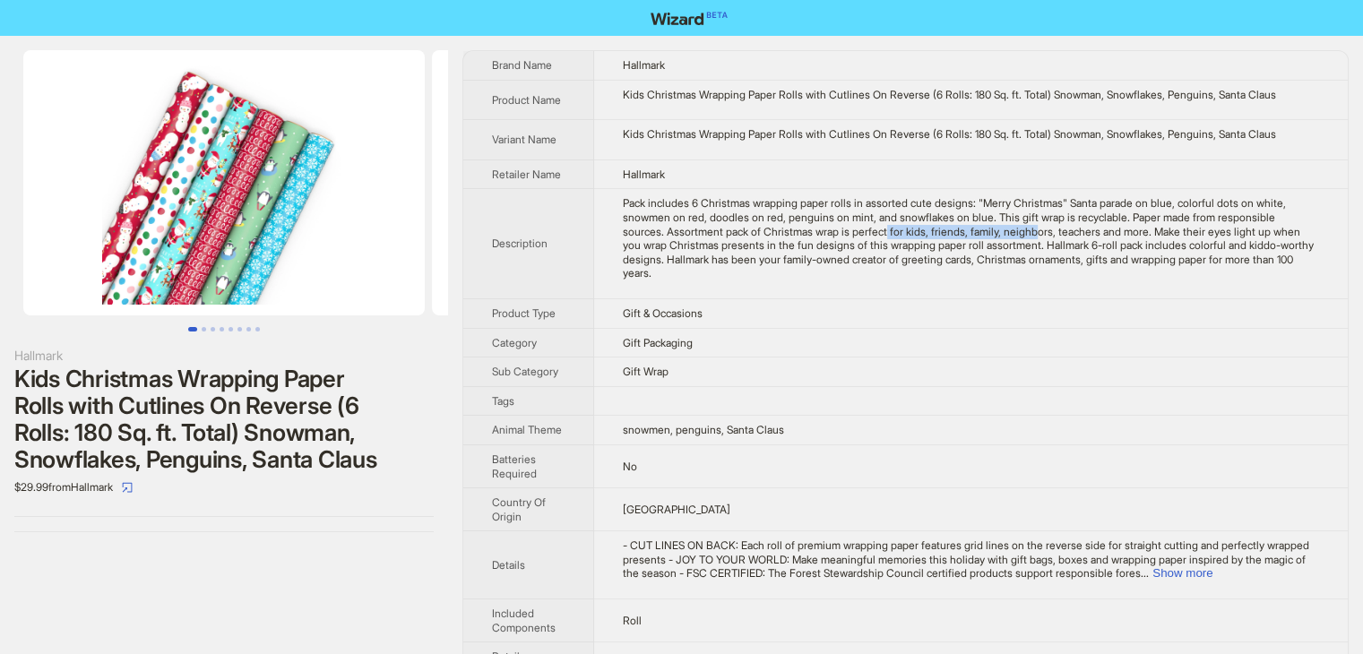
drag, startPoint x: 967, startPoint y: 231, endPoint x: 1115, endPoint y: 230, distance: 147.9
click at [1118, 229] on div "Pack includes 6 Christmas wrapping paper rolls in assorted cute designs: "Merry…" at bounding box center [971, 238] width 696 height 84
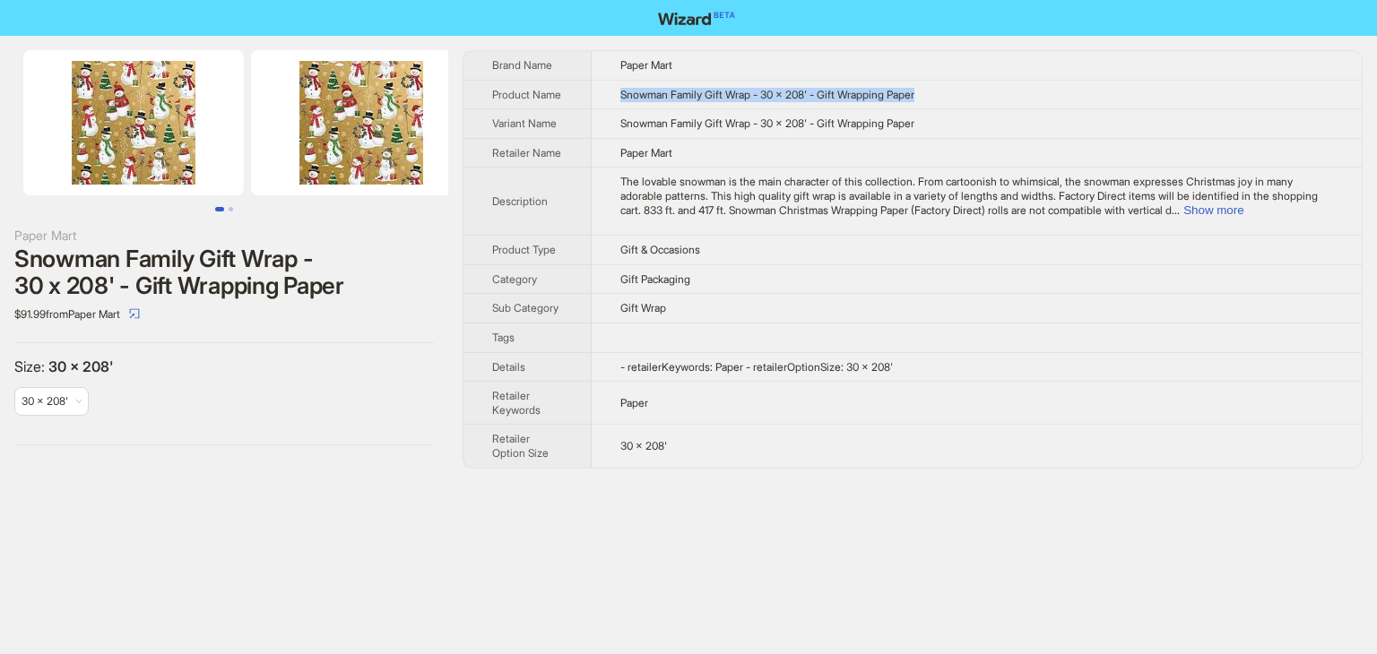
drag, startPoint x: 613, startPoint y: 100, endPoint x: 979, endPoint y: 108, distance: 365.7
click at [979, 108] on td "Snowman Family Gift Wrap - 30 x 208' - Gift Wrapping Paper" at bounding box center [977, 95] width 770 height 30
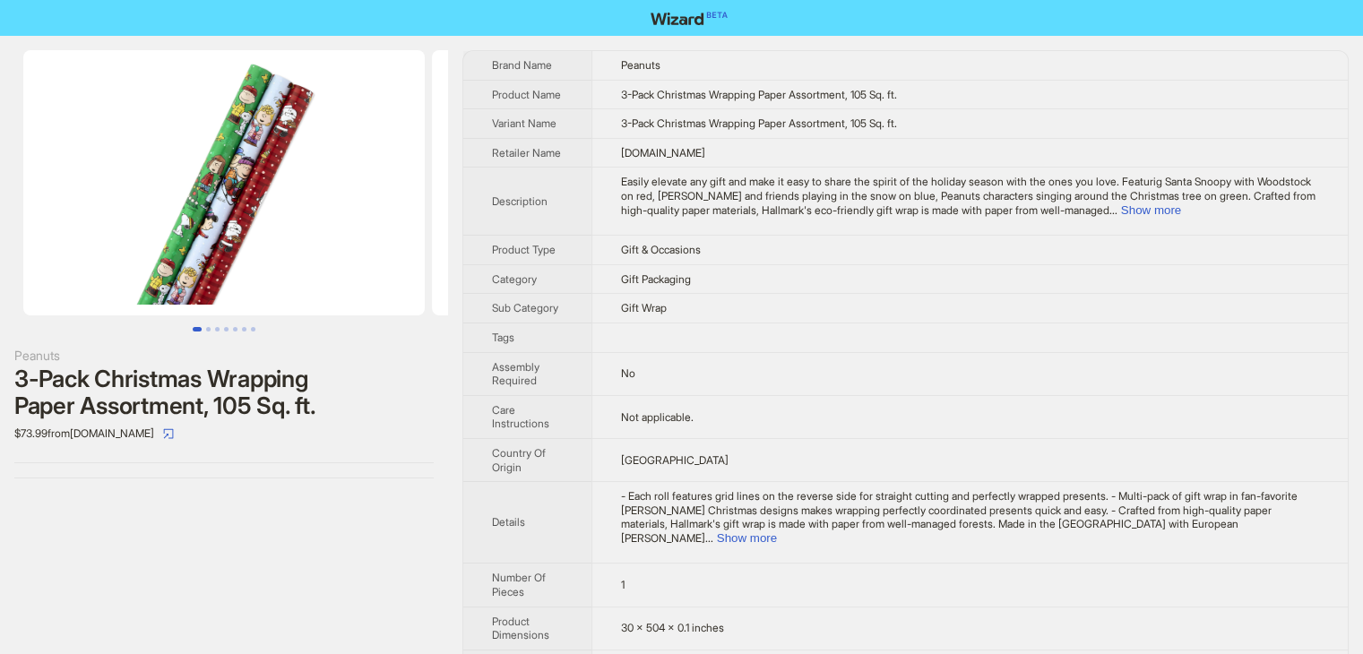
drag, startPoint x: 18, startPoint y: 446, endPoint x: 35, endPoint y: 446, distance: 17.0
click at [35, 446] on div "$73.99 from bigamart.com" at bounding box center [223, 433] width 419 height 29
drag, startPoint x: 14, startPoint y: 436, endPoint x: 52, endPoint y: 440, distance: 37.9
click at [52, 440] on div "$73.99 from bigamart.com" at bounding box center [223, 433] width 419 height 29
click at [39, 485] on div "Peanuts 3-Pack Christmas Wrapping Paper Assortment, 105 Sq. ft. $73.99 from big…" at bounding box center [224, 264] width 448 height 457
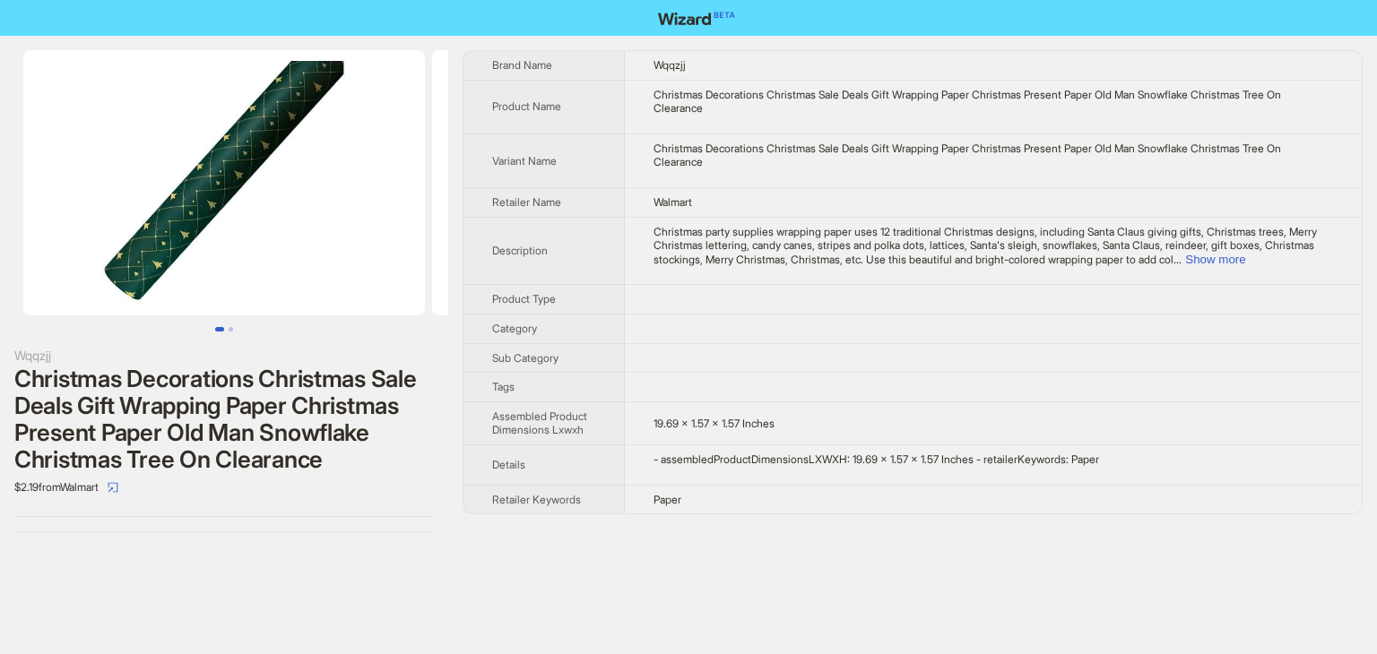
click at [298, 482] on div "$2.19 from Walmart" at bounding box center [223, 487] width 419 height 29
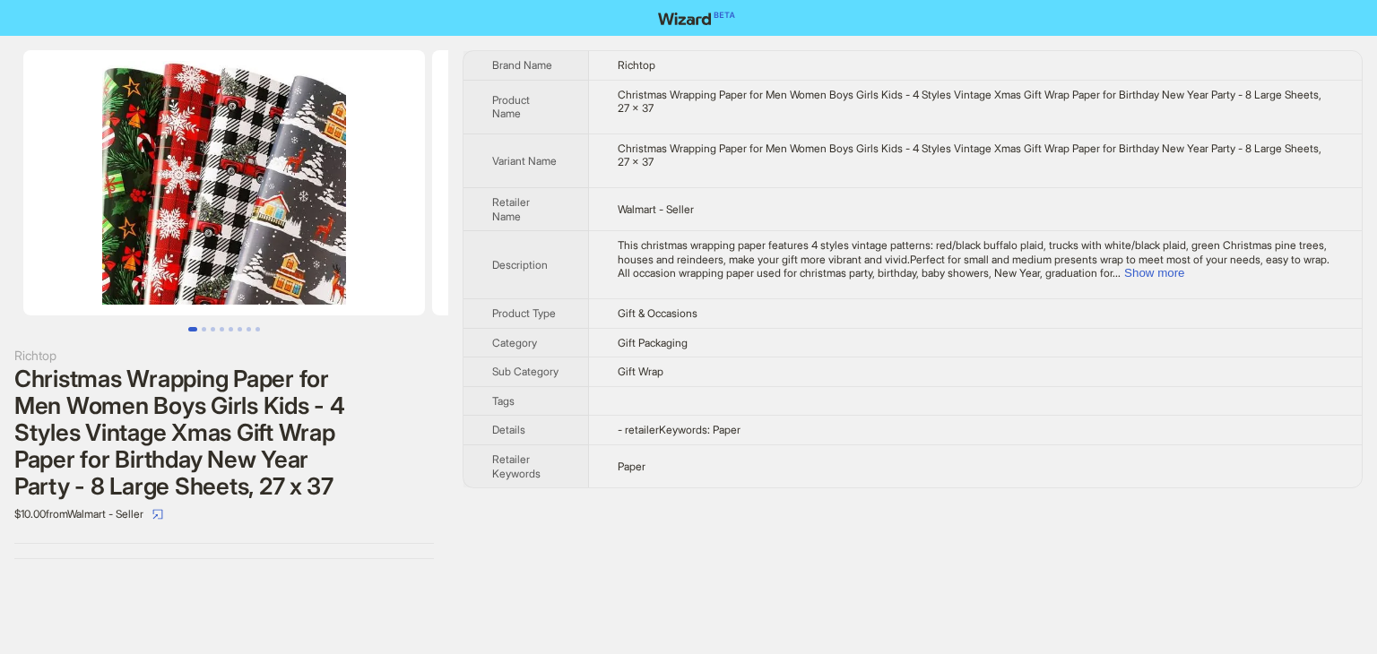
click at [52, 550] on div "Richtop Christmas Wrapping Paper for Men Women Boys Girls Kids - 4 Styles Vinta…" at bounding box center [224, 305] width 448 height 538
drag, startPoint x: 844, startPoint y: 94, endPoint x: 918, endPoint y: 98, distance: 73.6
click at [918, 98] on div "Christmas Wrapping Paper for Men Women Boys Girls Kids - 4 Styles Vintage Xmas …" at bounding box center [974, 102] width 715 height 28
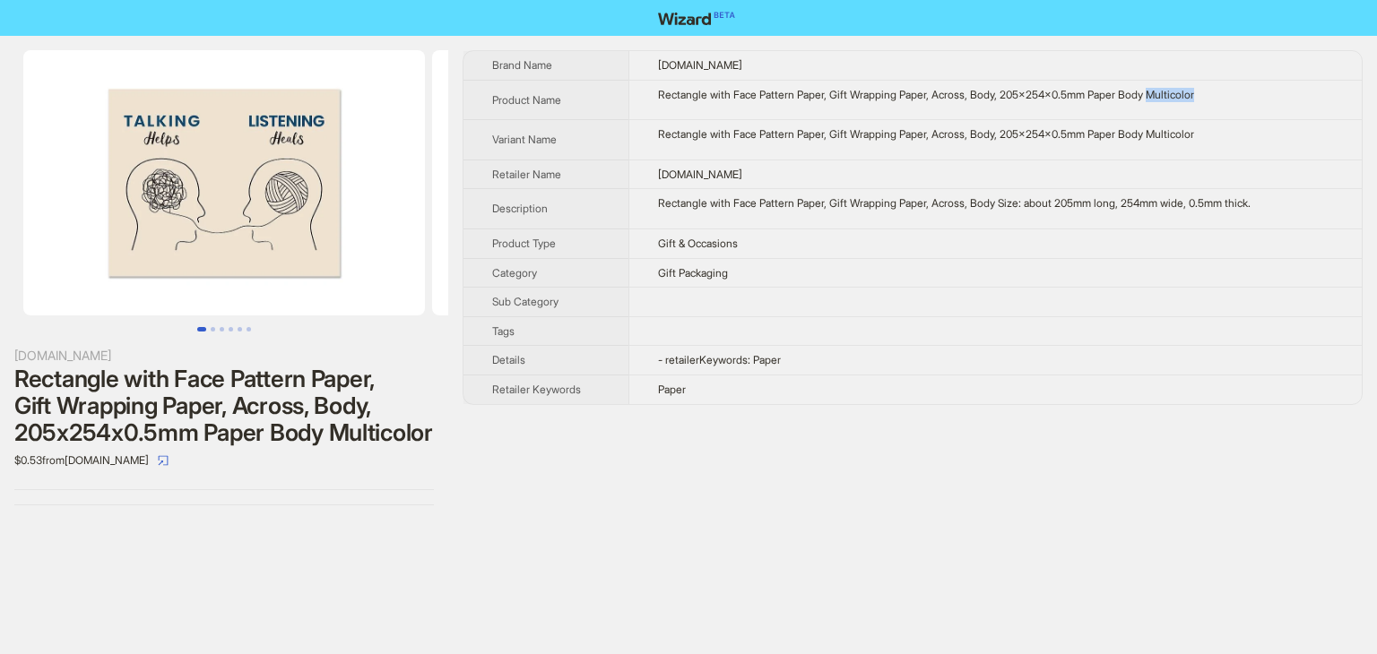
drag, startPoint x: 1169, startPoint y: 95, endPoint x: 1245, endPoint y: 95, distance: 76.2
click at [1245, 95] on div "Rectangle with Face Pattern Paper, Gift Wrapping Paper, Across, Body, 205x254x0…" at bounding box center [995, 95] width 675 height 14
click at [1231, 125] on td "Rectangle with Face Pattern Paper, Gift Wrapping Paper, Across, Body, 205x254x0…" at bounding box center [994, 140] width 733 height 40
drag, startPoint x: 5, startPoint y: 484, endPoint x: 43, endPoint y: 489, distance: 38.0
click at [43, 489] on div "[DOMAIN_NAME] Rectangle with Face Pattern Paper, Gift Wrapping Paper, Across, B…" at bounding box center [224, 278] width 448 height 484
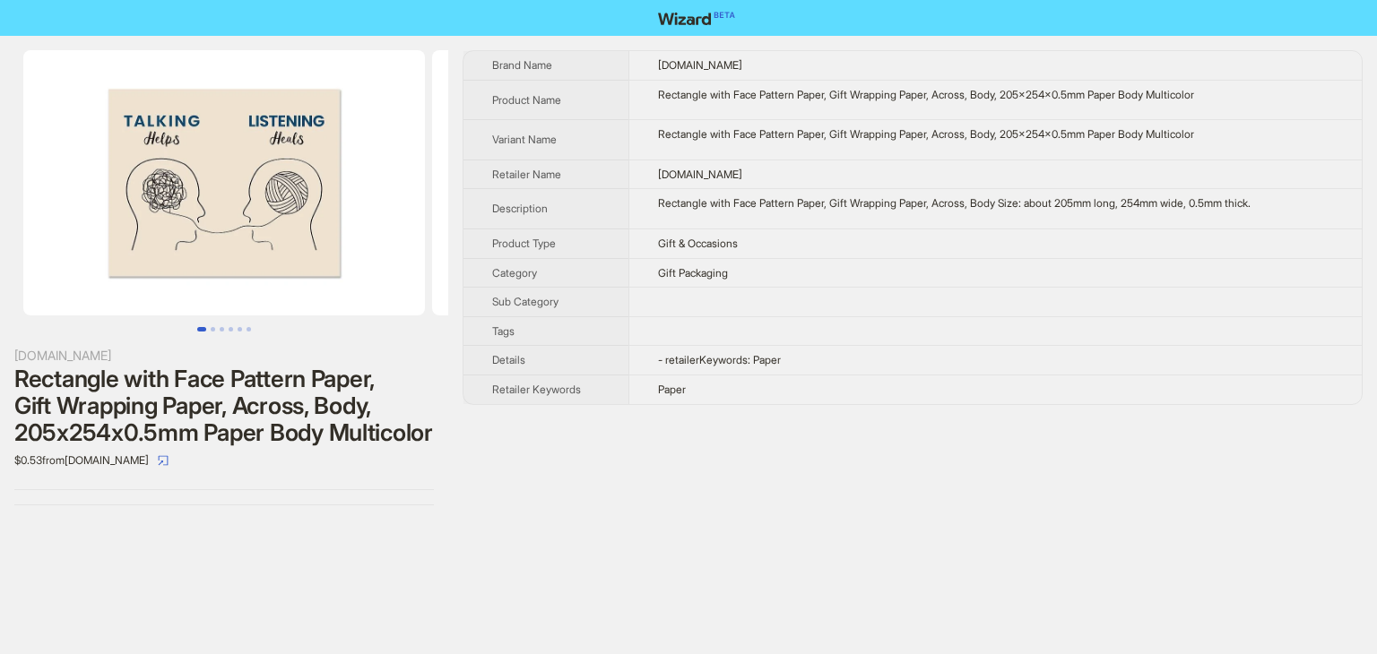
click at [54, 547] on div "[DOMAIN_NAME] Rectangle with Face Pattern Paper, Gift Wrapping Paper, Across, B…" at bounding box center [688, 327] width 1377 height 654
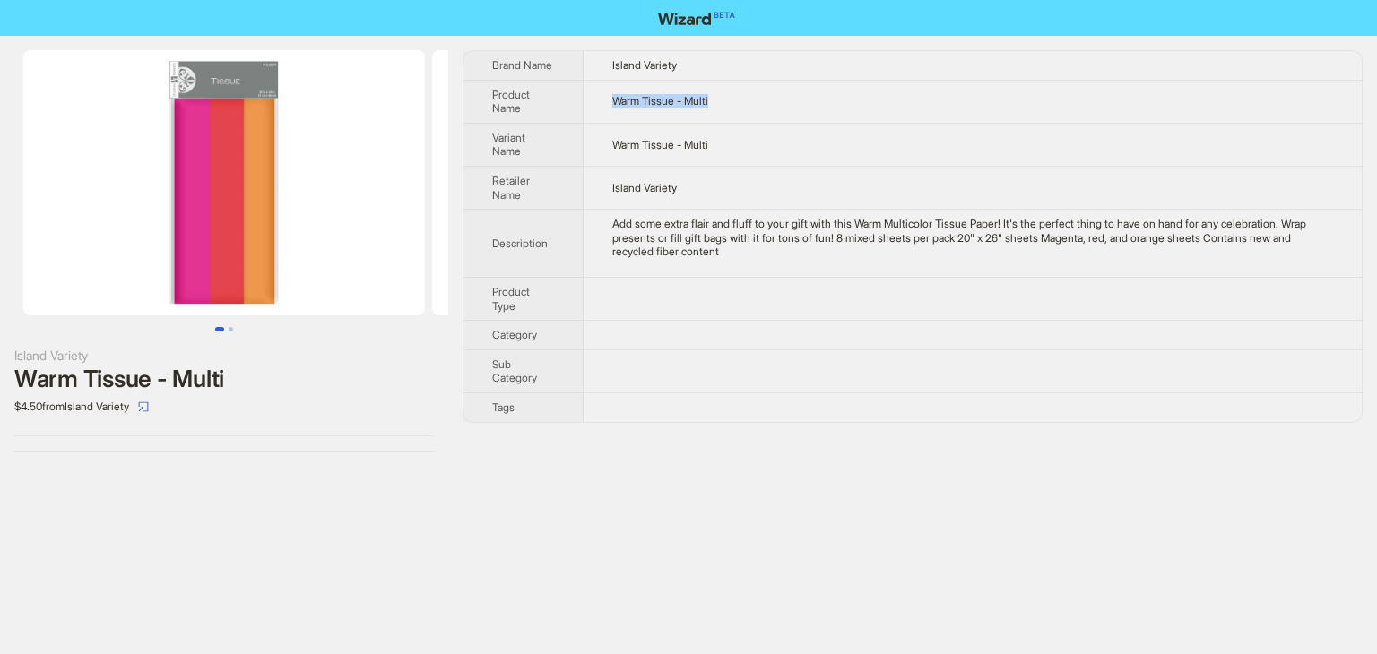
drag, startPoint x: 600, startPoint y: 105, endPoint x: 739, endPoint y: 107, distance: 138.9
click at [739, 107] on td "Warm Tissue - Multi" at bounding box center [972, 101] width 778 height 43
click at [756, 144] on td "Warm Tissue - Multi" at bounding box center [972, 144] width 778 height 43
click at [931, 284] on td at bounding box center [972, 298] width 778 height 43
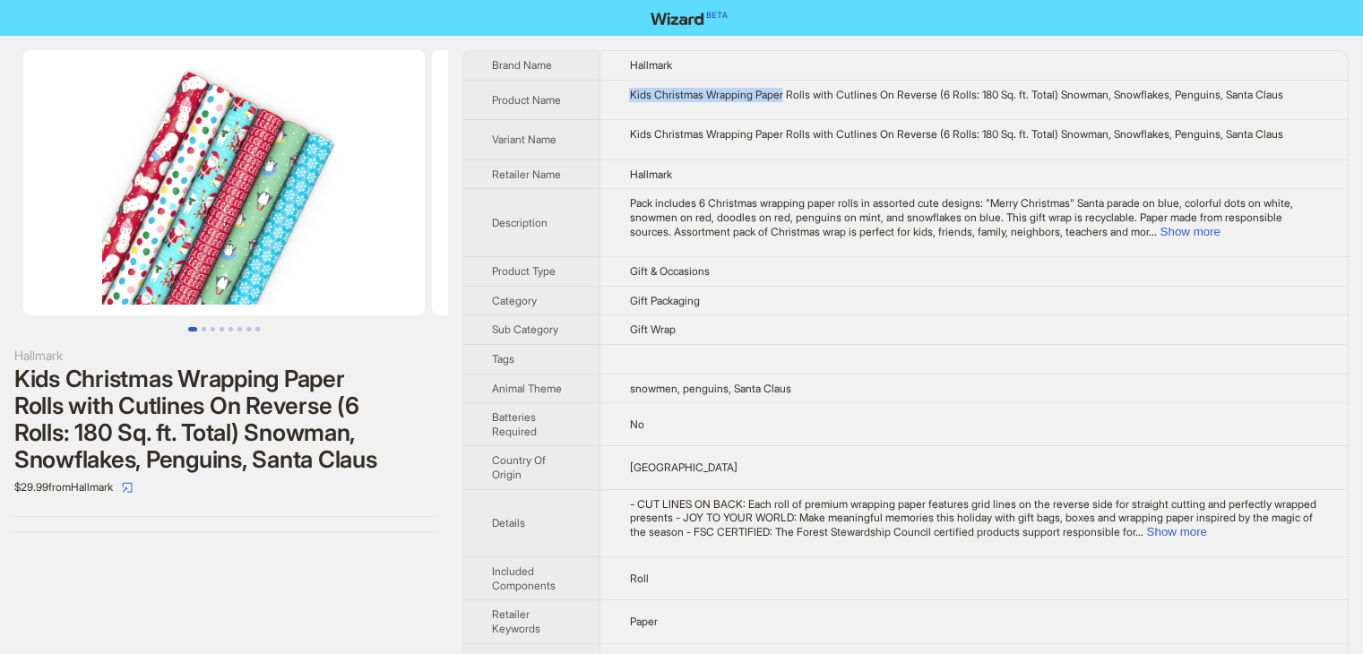
drag, startPoint x: 629, startPoint y: 94, endPoint x: 791, endPoint y: 101, distance: 162.4
click at [791, 101] on td "Kids Christmas Wrapping Paper Rolls with Cutlines On Reverse (6 Rolls: 180 Sq. …" at bounding box center [973, 100] width 747 height 40
copy div "Kids Christmas Wrapping Paper"
